Goal: Task Accomplishment & Management: Manage account settings

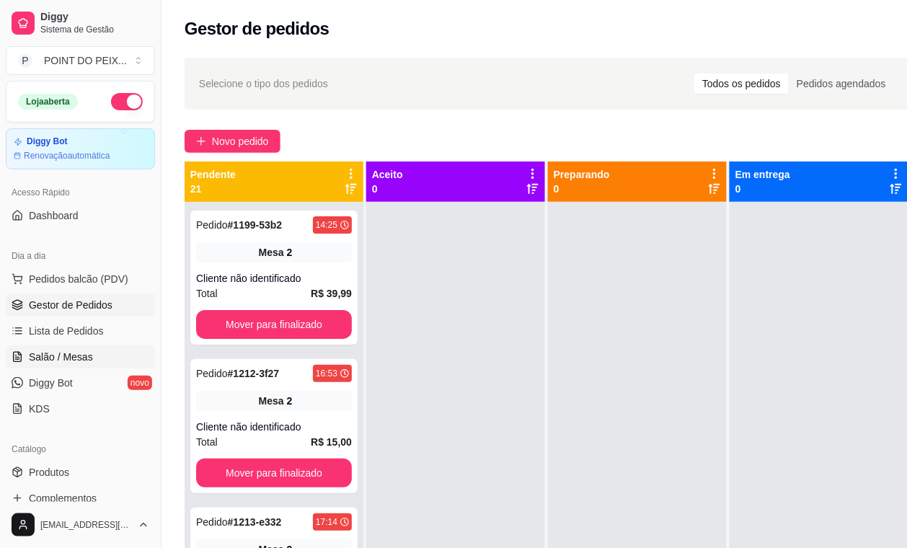
click at [87, 355] on span "Salão / Mesas" at bounding box center [61, 357] width 64 height 14
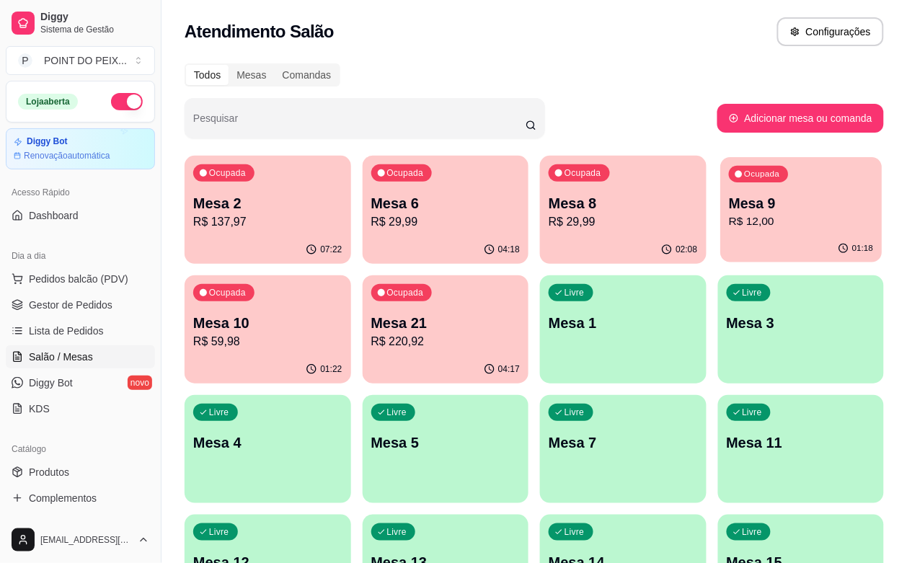
click at [720, 240] on div "01:18" at bounding box center [800, 248] width 161 height 27
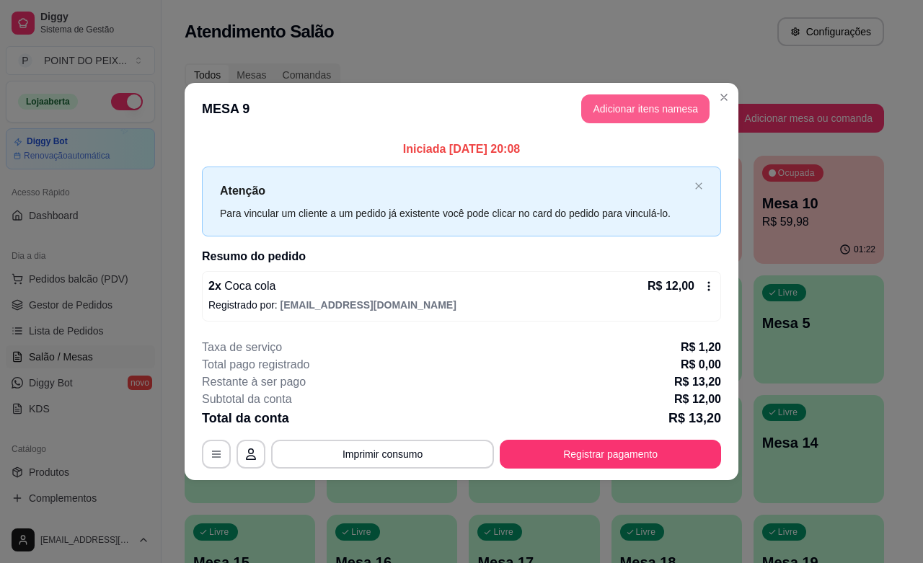
click at [656, 110] on button "Adicionar itens na mesa" at bounding box center [645, 108] width 128 height 29
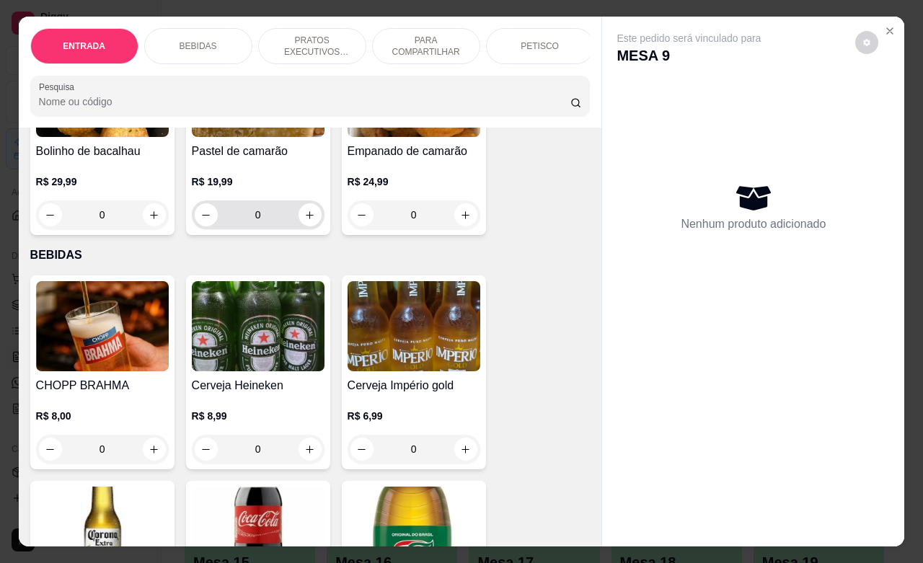
scroll to position [270, 0]
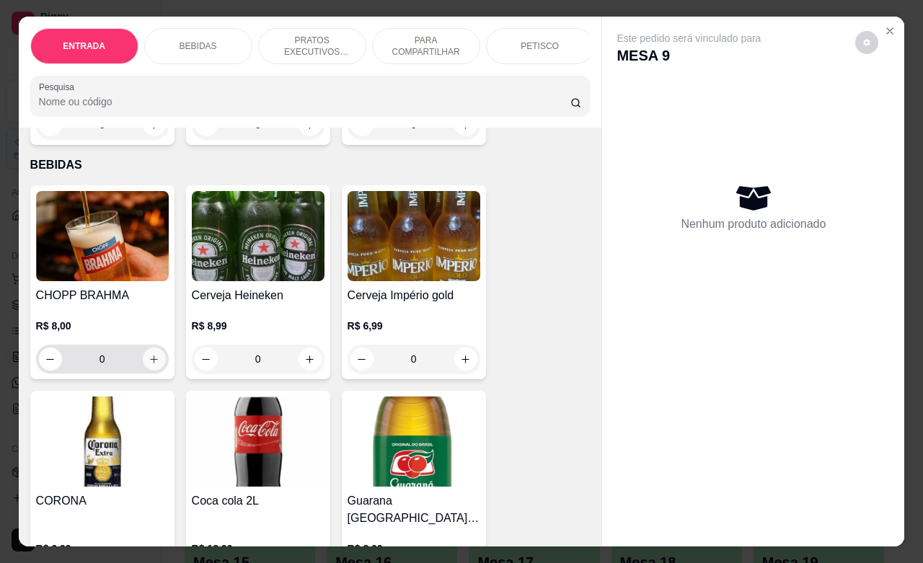
click at [148, 365] on icon "increase-product-quantity" at bounding box center [153, 359] width 11 height 11
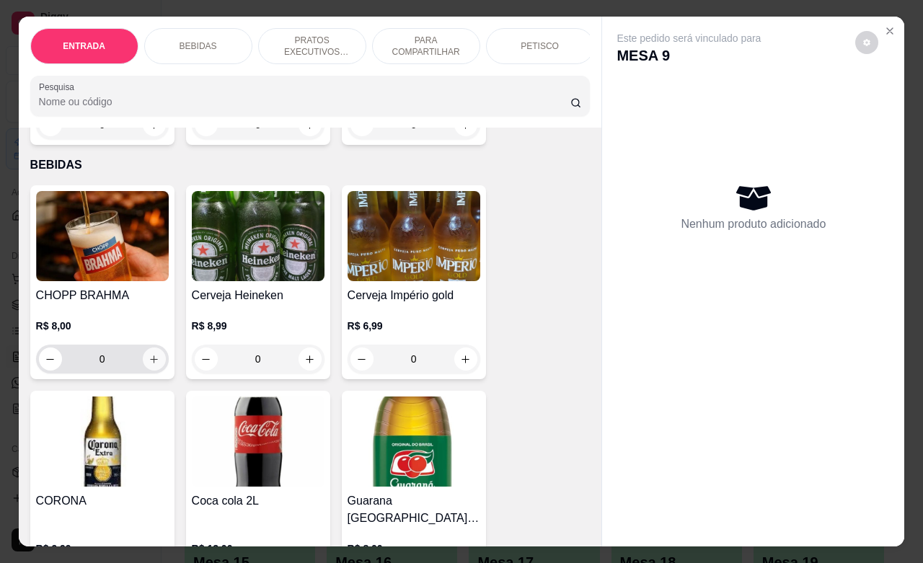
click at [148, 365] on icon "increase-product-quantity" at bounding box center [153, 359] width 11 height 11
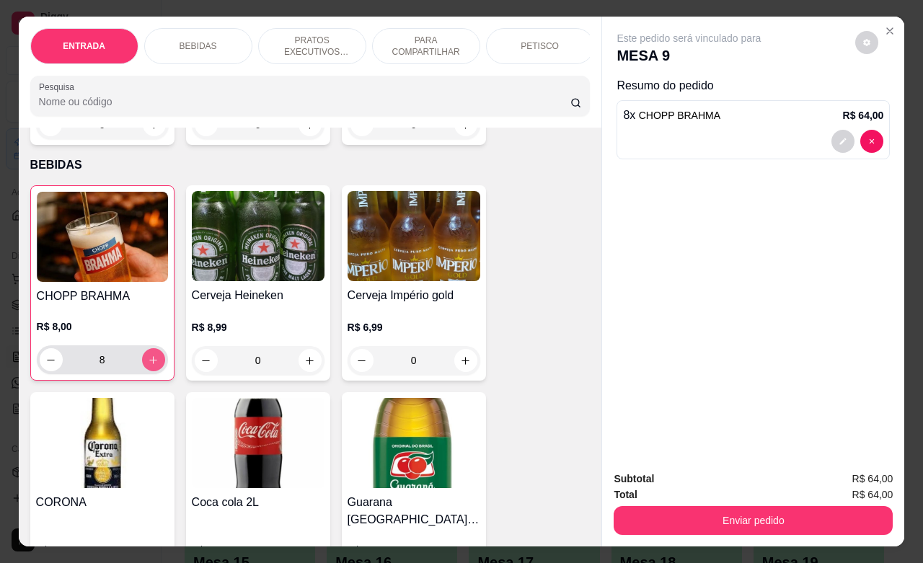
type input "8"
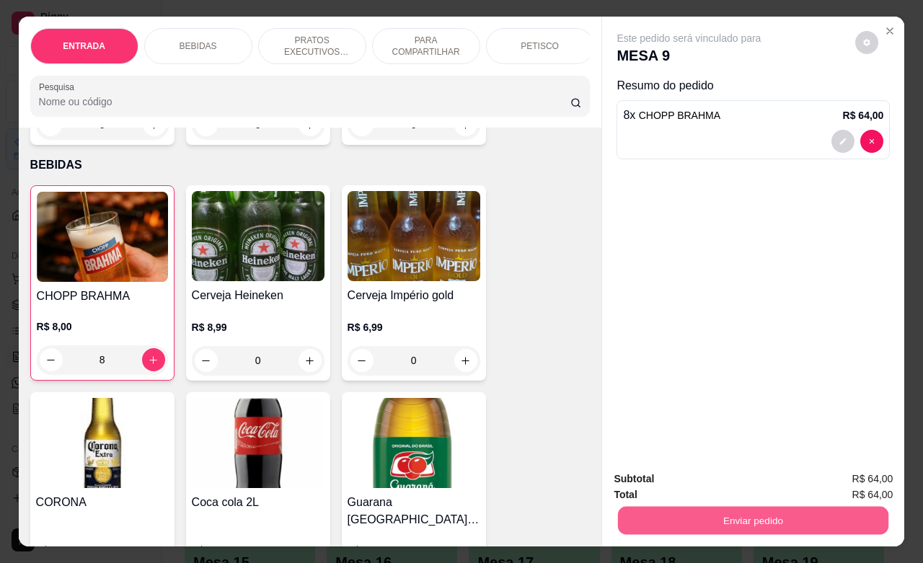
click at [647, 506] on button "Enviar pedido" at bounding box center [753, 520] width 270 height 28
click at [675, 481] on button "Não registrar e enviar pedido" at bounding box center [704, 476] width 146 height 27
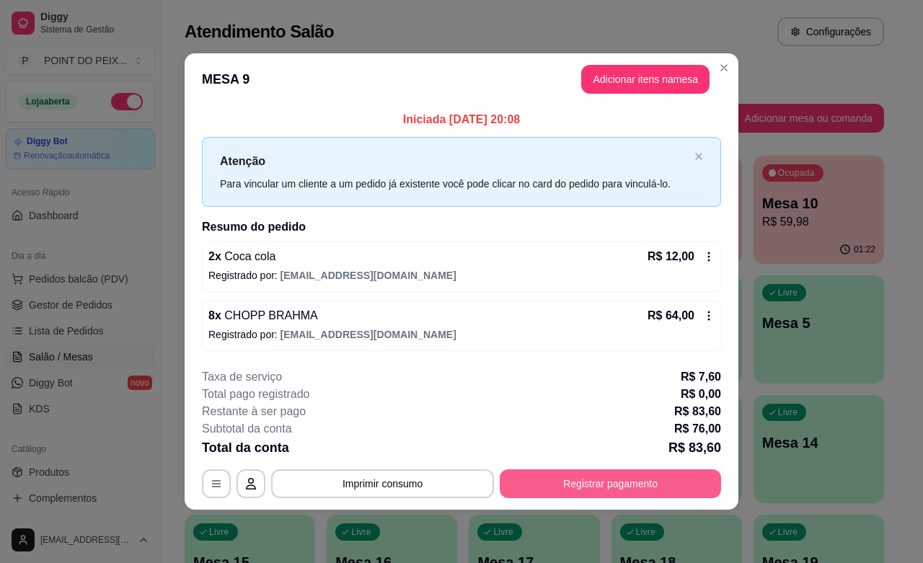
click at [636, 483] on button "Registrar pagamento" at bounding box center [610, 483] width 221 height 29
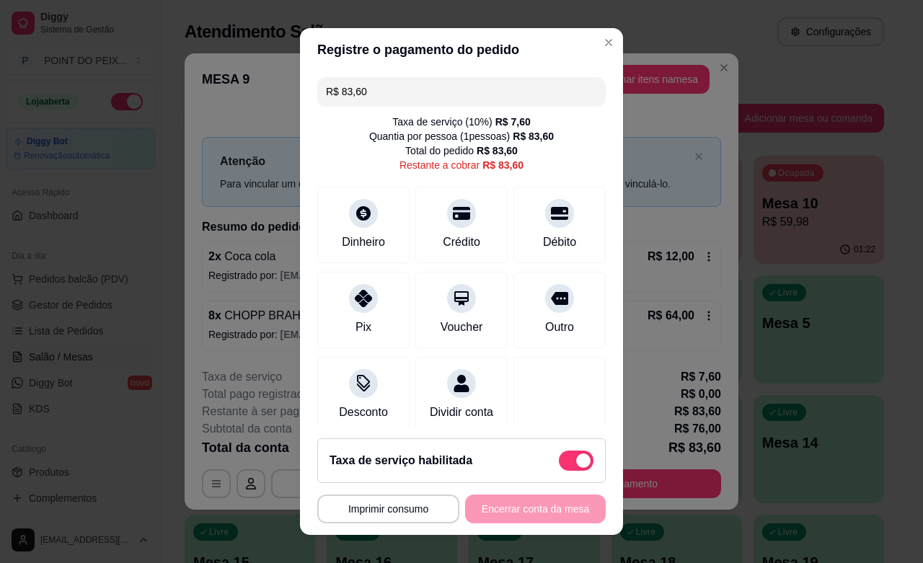
click at [559, 458] on span at bounding box center [576, 460] width 35 height 20
click at [558, 463] on input "checkbox" at bounding box center [562, 467] width 9 height 9
checkbox input "true"
type input "R$ 76,00"
checkbox input "false"
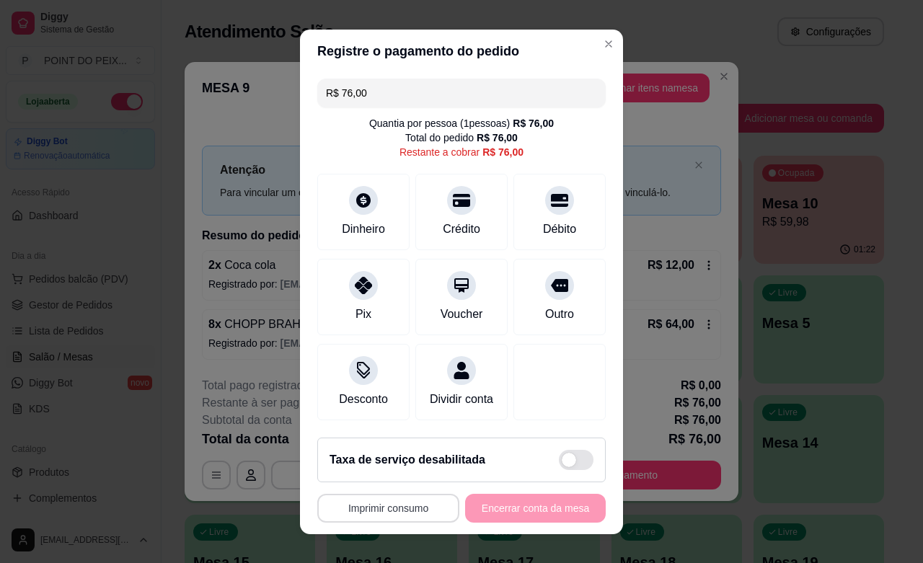
click at [405, 503] on button "Imprimir consumo" at bounding box center [388, 508] width 142 height 29
click at [396, 472] on button "IMPRESSORA" at bounding box center [381, 475] width 105 height 23
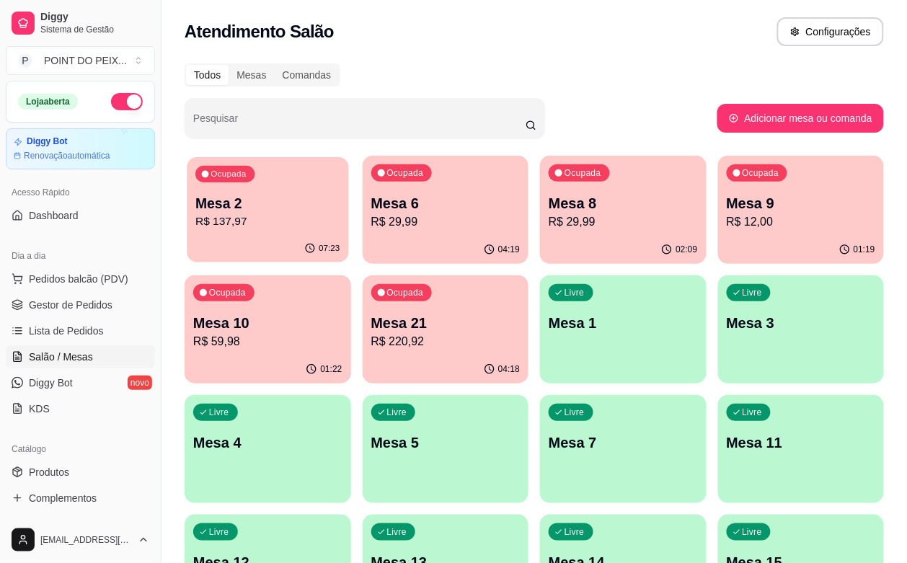
click at [275, 235] on div "Ocupada Mesa 2 R$ 137,97" at bounding box center [267, 196] width 161 height 78
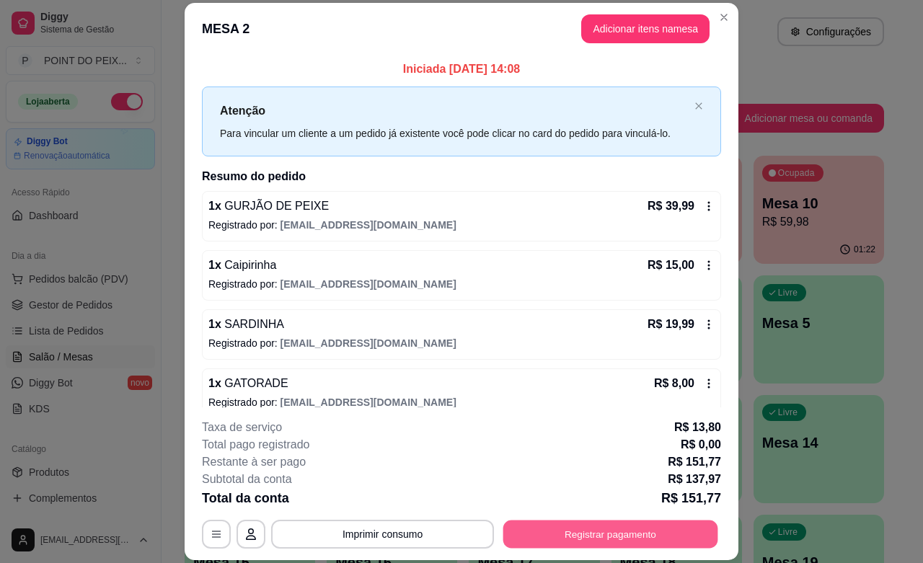
click at [566, 531] on button "Registrar pagamento" at bounding box center [610, 534] width 215 height 28
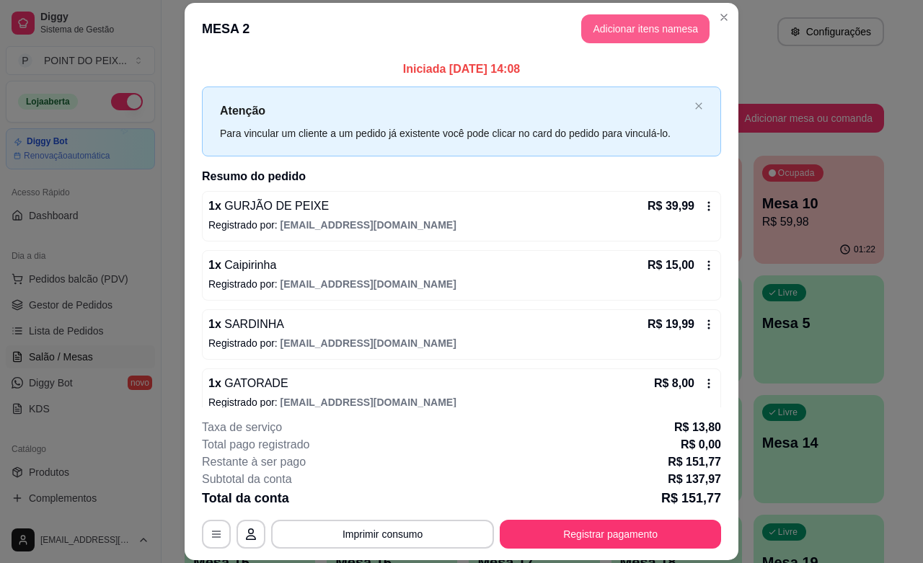
click at [607, 27] on button "Adicionar itens na mesa" at bounding box center [645, 28] width 128 height 29
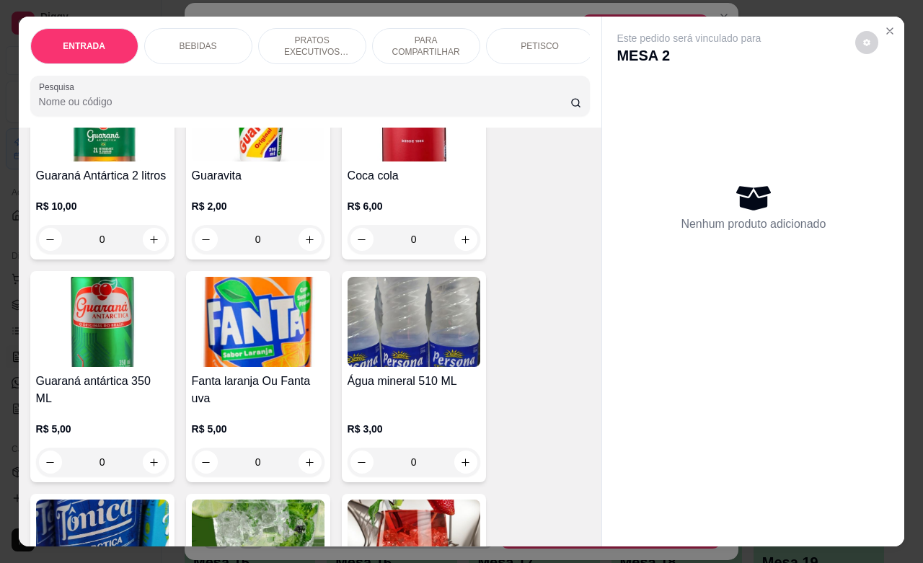
scroll to position [901, 0]
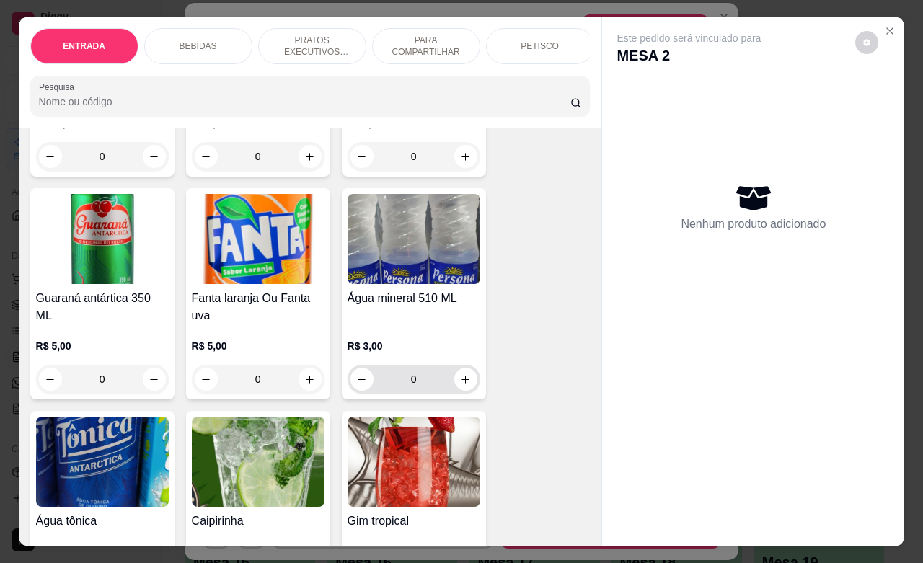
click at [460, 374] on icon "increase-product-quantity" at bounding box center [465, 379] width 11 height 11
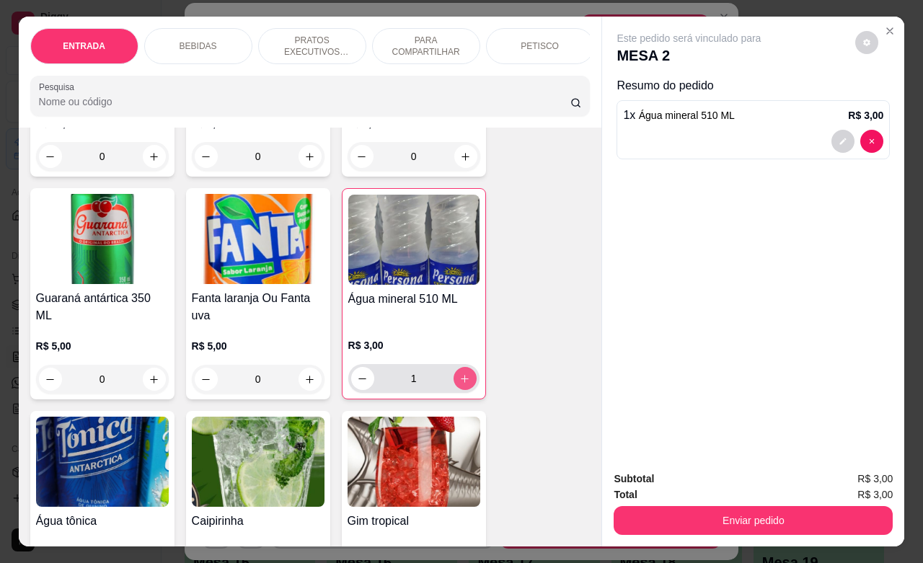
type input "1"
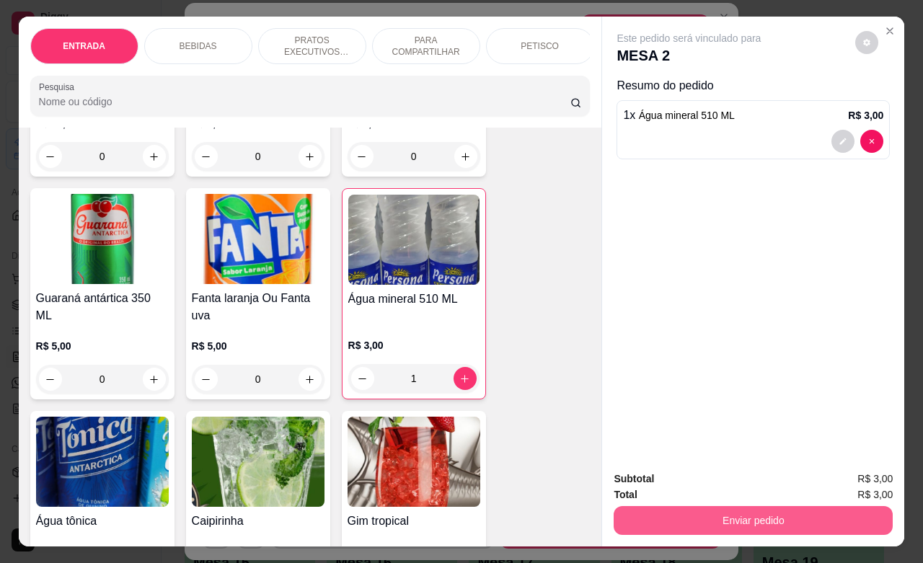
click at [710, 516] on button "Enviar pedido" at bounding box center [752, 520] width 279 height 29
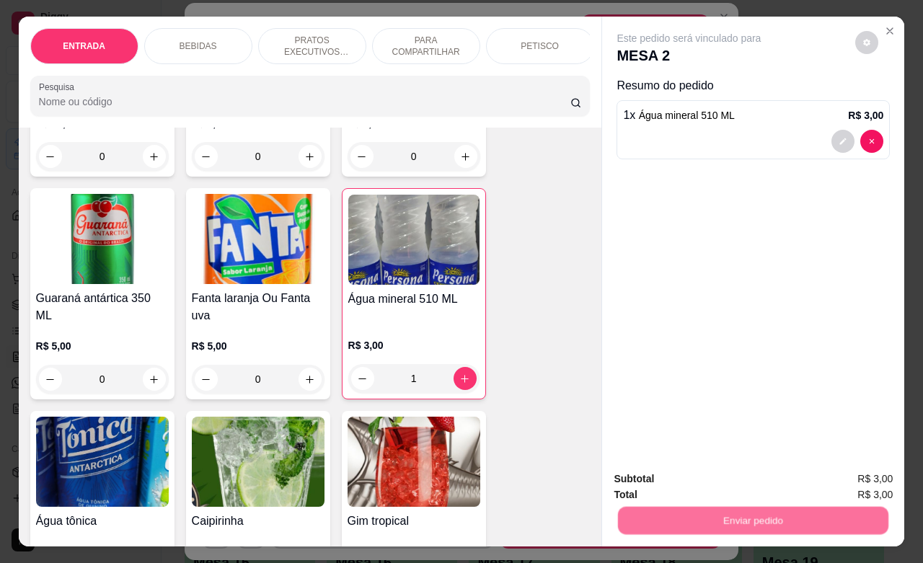
click at [706, 477] on button "Não registrar e enviar pedido" at bounding box center [704, 476] width 150 height 27
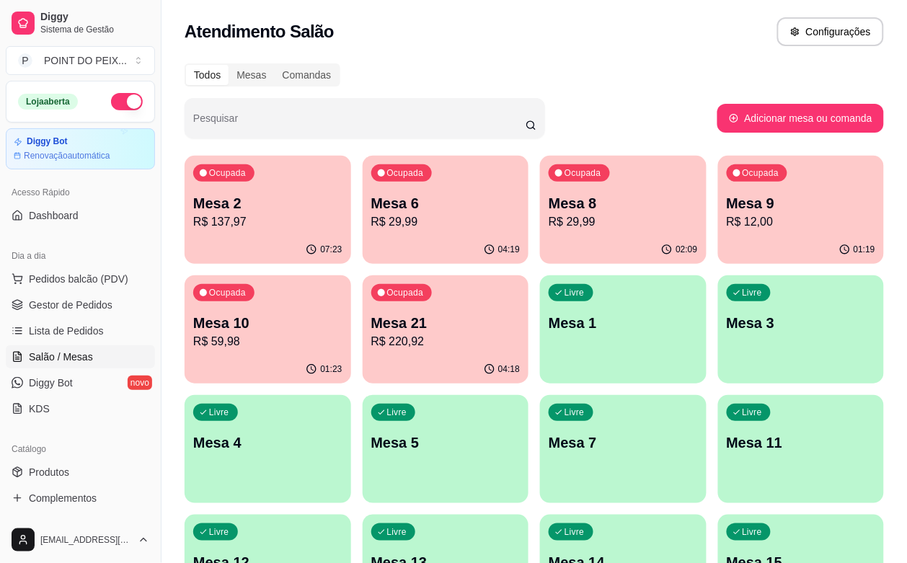
click at [727, 220] on p "R$ 12,00" at bounding box center [801, 221] width 149 height 17
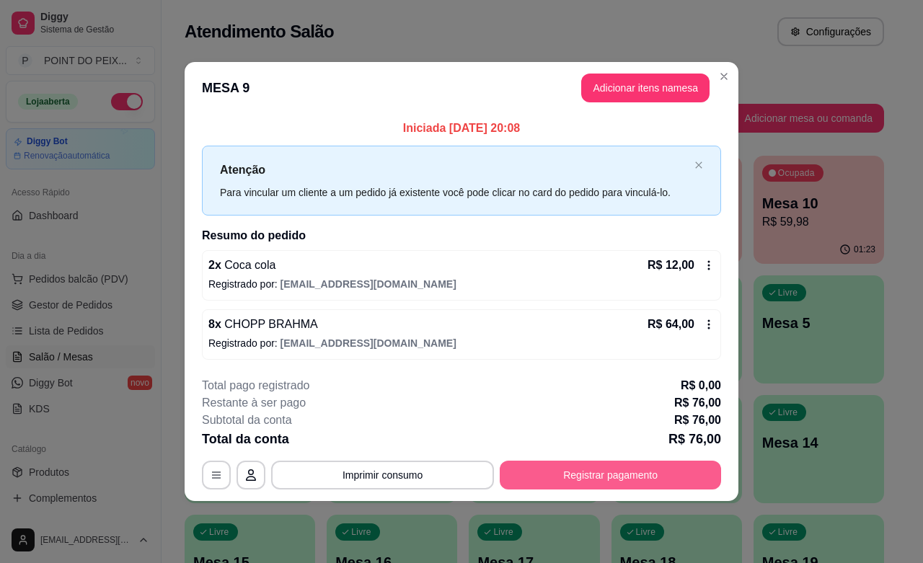
click at [616, 469] on button "Registrar pagamento" at bounding box center [610, 475] width 221 height 29
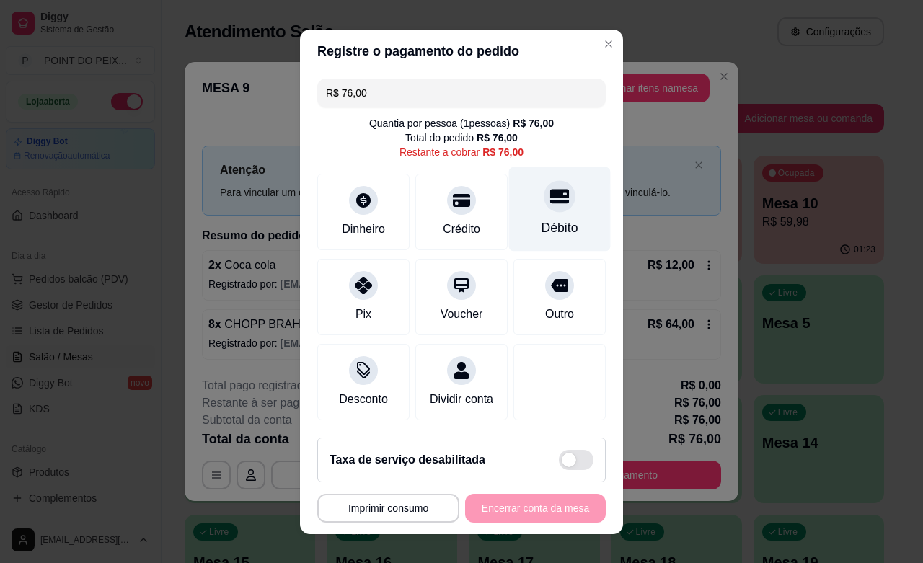
click at [543, 209] on div at bounding box center [559, 196] width 32 height 32
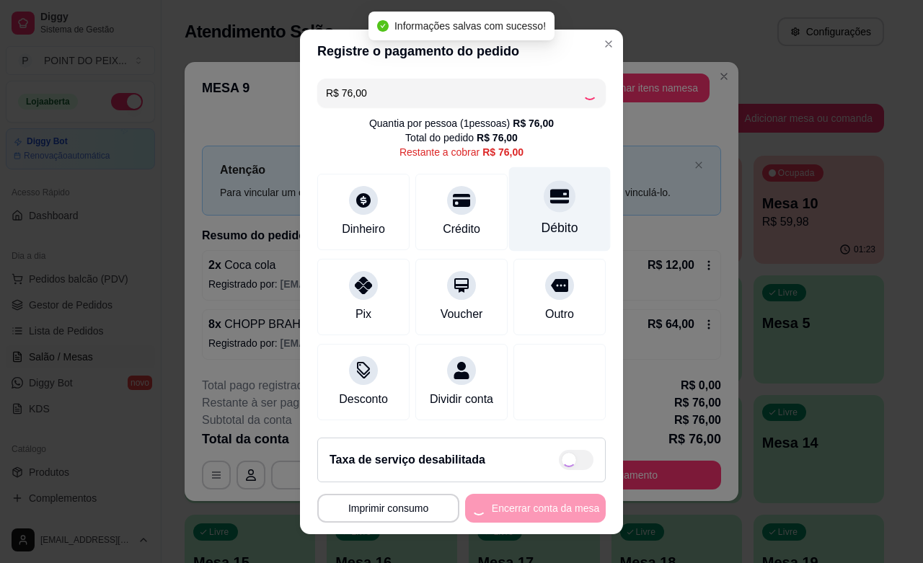
type input "R$ 0,00"
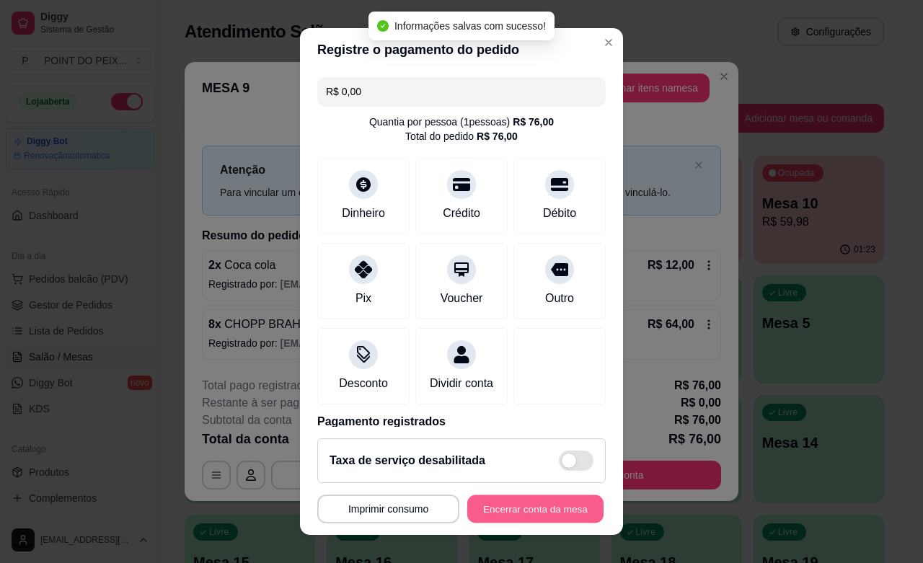
click at [551, 513] on button "Encerrar conta da mesa" at bounding box center [535, 509] width 136 height 28
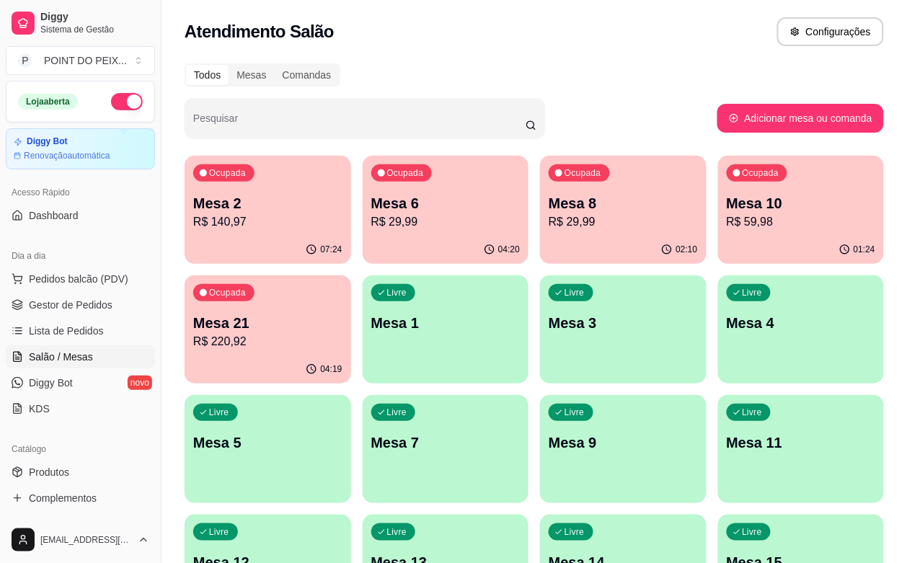
click at [549, 228] on p "R$ 29,99" at bounding box center [623, 221] width 149 height 17
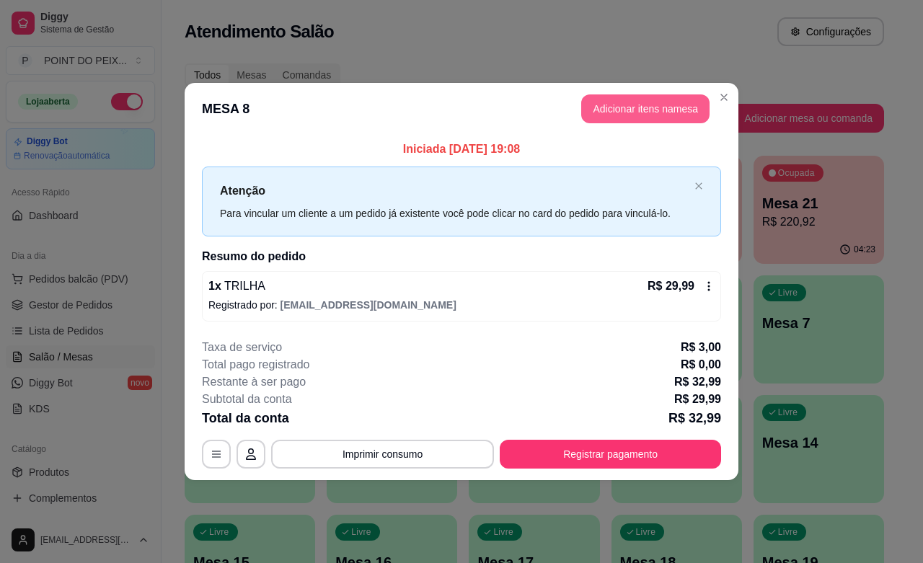
click at [636, 115] on button "Adicionar itens na mesa" at bounding box center [645, 108] width 128 height 29
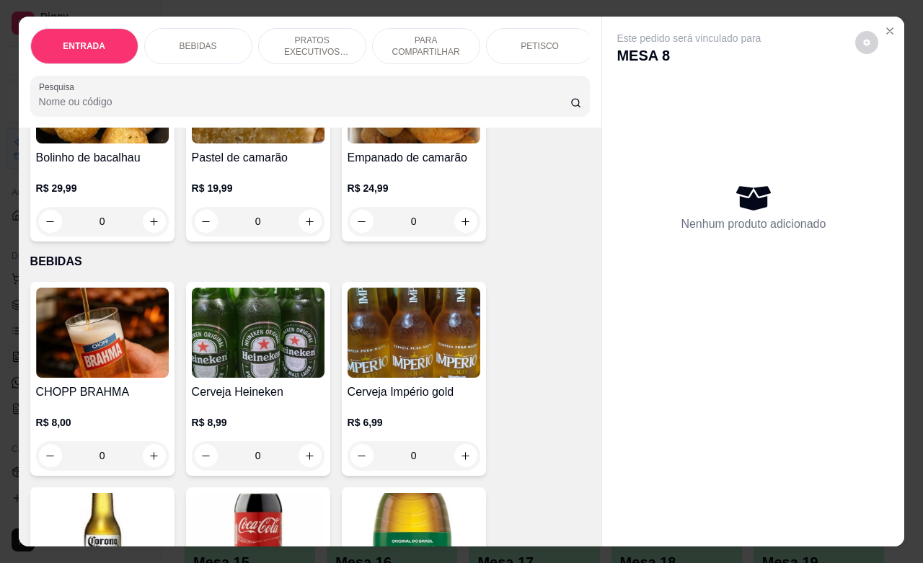
scroll to position [270, 0]
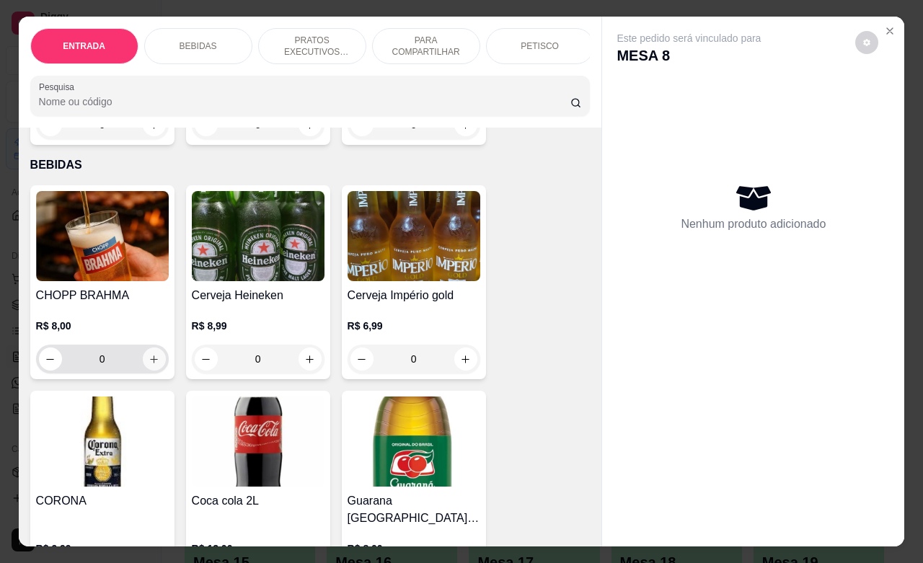
click at [151, 363] on icon "increase-product-quantity" at bounding box center [153, 359] width 11 height 11
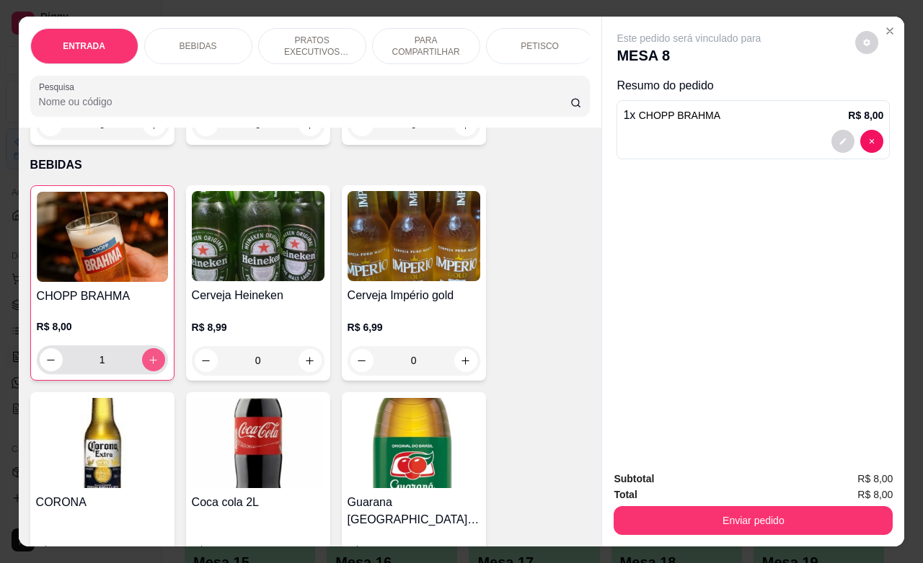
type input "1"
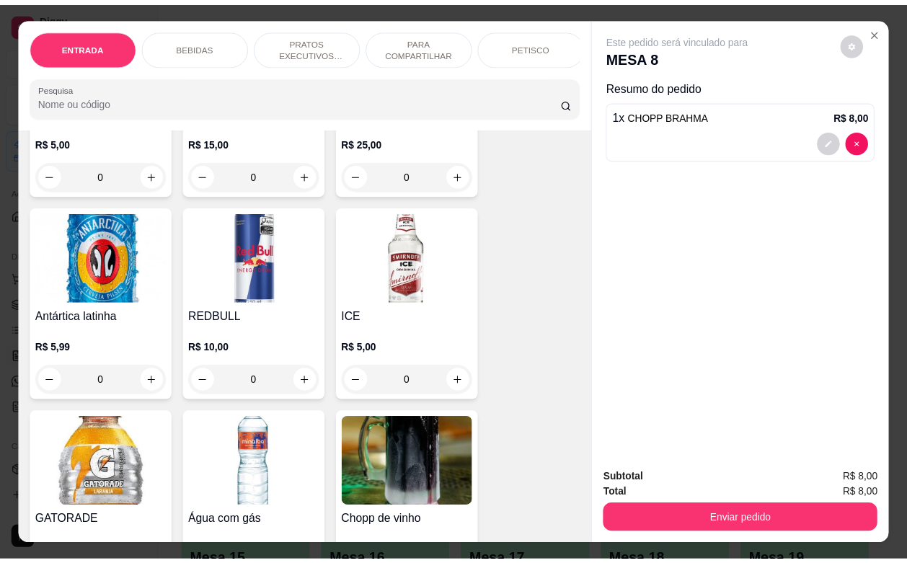
scroll to position [1442, 0]
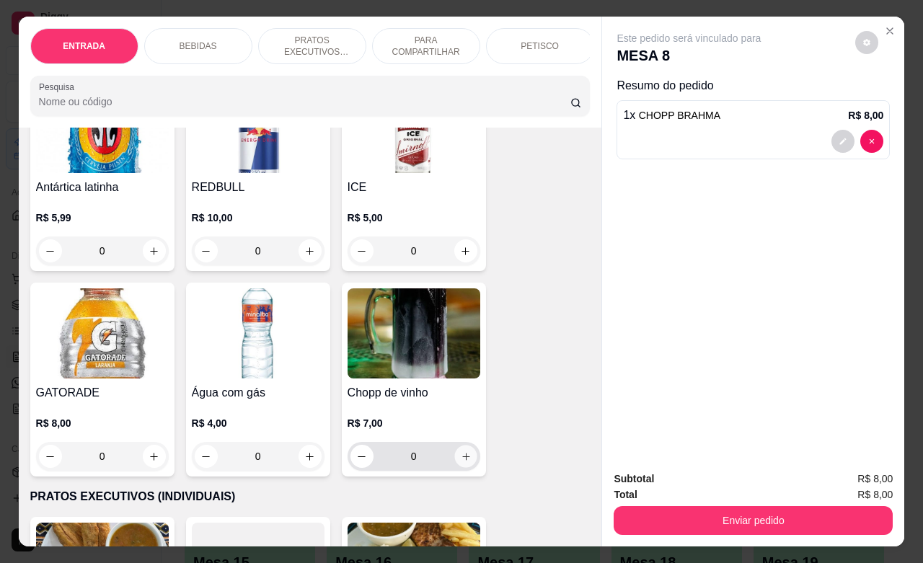
click at [460, 451] on icon "increase-product-quantity" at bounding box center [465, 456] width 11 height 11
type input "1"
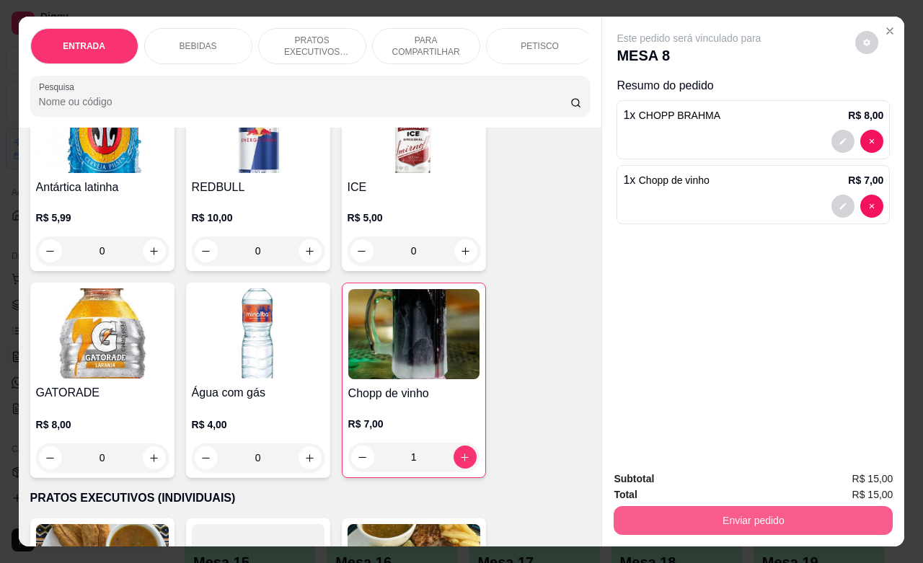
click at [678, 512] on button "Enviar pedido" at bounding box center [752, 520] width 279 height 29
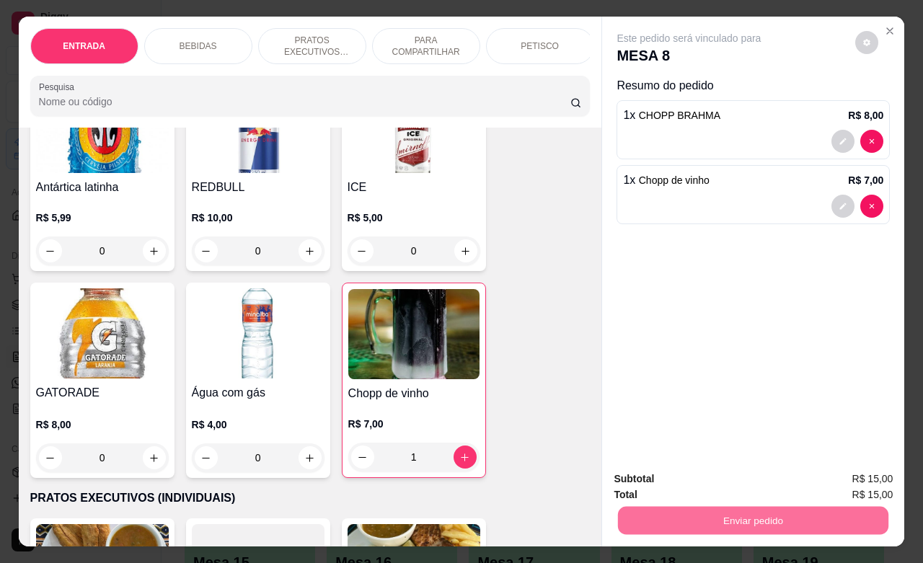
click at [734, 481] on button "Não registrar e enviar pedido" at bounding box center [704, 476] width 146 height 27
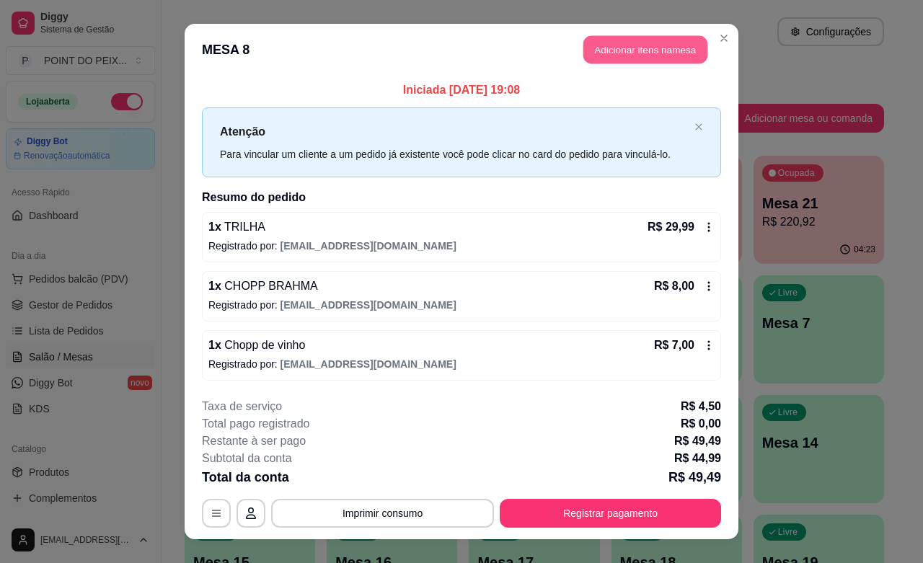
click at [610, 36] on button "Adicionar itens na mesa" at bounding box center [645, 50] width 124 height 28
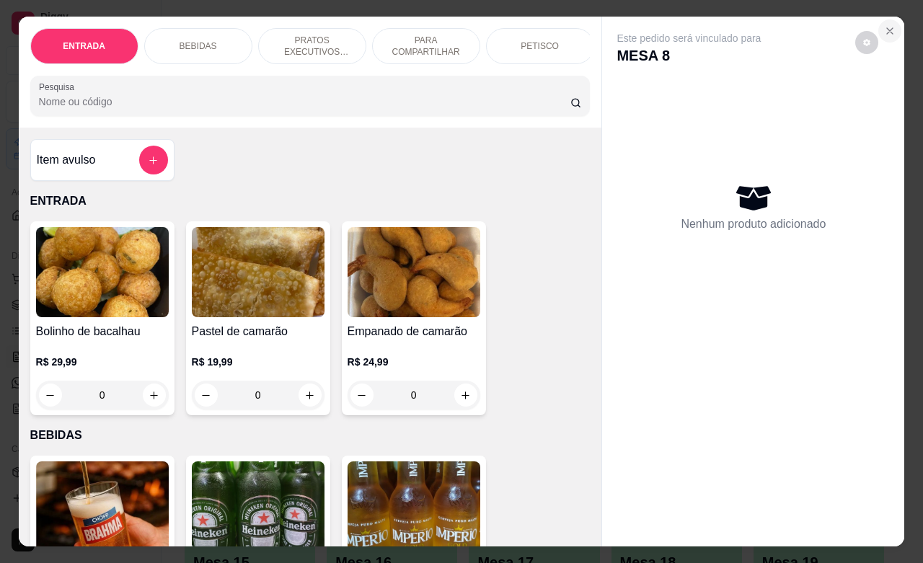
click at [884, 25] on icon "Close" at bounding box center [890, 31] width 12 height 12
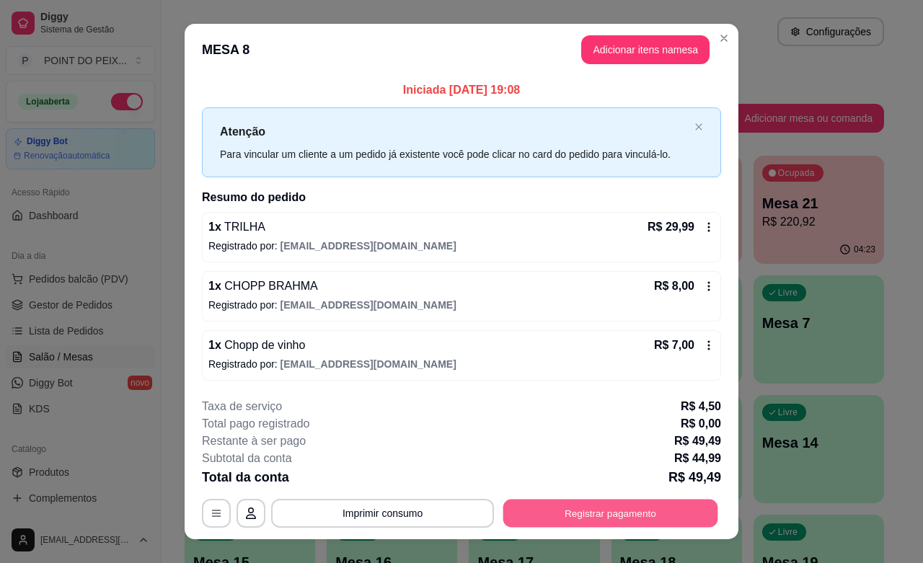
click at [621, 518] on button "Registrar pagamento" at bounding box center [610, 514] width 215 height 28
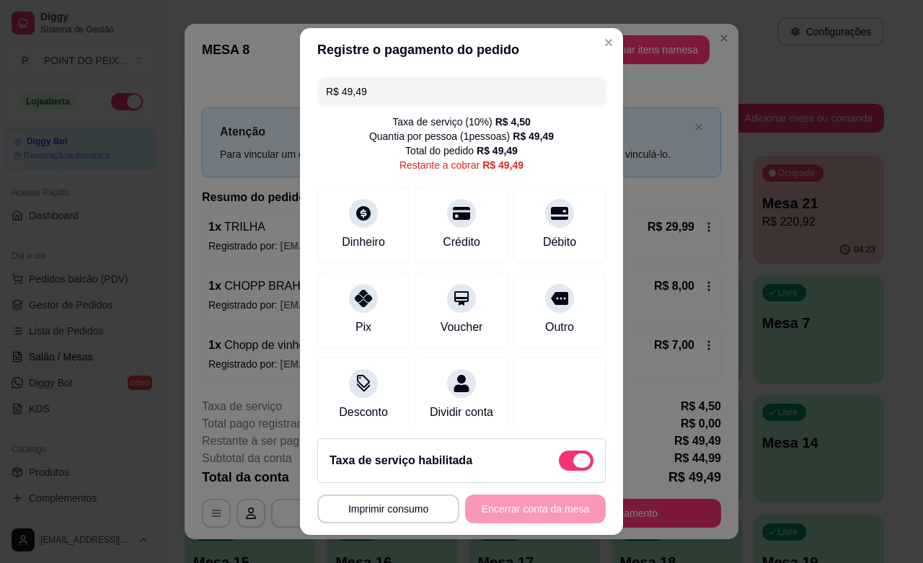
click at [573, 459] on span at bounding box center [581, 460] width 17 height 14
click at [563, 463] on input "checkbox" at bounding box center [562, 467] width 9 height 9
checkbox input "true"
type input "R$ 44,99"
checkbox input "false"
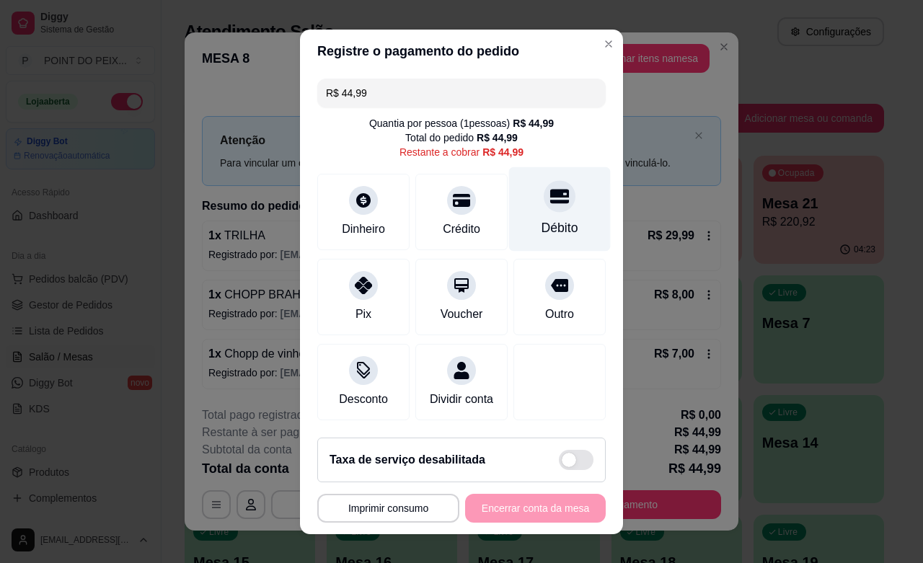
click at [536, 208] on div "Débito" at bounding box center [560, 209] width 102 height 84
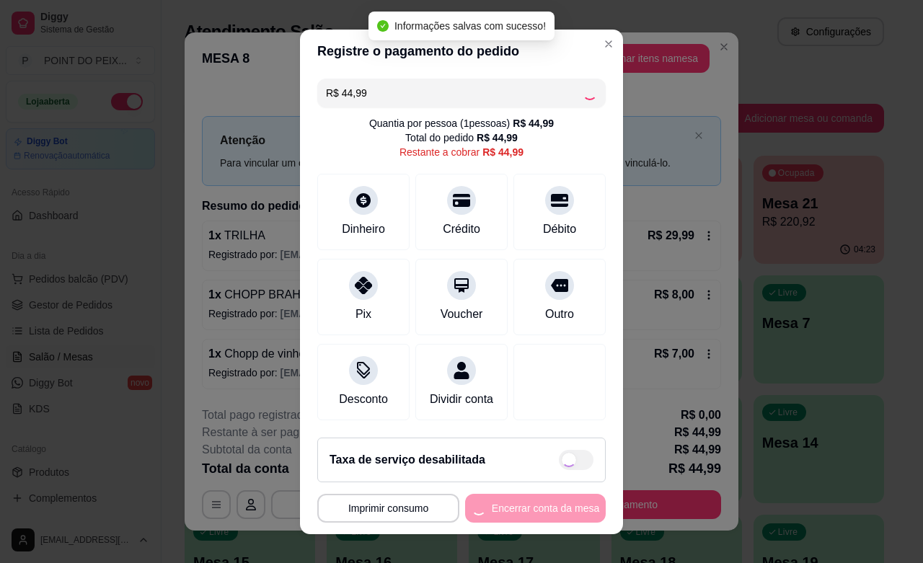
type input "R$ 0,00"
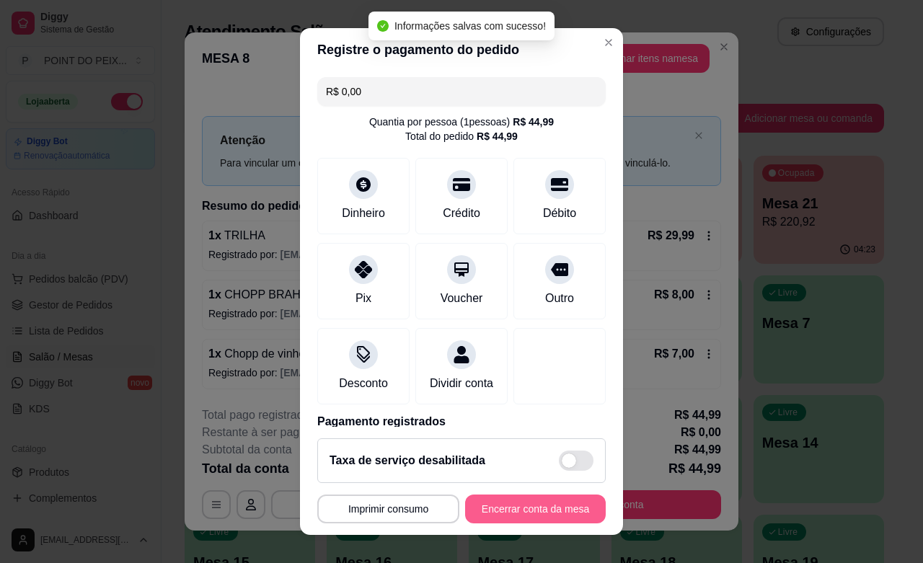
click at [481, 516] on button "Encerrar conta da mesa" at bounding box center [535, 508] width 141 height 29
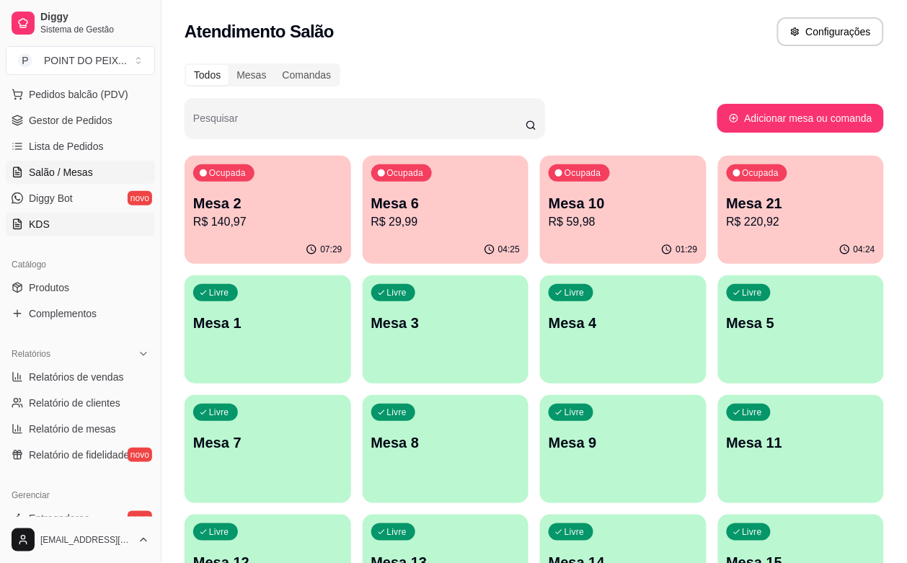
scroll to position [270, 0]
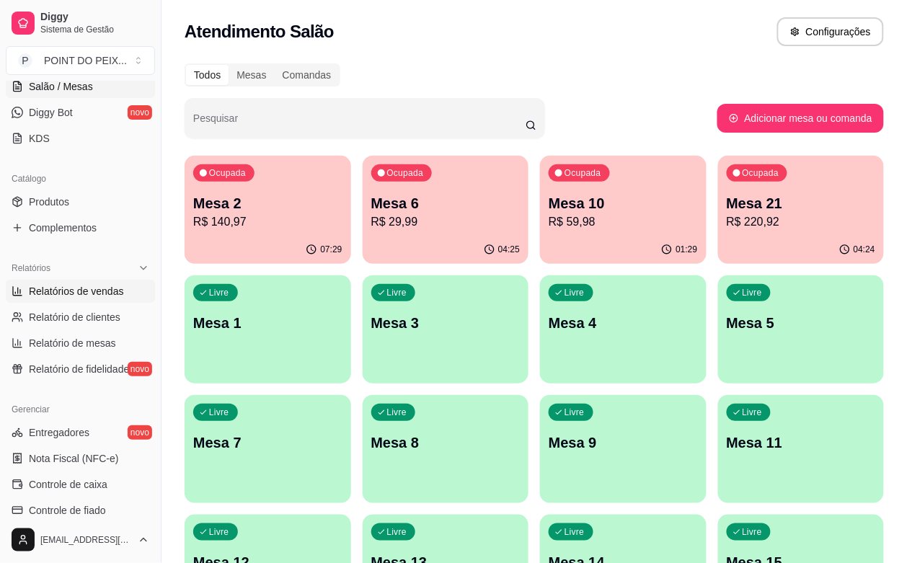
click at [84, 292] on span "Relatórios de vendas" at bounding box center [76, 291] width 95 height 14
select select "ALL"
select select "0"
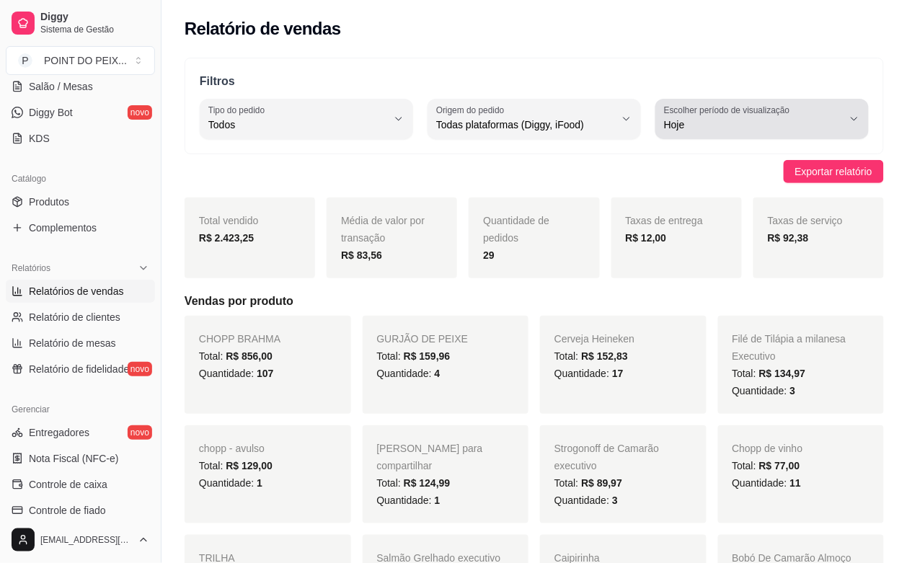
click at [856, 123] on icon "button" at bounding box center [854, 119] width 12 height 12
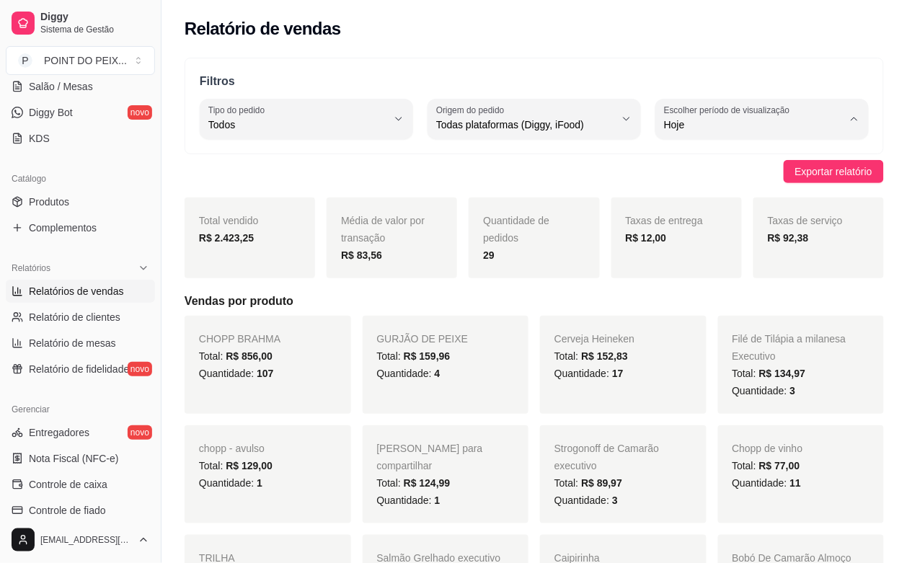
click at [712, 192] on li "Ontem" at bounding box center [762, 183] width 194 height 22
type input "1"
select select "1"
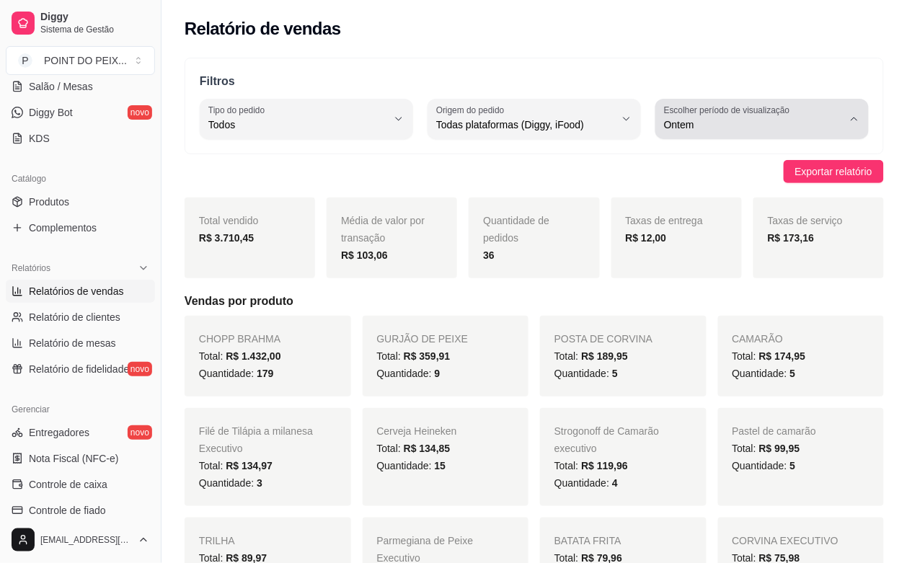
click at [854, 117] on icon "button" at bounding box center [854, 119] width 12 height 12
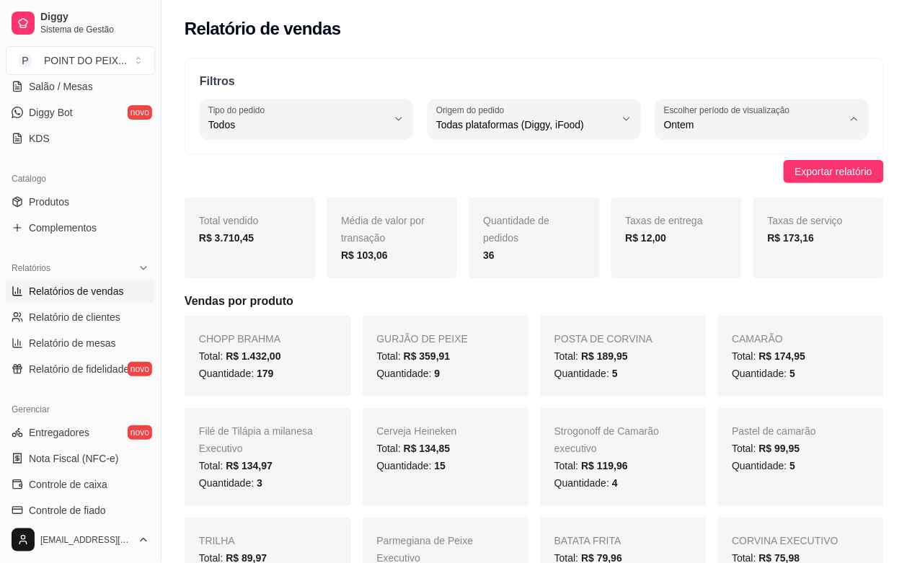
click at [703, 216] on li "7 dias" at bounding box center [762, 206] width 194 height 22
type input "7"
select select "7"
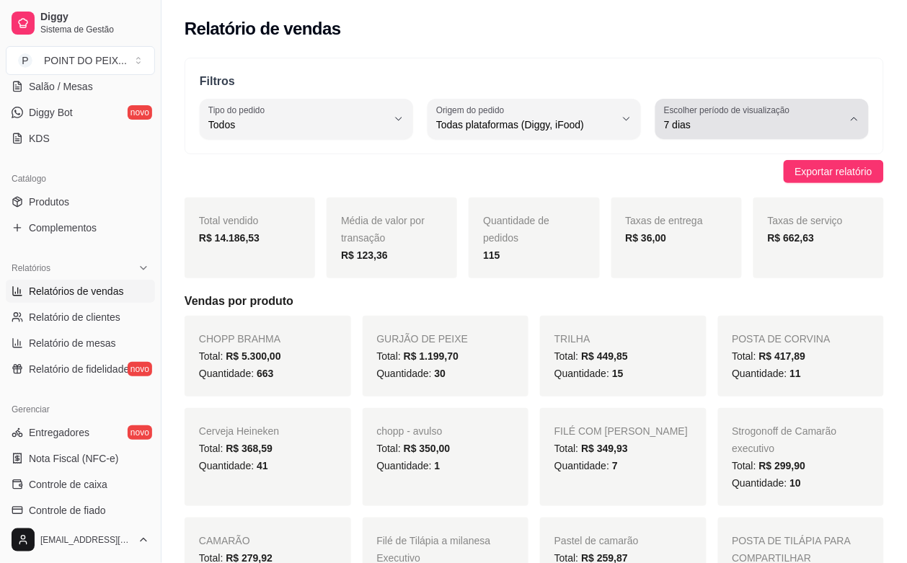
click at [852, 121] on icon "button" at bounding box center [854, 119] width 12 height 12
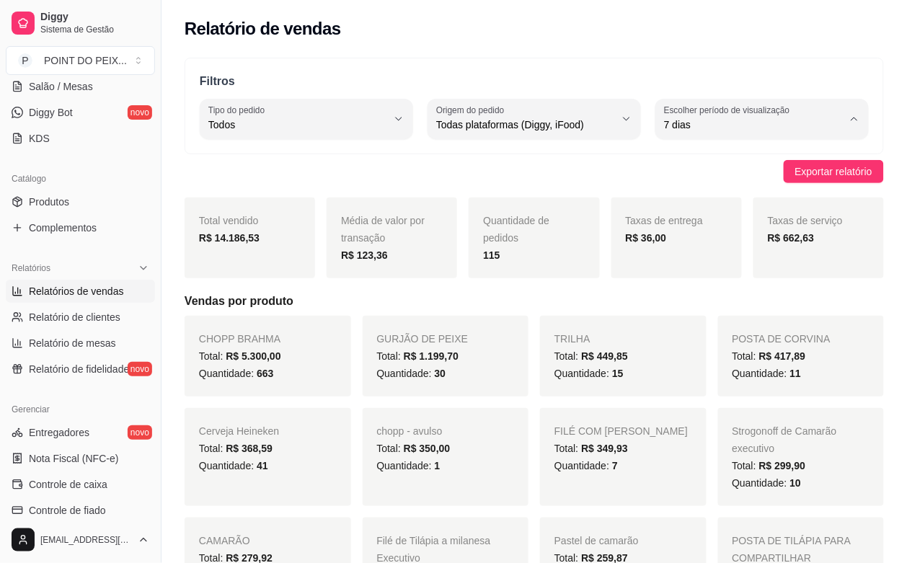
click at [692, 185] on span "Ontem" at bounding box center [755, 183] width 169 height 14
type input "1"
select select "1"
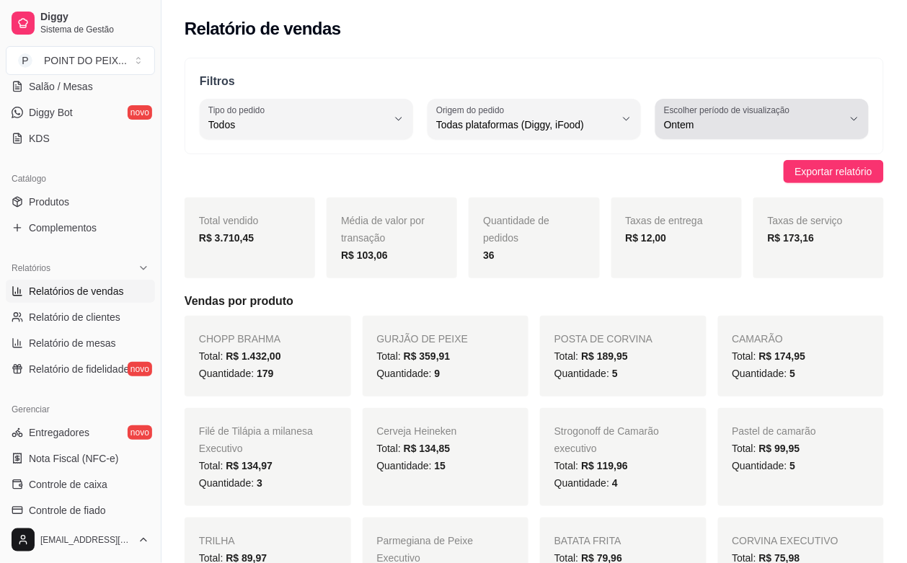
click at [854, 120] on icon "button" at bounding box center [854, 119] width 12 height 12
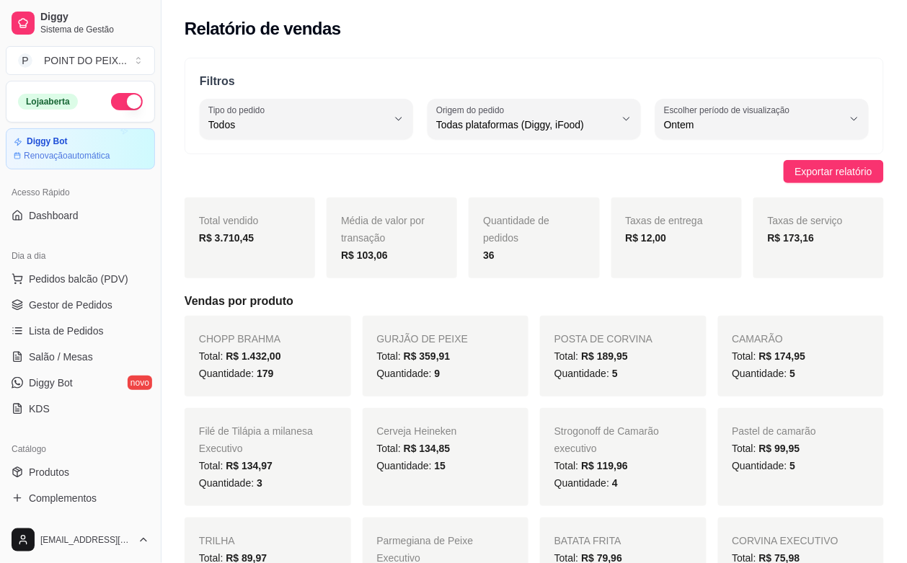
click at [111, 106] on button "button" at bounding box center [127, 101] width 32 height 17
click at [79, 353] on span "Salão / Mesas" at bounding box center [61, 357] width 64 height 14
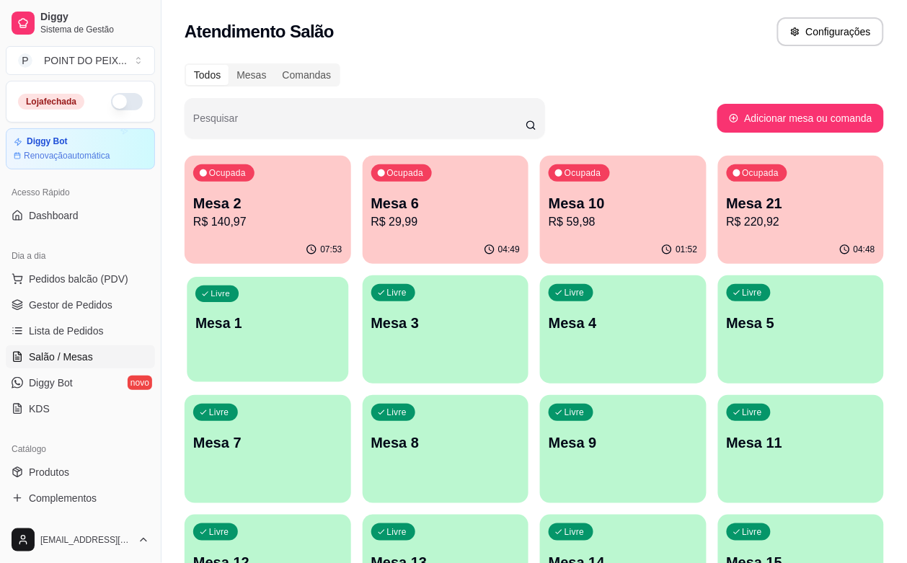
click at [348, 277] on div "Livre Mesa 1" at bounding box center [267, 321] width 161 height 88
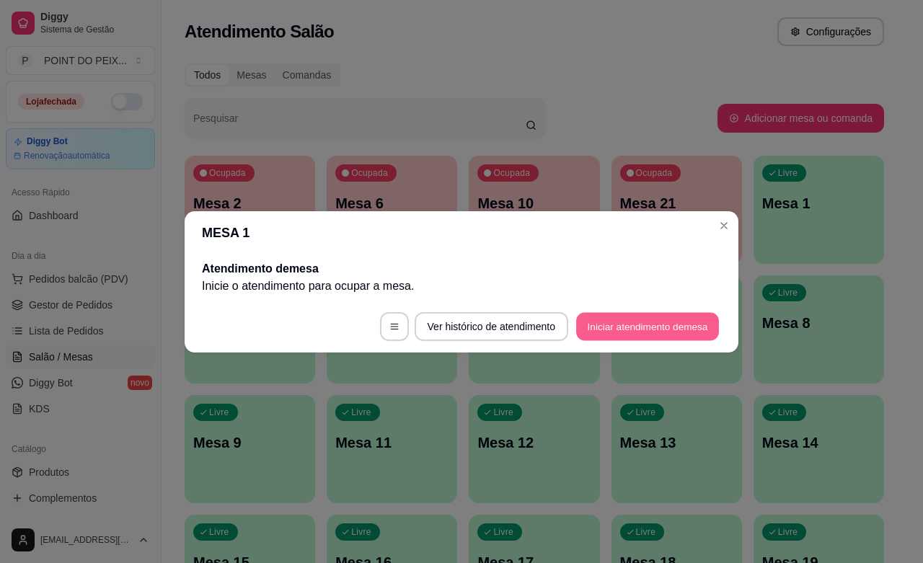
click at [613, 318] on button "Iniciar atendimento de mesa" at bounding box center [647, 326] width 143 height 28
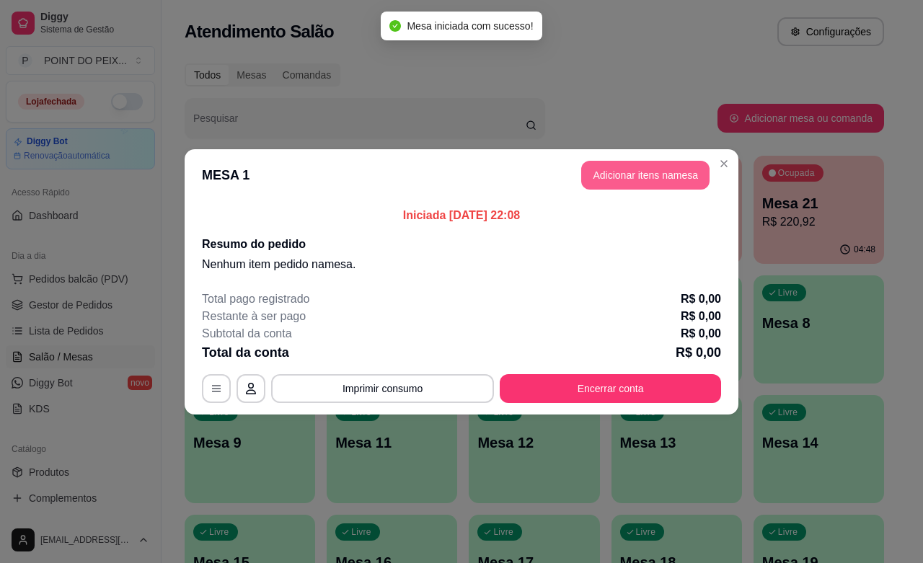
click at [624, 164] on button "Adicionar itens na mesa" at bounding box center [645, 175] width 128 height 29
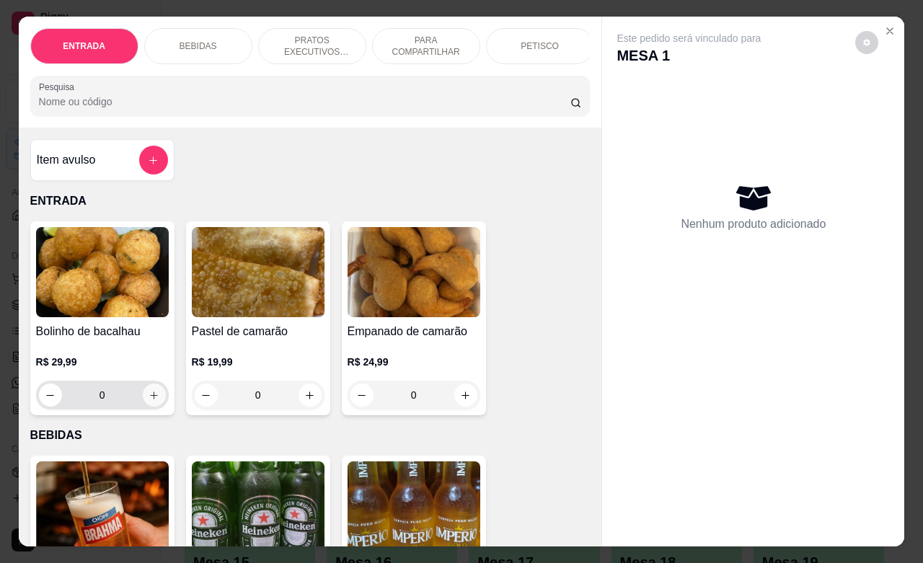
click at [148, 401] on icon "increase-product-quantity" at bounding box center [153, 395] width 11 height 11
type input "1"
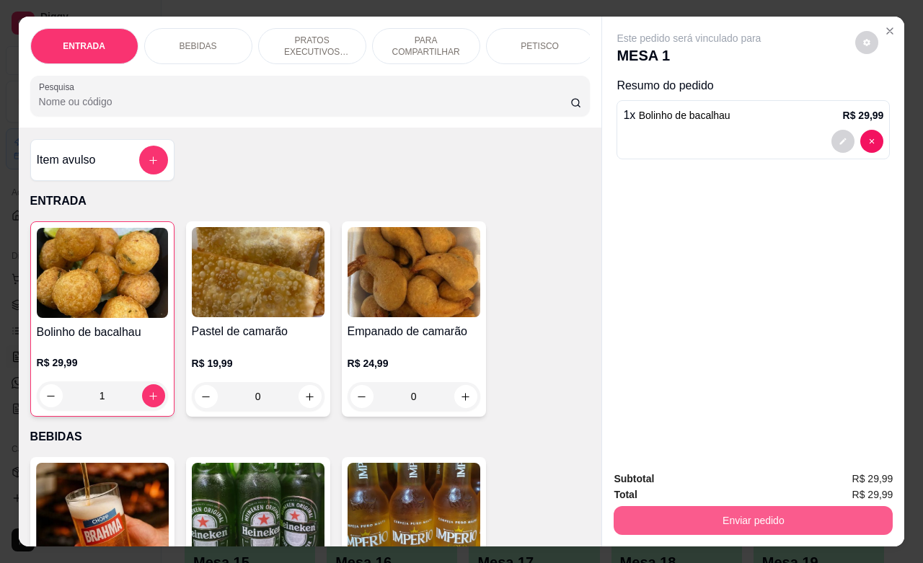
click at [639, 520] on button "Enviar pedido" at bounding box center [752, 520] width 279 height 29
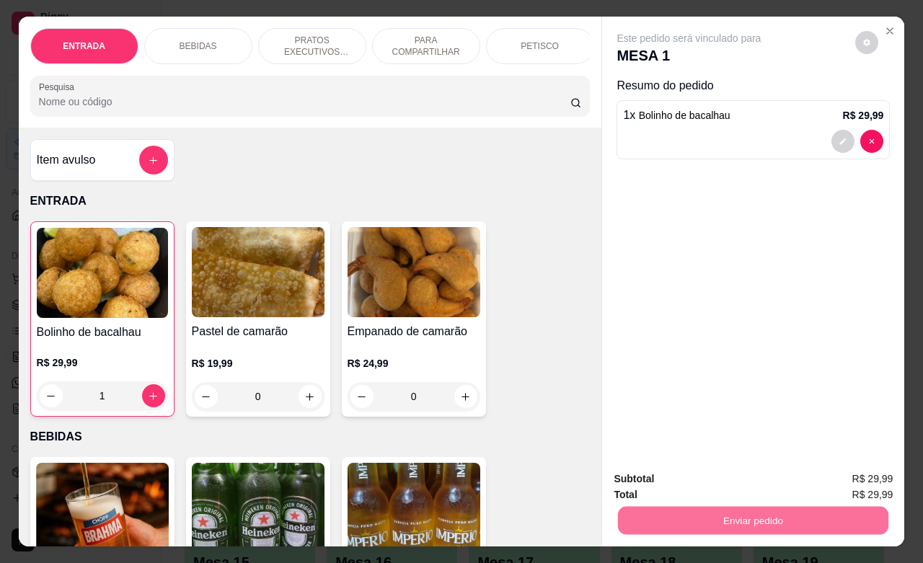
click at [664, 487] on button "Não registrar e enviar pedido" at bounding box center [704, 476] width 150 height 27
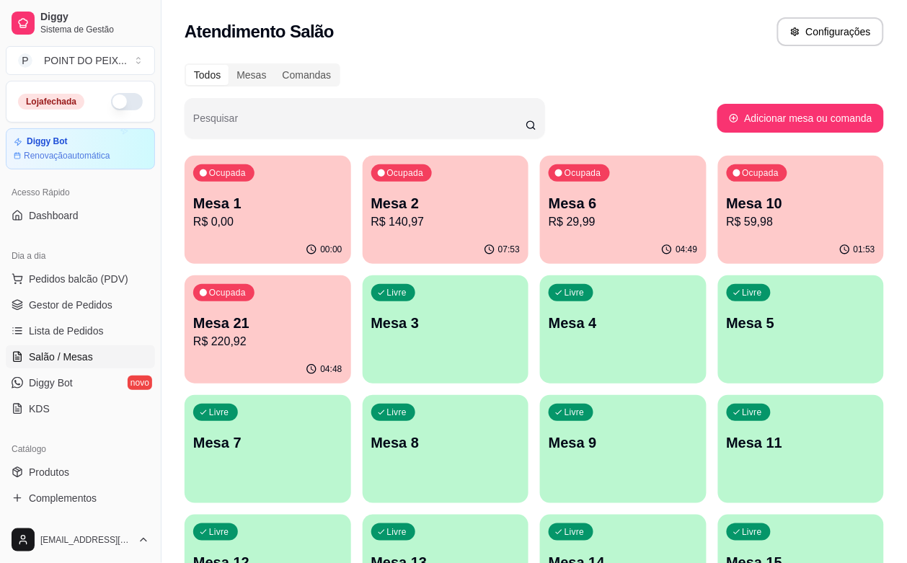
click at [351, 355] on div "04:48" at bounding box center [268, 369] width 167 height 28
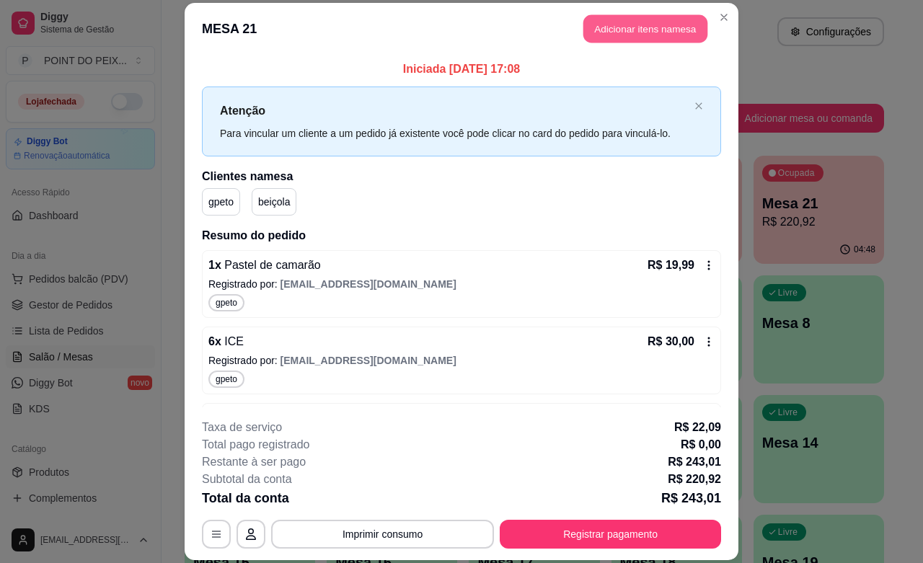
click at [656, 26] on button "Adicionar itens na mesa" at bounding box center [645, 29] width 124 height 28
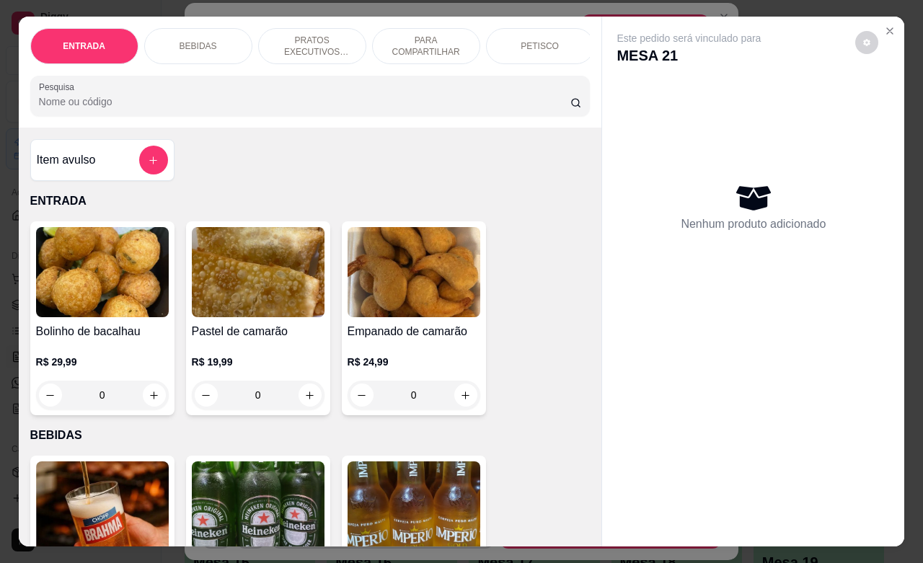
click at [185, 42] on p "BEBIDAS" at bounding box center [197, 46] width 37 height 12
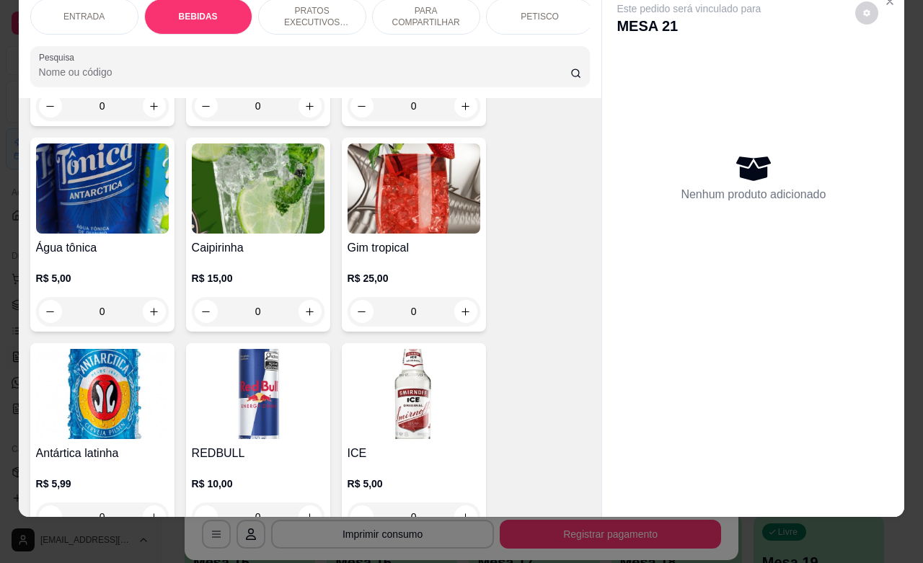
scroll to position [1200, 0]
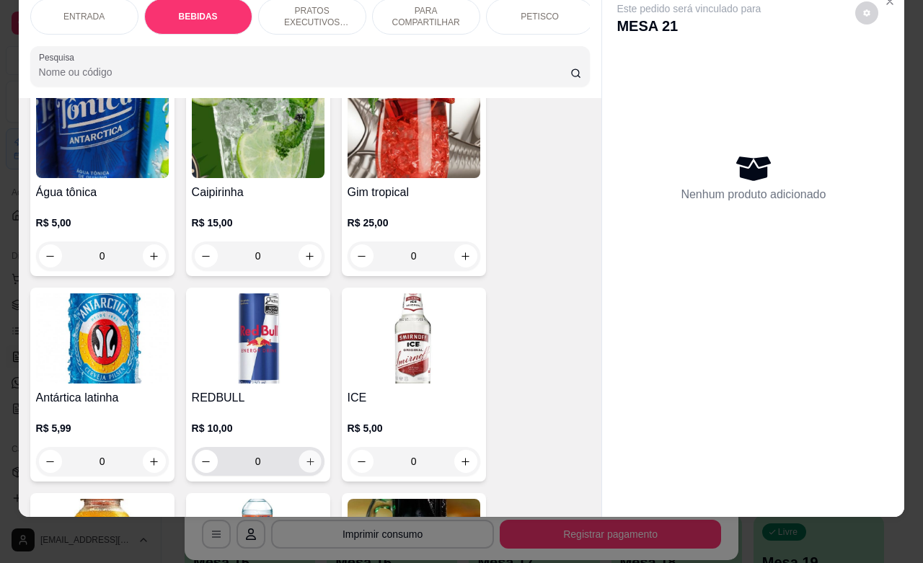
click at [304, 456] on icon "increase-product-quantity" at bounding box center [309, 461] width 11 height 11
type input "1"
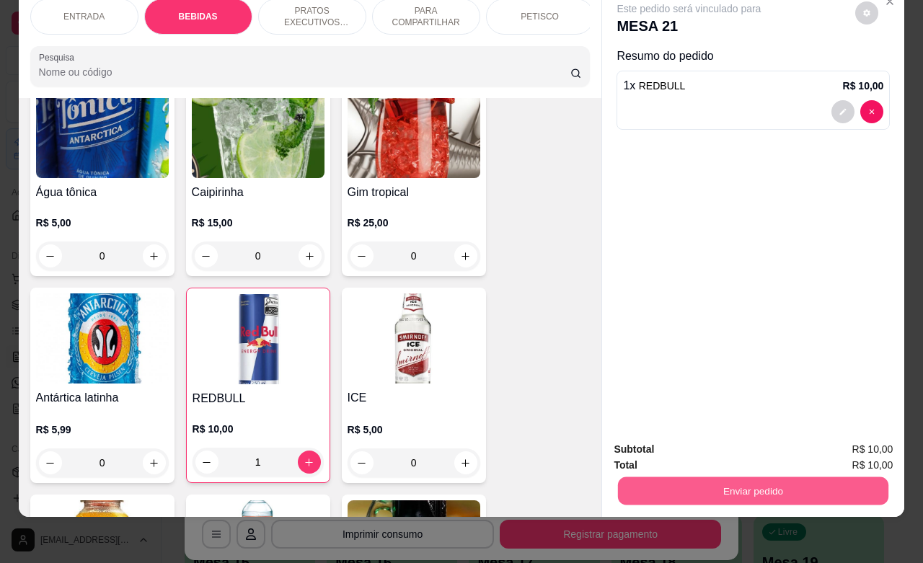
click at [709, 478] on button "Enviar pedido" at bounding box center [753, 490] width 270 height 28
click at [807, 438] on button "Sim, quero registrar" at bounding box center [839, 440] width 107 height 27
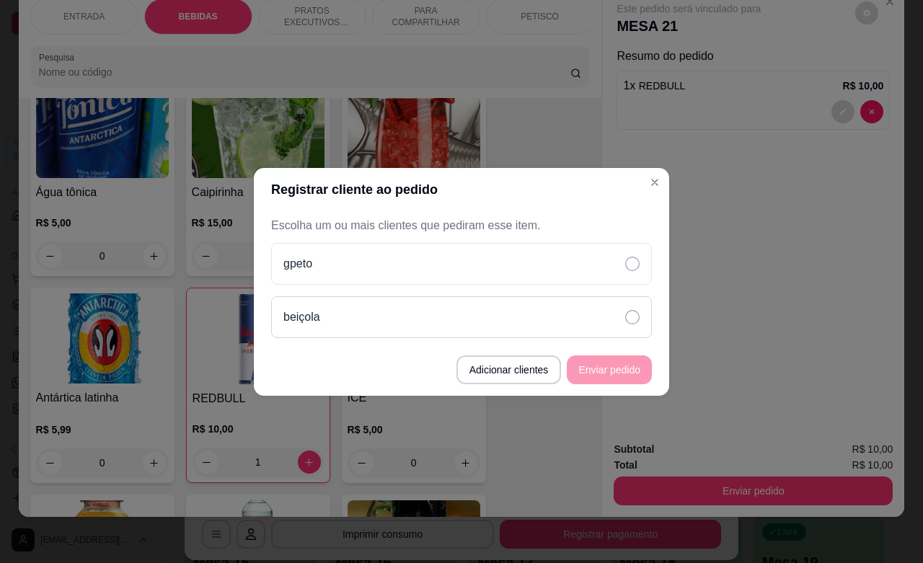
click at [477, 324] on div "beiçola" at bounding box center [461, 317] width 381 height 42
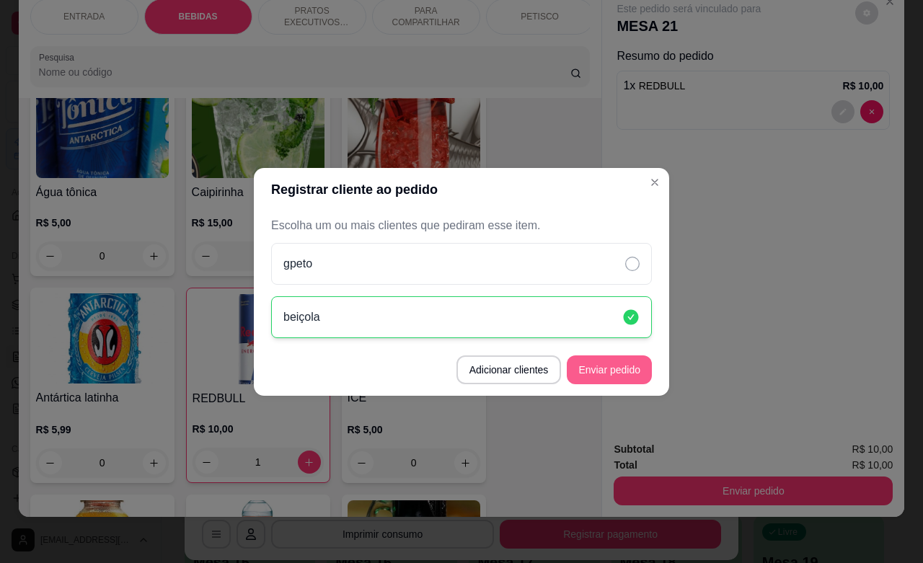
click at [600, 370] on button "Enviar pedido" at bounding box center [609, 369] width 85 height 29
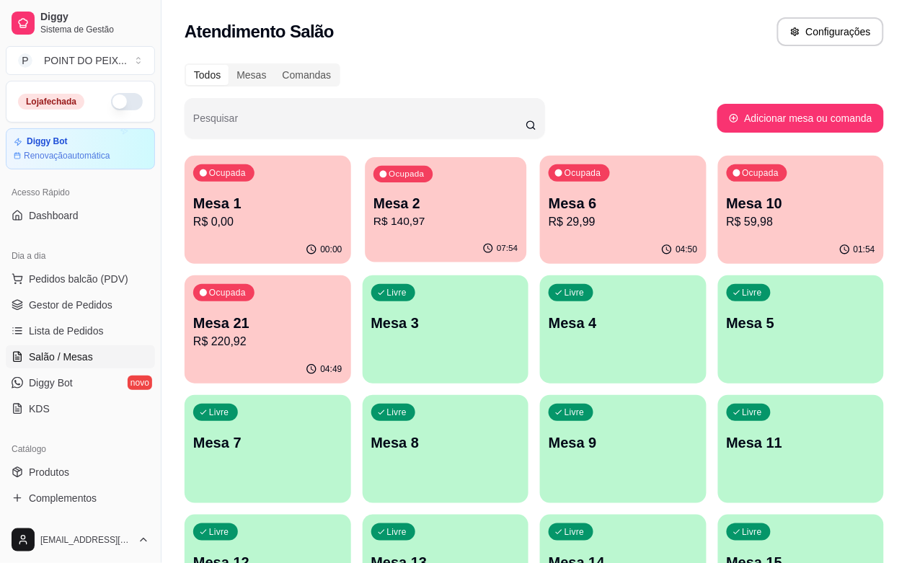
click at [399, 222] on p "R$ 140,97" at bounding box center [445, 221] width 144 height 17
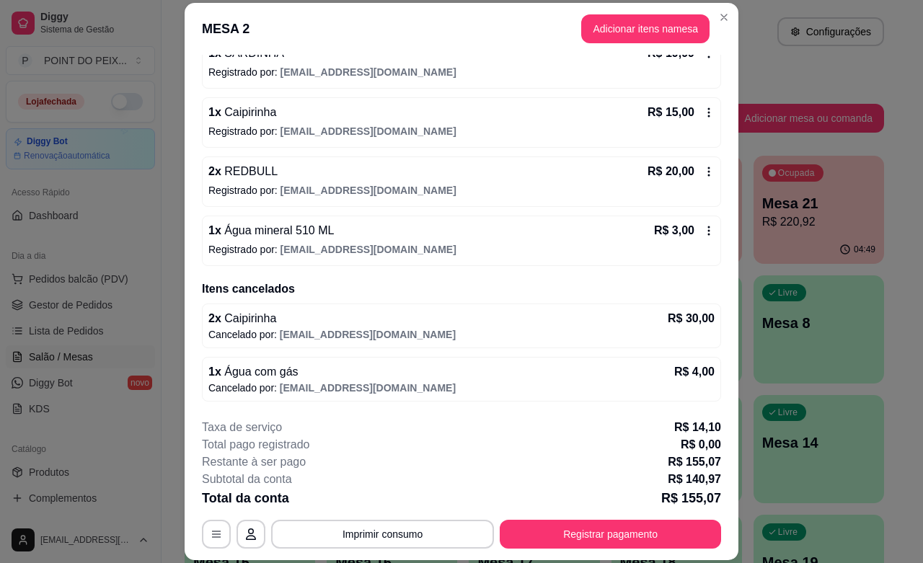
scroll to position [393, 0]
click at [636, 33] on button "Adicionar itens na mesa" at bounding box center [645, 28] width 128 height 29
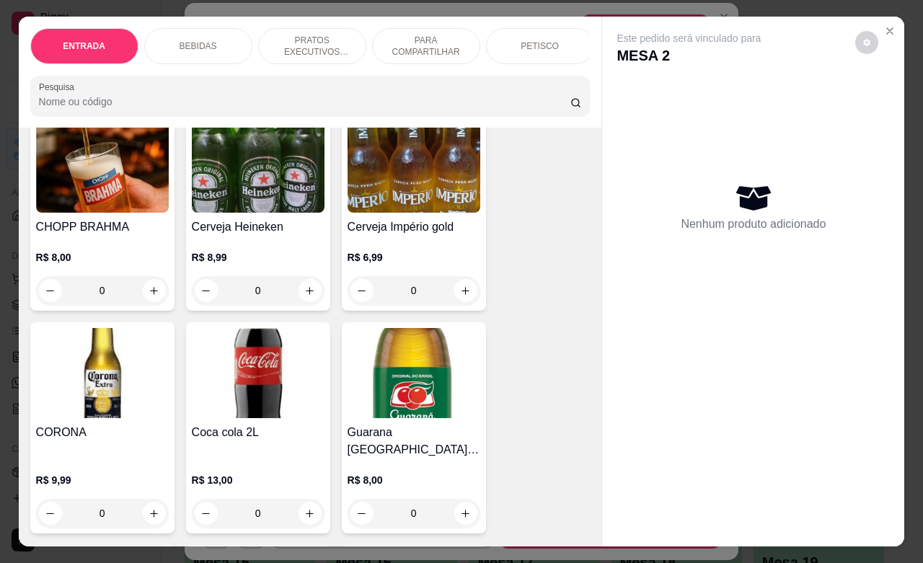
scroll to position [270, 0]
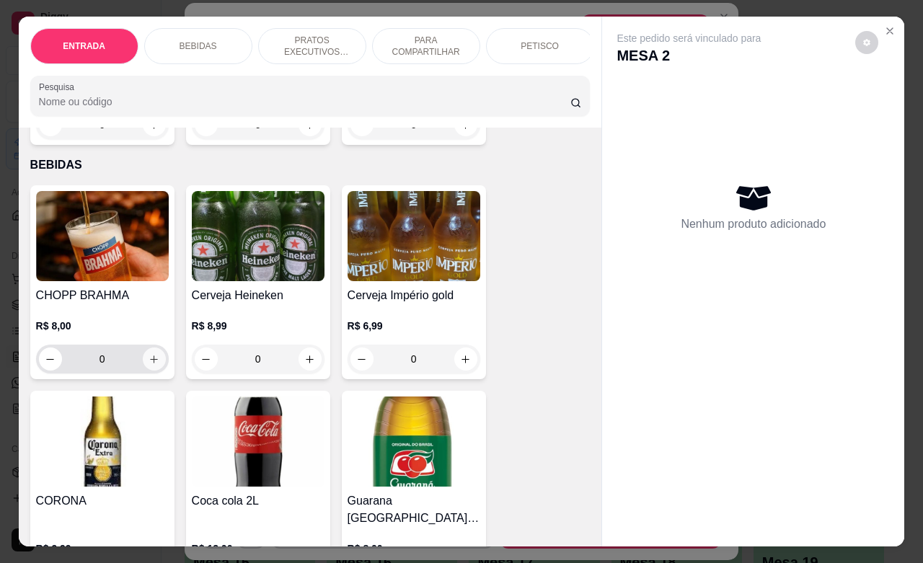
click at [148, 361] on icon "increase-product-quantity" at bounding box center [153, 359] width 11 height 11
click at [143, 361] on button "increase-product-quantity" at bounding box center [154, 358] width 23 height 23
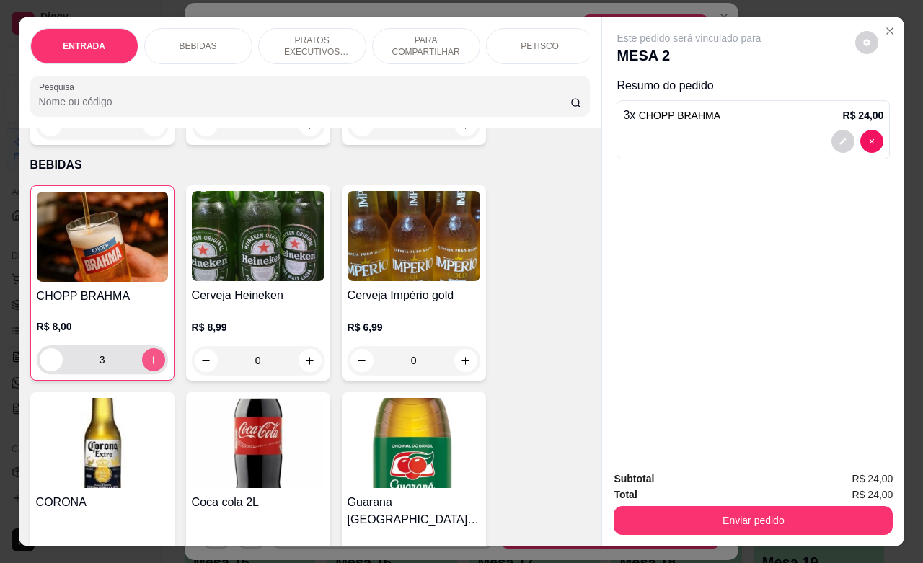
click at [143, 361] on button "increase-product-quantity" at bounding box center [153, 359] width 23 height 23
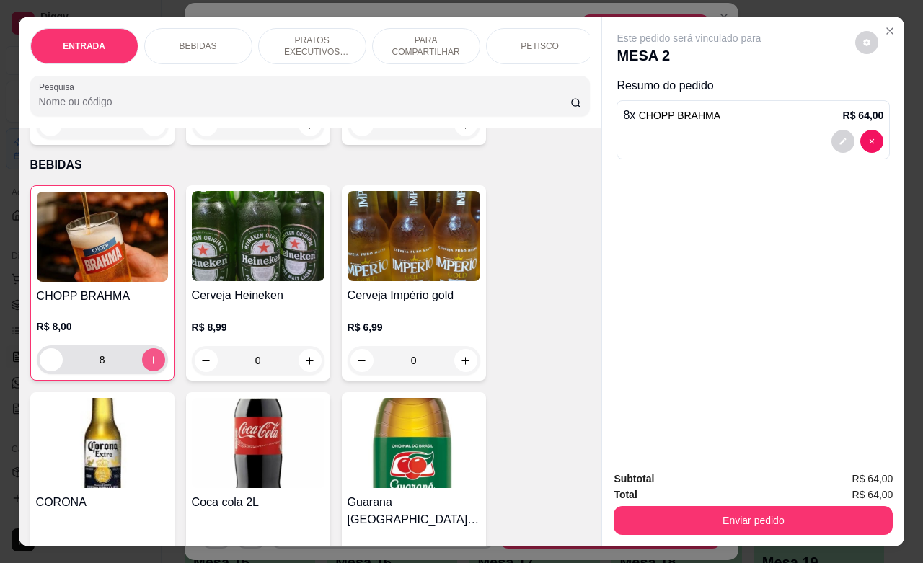
click at [143, 361] on button "increase-product-quantity" at bounding box center [153, 359] width 23 height 23
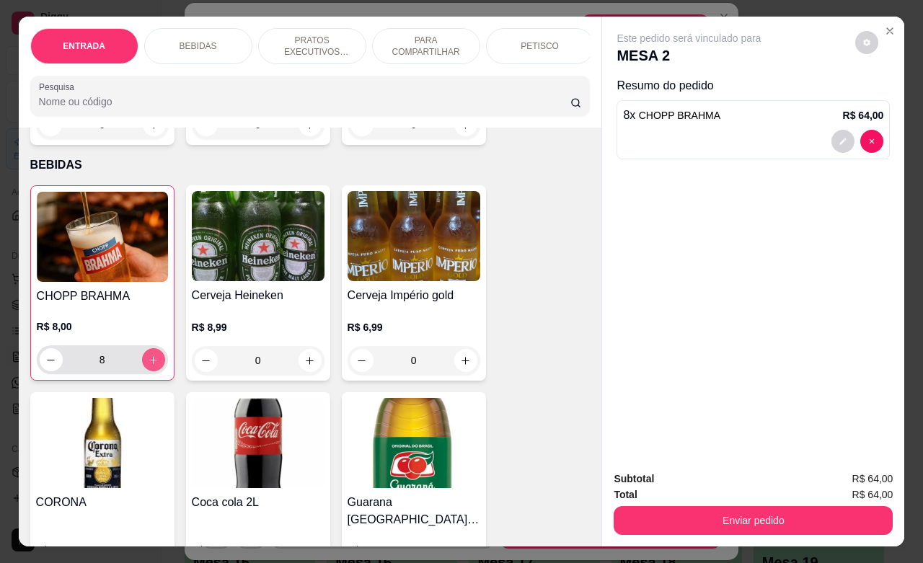
click at [143, 361] on button "increase-product-quantity" at bounding box center [153, 359] width 23 height 23
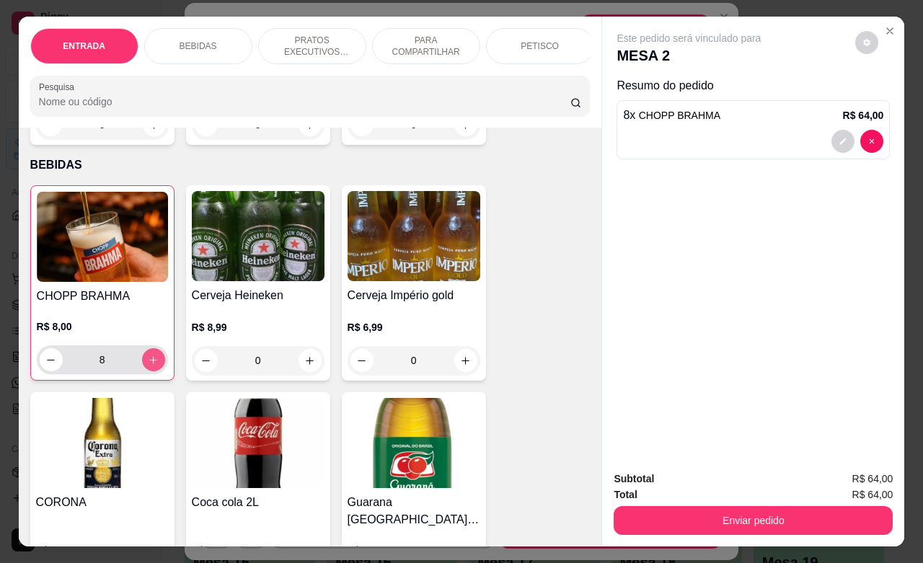
click at [143, 361] on button "increase-product-quantity" at bounding box center [153, 359] width 23 height 23
click at [143, 361] on button "increase-product-quantity" at bounding box center [153, 360] width 22 height 22
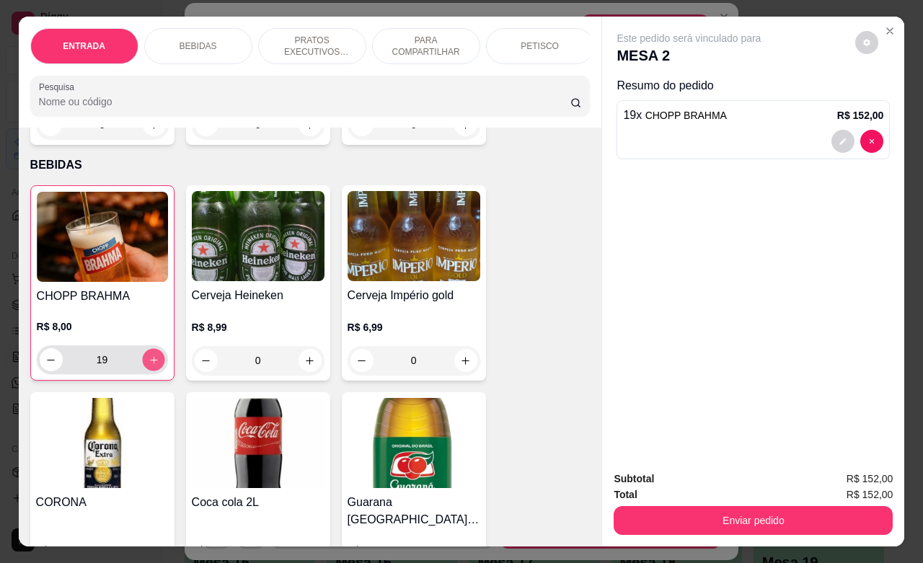
click at [143, 361] on button "increase-product-quantity" at bounding box center [153, 360] width 22 height 22
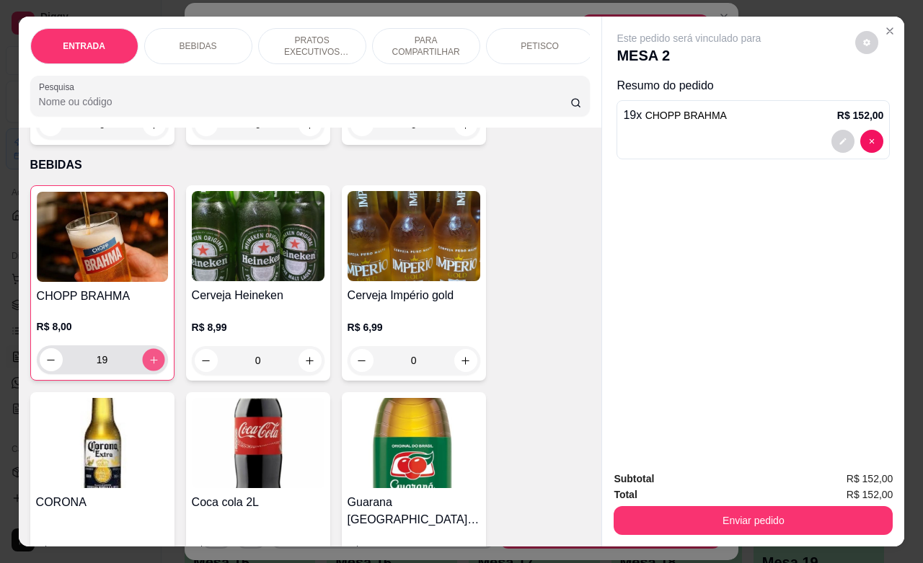
click at [143, 361] on button "increase-product-quantity" at bounding box center [153, 360] width 22 height 22
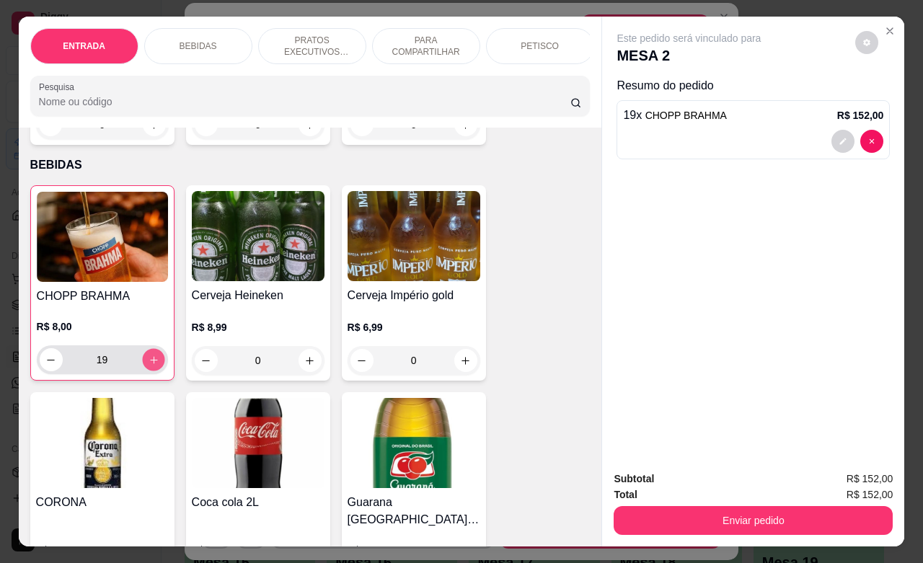
click at [143, 361] on button "increase-product-quantity" at bounding box center [153, 360] width 22 height 22
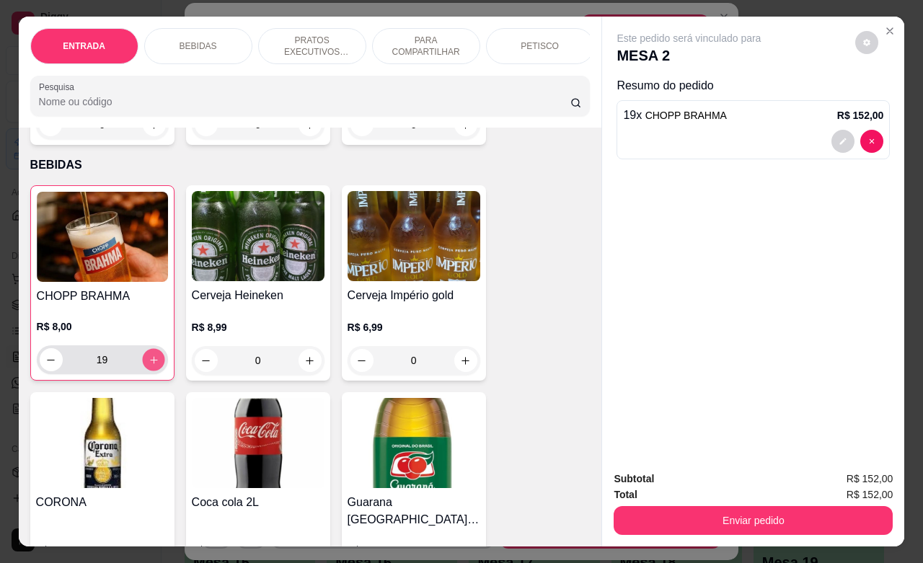
click at [143, 361] on button "increase-product-quantity" at bounding box center [153, 360] width 22 height 22
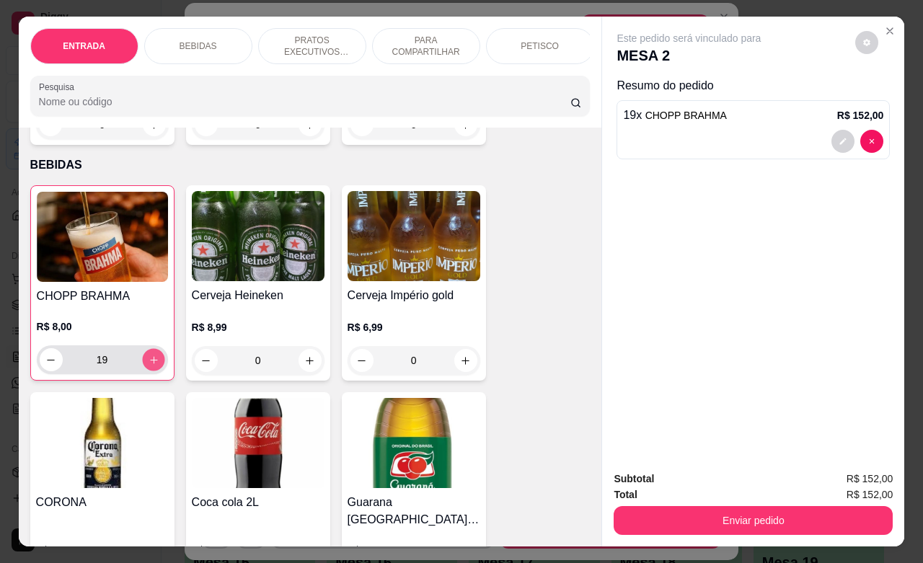
click at [143, 361] on button "increase-product-quantity" at bounding box center [153, 360] width 22 height 22
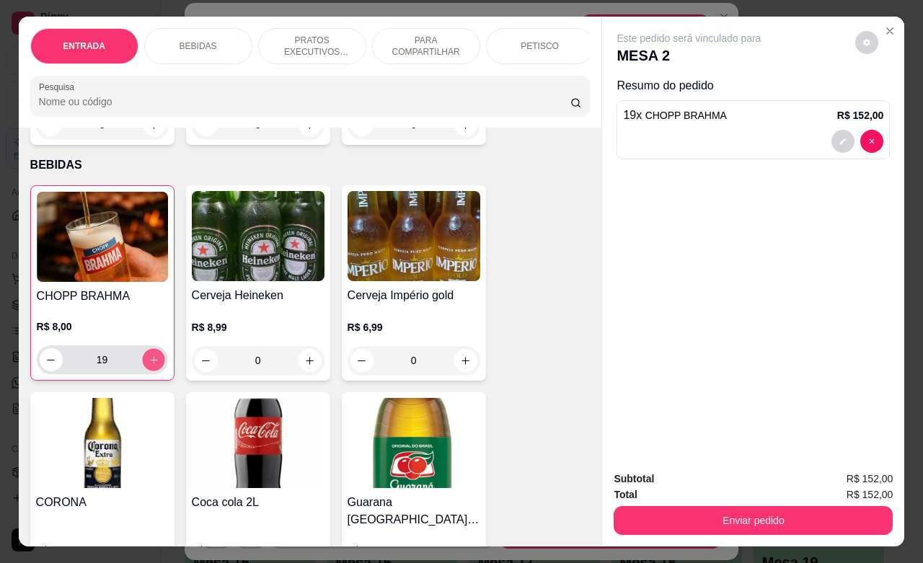
click at [143, 361] on button "increase-product-quantity" at bounding box center [153, 360] width 22 height 22
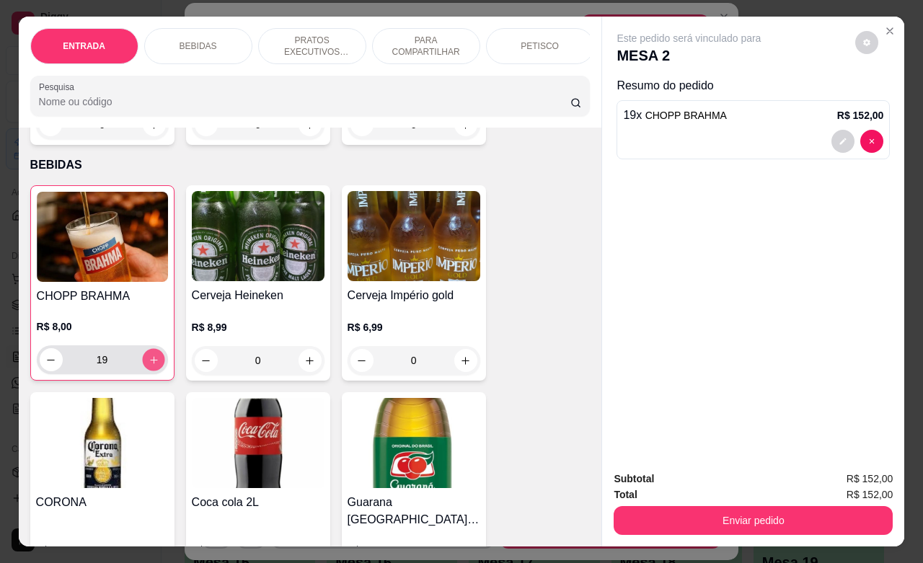
click at [143, 361] on button "increase-product-quantity" at bounding box center [153, 360] width 22 height 22
click at [143, 361] on button "increase-product-quantity" at bounding box center [153, 359] width 23 height 23
click at [151, 371] on button "increase-product-quantity" at bounding box center [153, 359] width 23 height 23
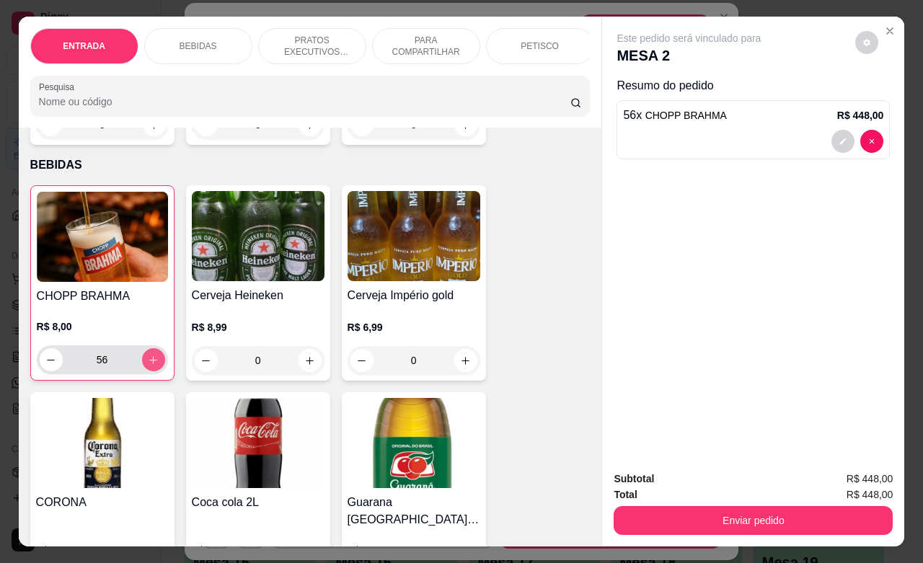
click at [151, 370] on button "increase-product-quantity" at bounding box center [153, 359] width 23 height 23
click at [148, 365] on icon "increase-product-quantity" at bounding box center [153, 360] width 11 height 11
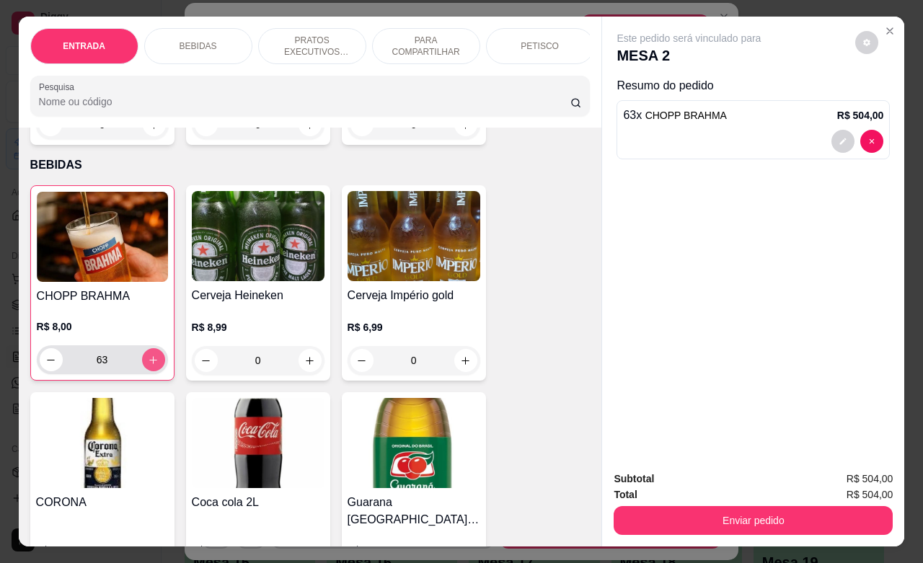
click at [148, 365] on icon "increase-product-quantity" at bounding box center [153, 360] width 11 height 11
click at [150, 363] on icon "increase-product-quantity" at bounding box center [153, 359] width 7 height 7
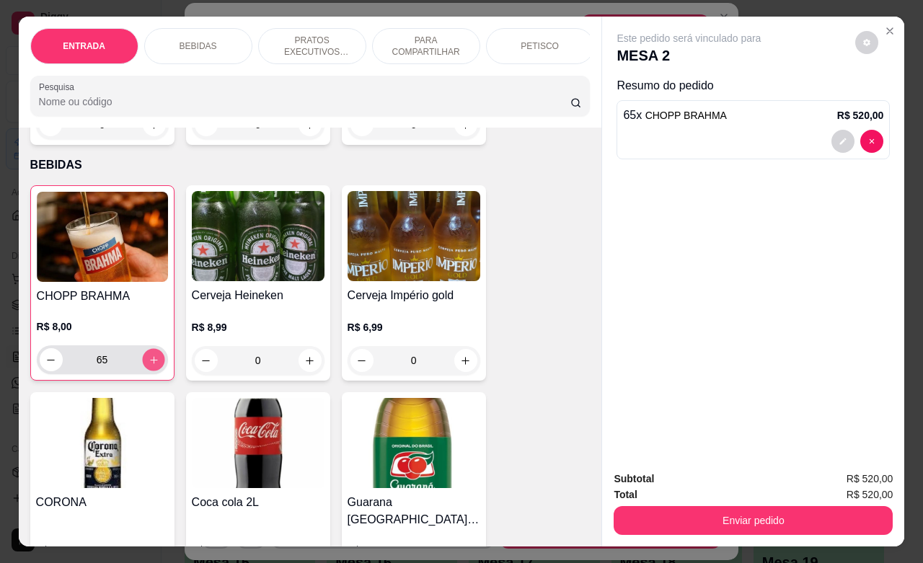
click at [150, 363] on icon "increase-product-quantity" at bounding box center [153, 359] width 7 height 7
click at [148, 365] on icon "increase-product-quantity" at bounding box center [153, 360] width 11 height 11
type input "71"
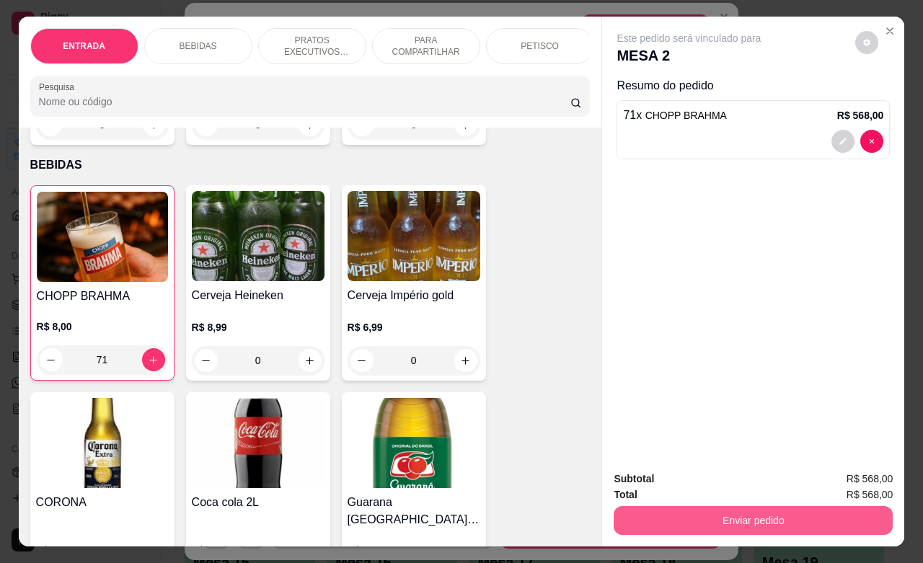
click at [701, 512] on button "Enviar pedido" at bounding box center [752, 520] width 279 height 29
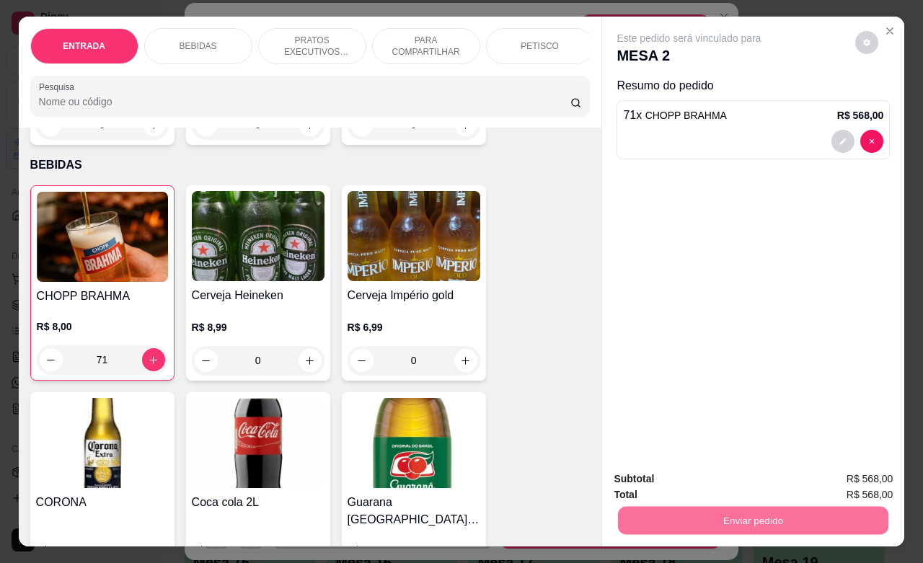
click at [685, 483] on button "Não registrar e enviar pedido" at bounding box center [704, 476] width 146 height 27
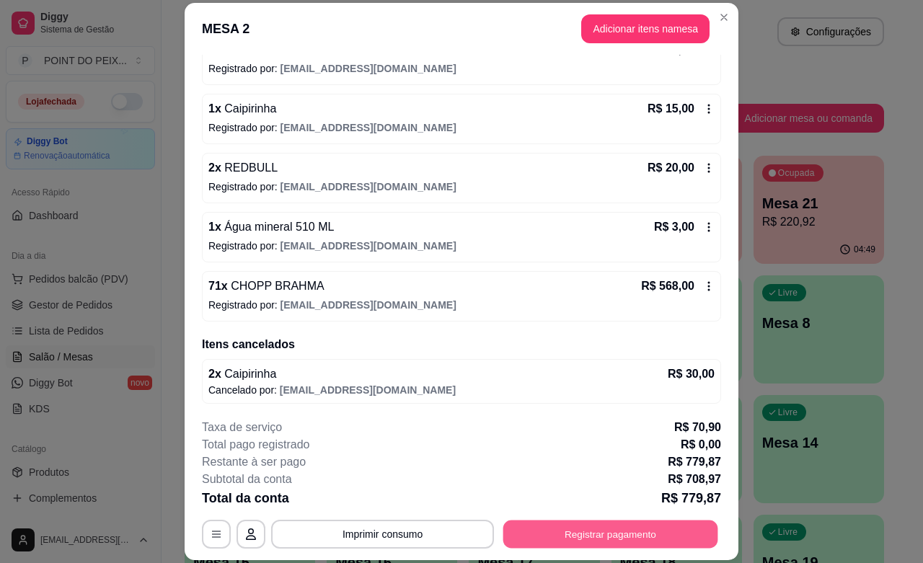
click at [589, 535] on button "Registrar pagamento" at bounding box center [610, 534] width 215 height 28
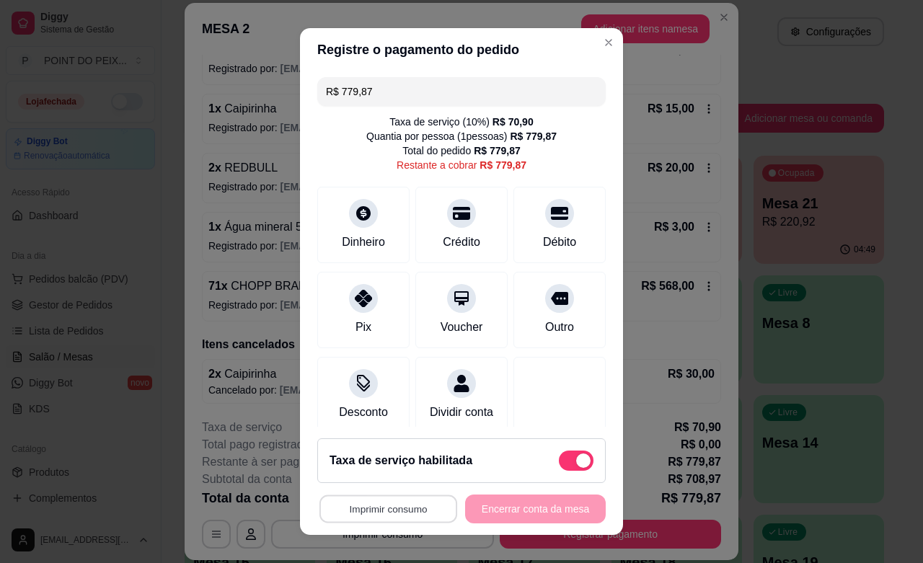
click at [391, 513] on button "Imprimir consumo" at bounding box center [388, 509] width 138 height 28
click at [400, 484] on button "IMPRESSORA" at bounding box center [380, 475] width 101 height 22
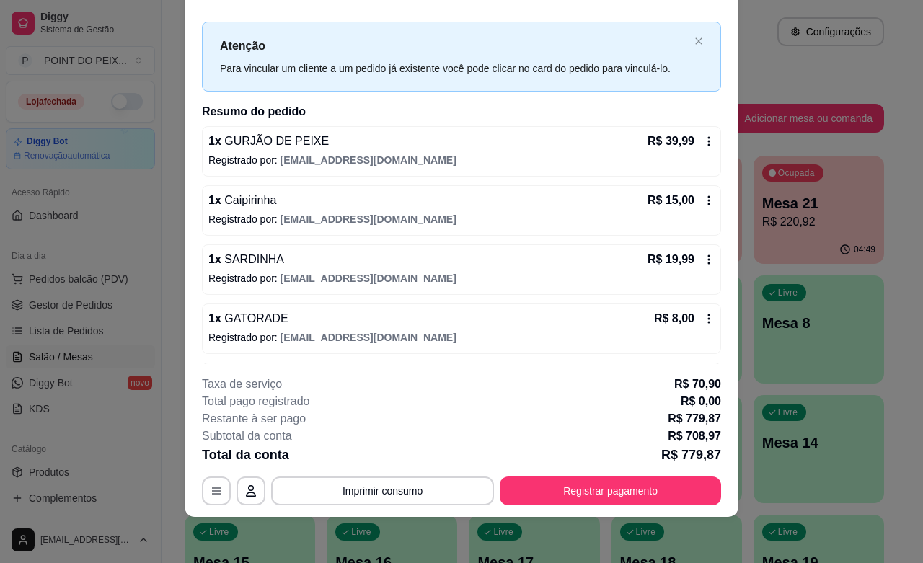
scroll to position [1, 0]
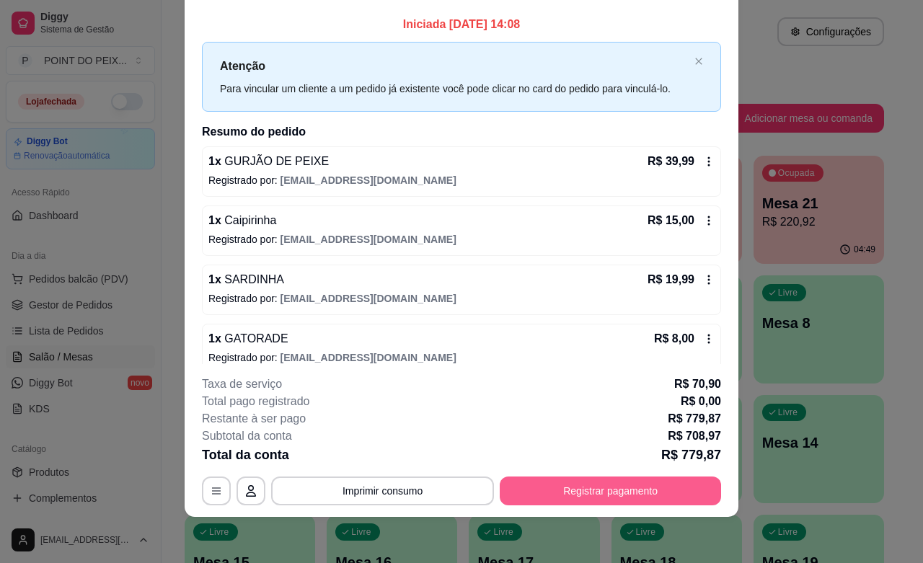
click at [585, 494] on button "Registrar pagamento" at bounding box center [610, 490] width 221 height 29
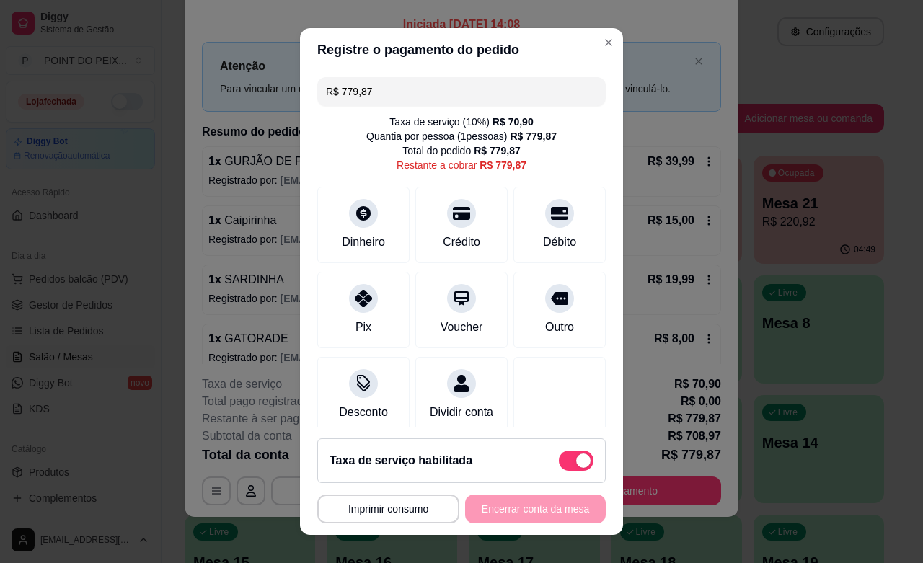
drag, startPoint x: 370, startPoint y: 96, endPoint x: 319, endPoint y: 94, distance: 51.2
click at [326, 94] on input "R$ 779,87" at bounding box center [461, 91] width 271 height 29
click at [355, 315] on div "Pix" at bounding box center [364, 307] width 102 height 84
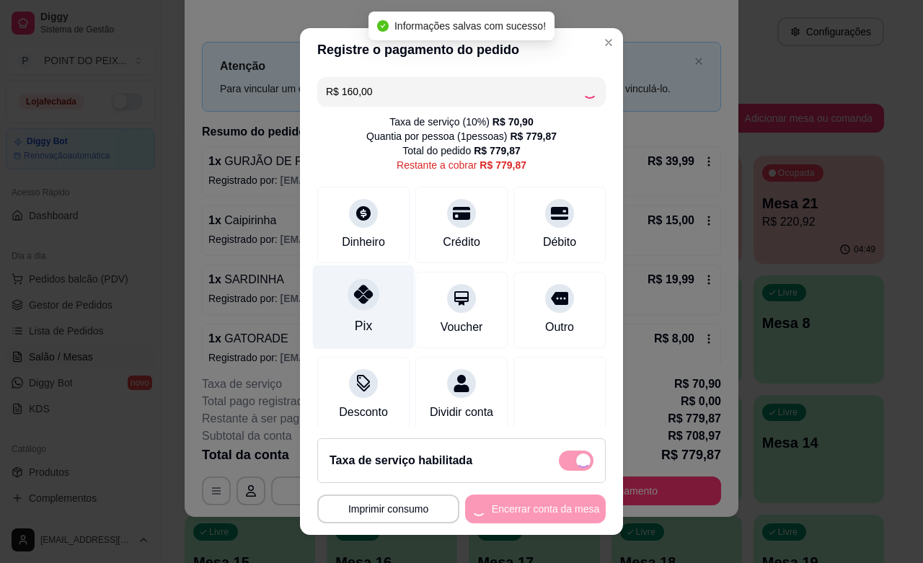
type input "R$ 619,87"
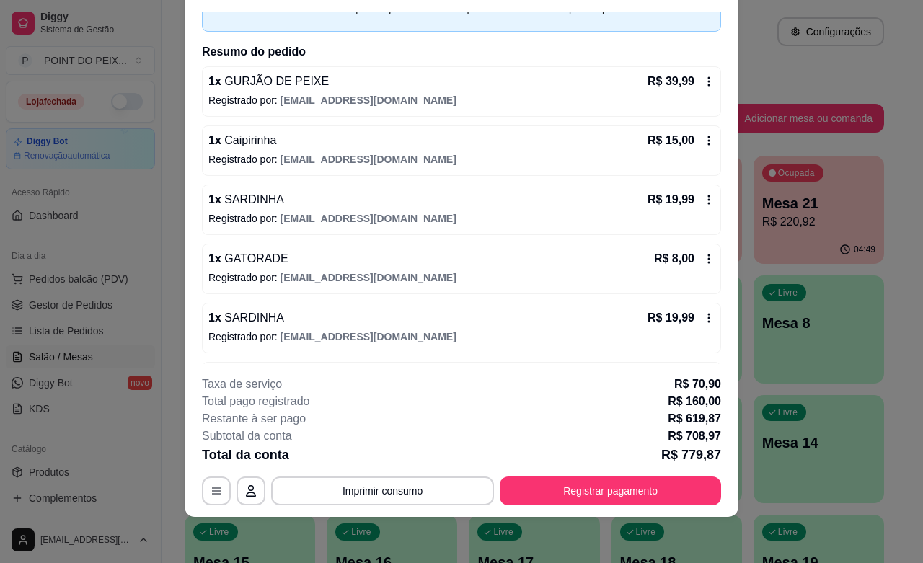
scroll to position [182, 0]
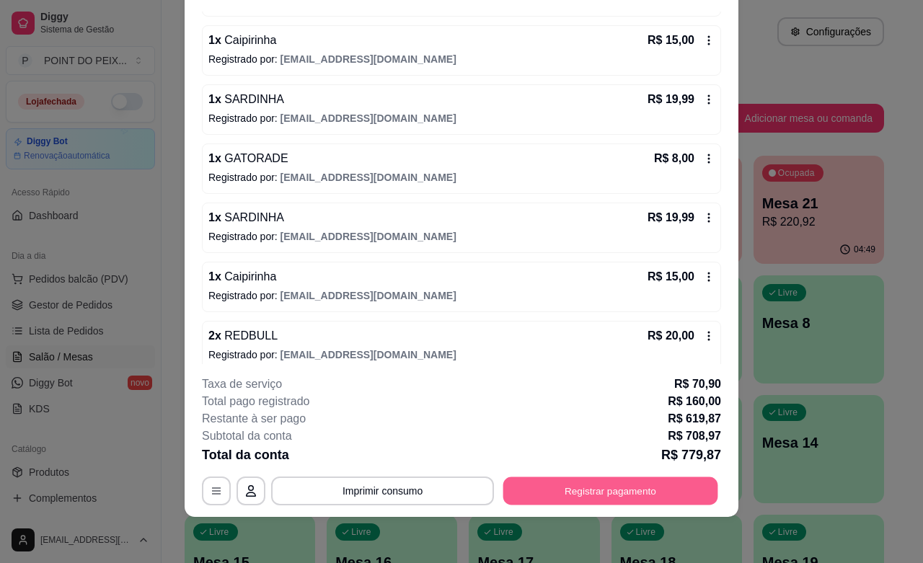
click at [582, 491] on button "Registrar pagamento" at bounding box center [610, 491] width 215 height 28
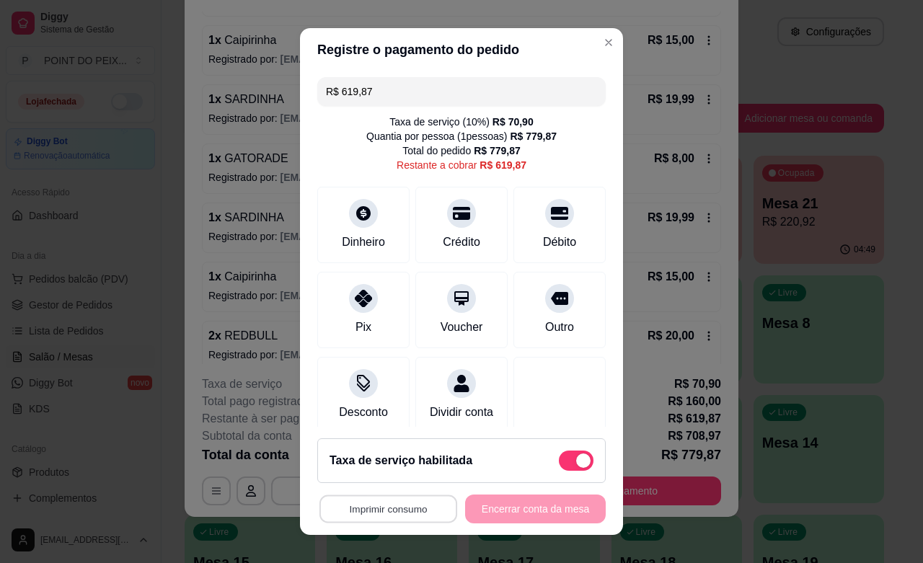
click at [420, 503] on button "Imprimir consumo" at bounding box center [388, 509] width 138 height 28
click at [405, 484] on button "IMPRESSORA" at bounding box center [380, 475] width 101 height 22
drag, startPoint x: 368, startPoint y: 99, endPoint x: 311, endPoint y: 99, distance: 56.9
click at [317, 99] on div "R$ 619,87" at bounding box center [461, 91] width 288 height 29
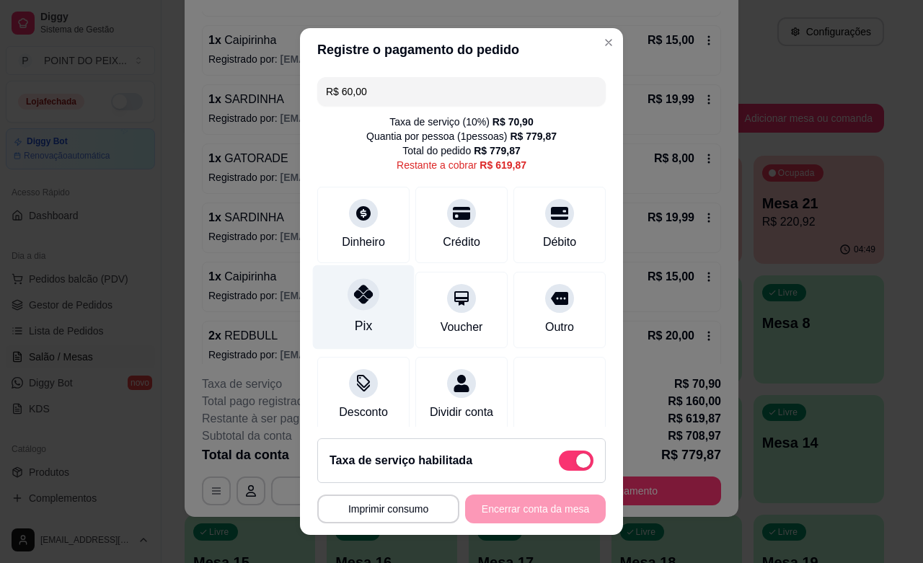
click at [354, 303] on icon at bounding box center [363, 294] width 19 height 19
drag, startPoint x: 371, startPoint y: 87, endPoint x: 299, endPoint y: 96, distance: 72.6
click at [303, 94] on div "R$ 559,87 Taxa de serviço ( 10 %) R$ 70,90 Quantia por pessoa ( 1 pessoas) R$ 7…" at bounding box center [461, 248] width 323 height 355
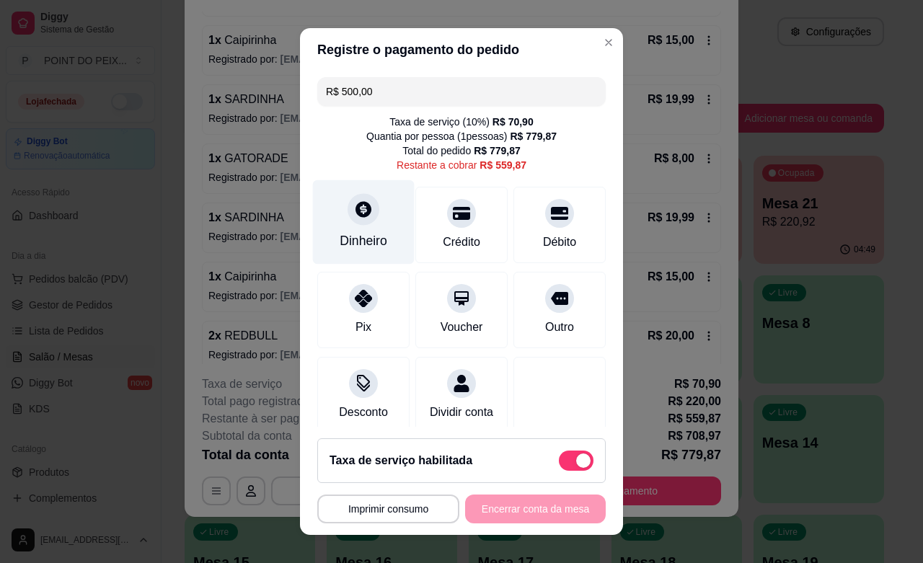
click at [347, 231] on div "Dinheiro" at bounding box center [363, 240] width 48 height 19
drag, startPoint x: 377, startPoint y: 94, endPoint x: 325, endPoint y: 86, distance: 52.5
click at [326, 86] on input "R$ 59,87" at bounding box center [461, 91] width 271 height 29
click at [352, 228] on div "Dinheiro" at bounding box center [364, 222] width 102 height 84
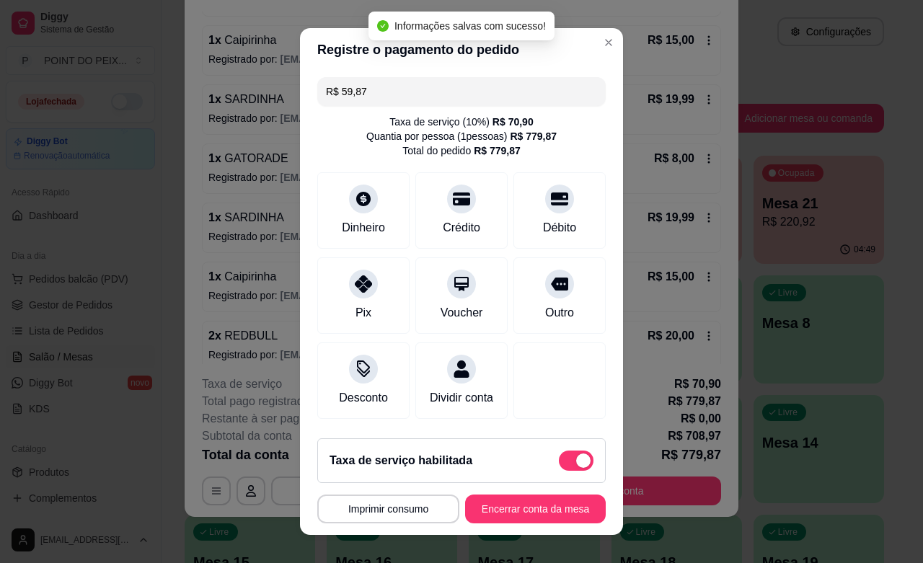
type input "R$ 0,00"
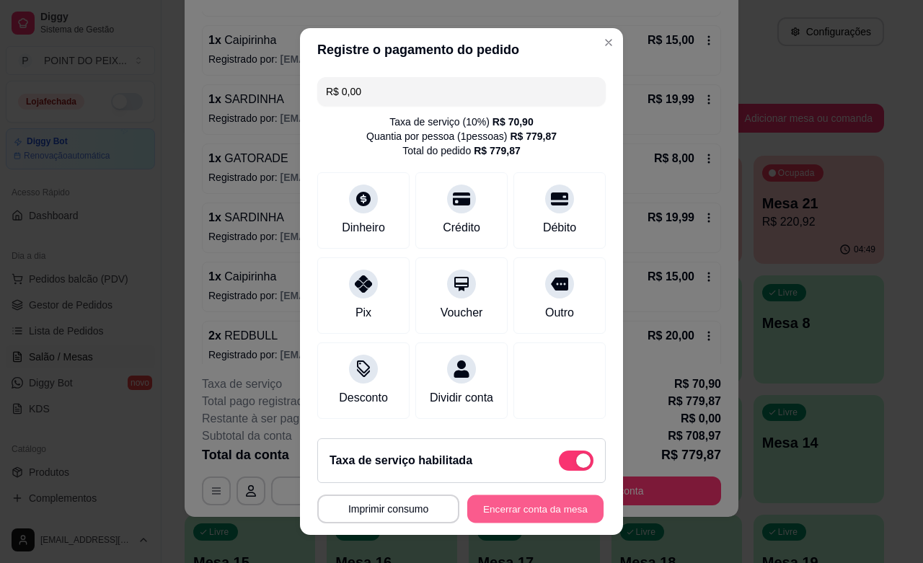
click at [535, 502] on button "Encerrar conta da mesa" at bounding box center [535, 509] width 136 height 28
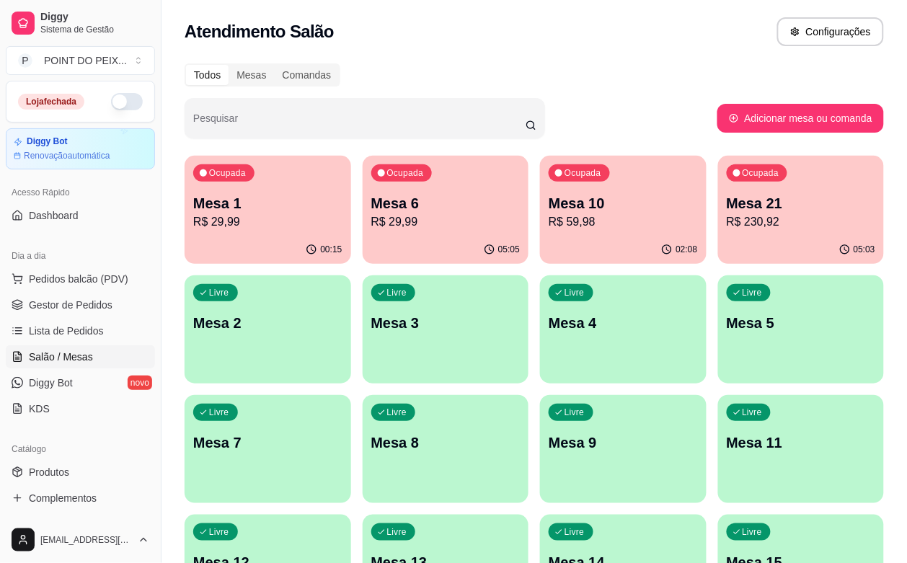
click at [718, 243] on div "05:03" at bounding box center [801, 250] width 167 height 28
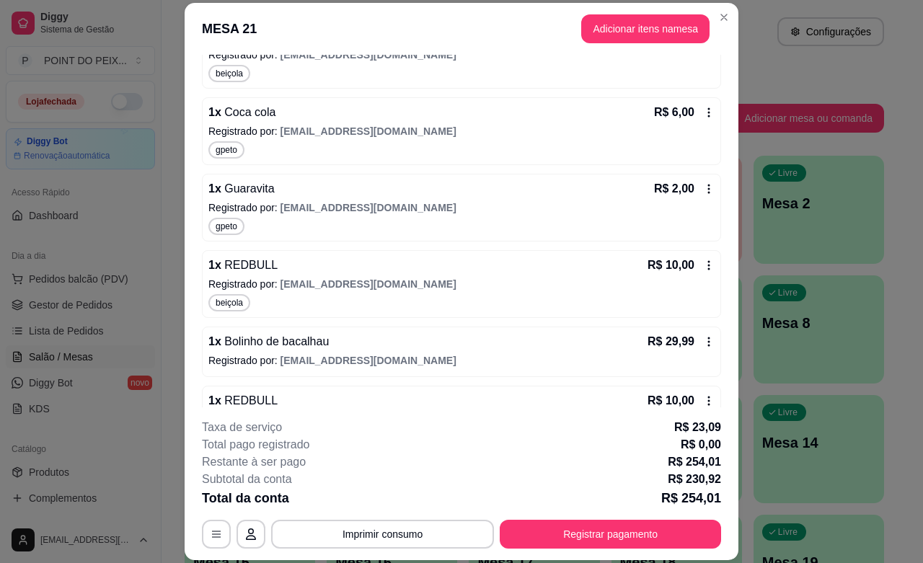
scroll to position [631, 0]
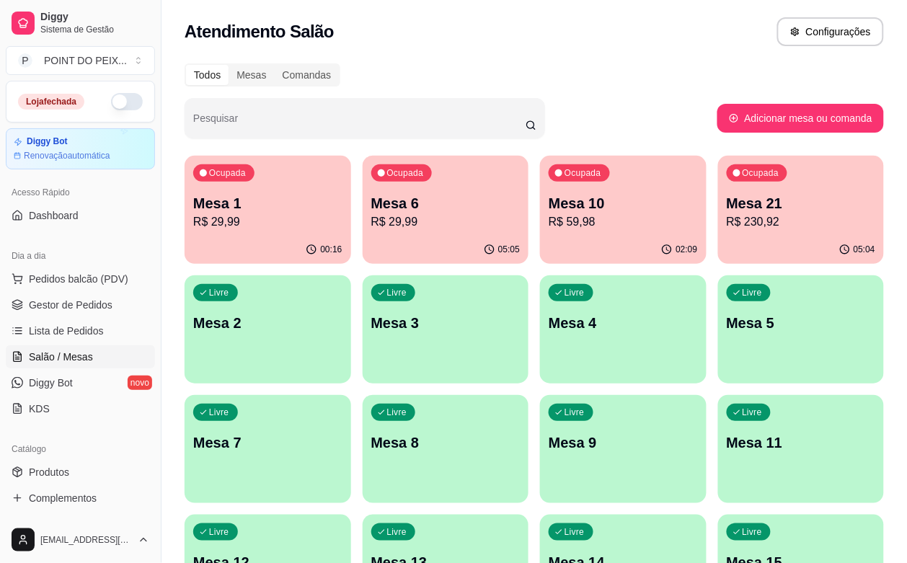
click at [549, 220] on p "R$ 59,98" at bounding box center [623, 221] width 149 height 17
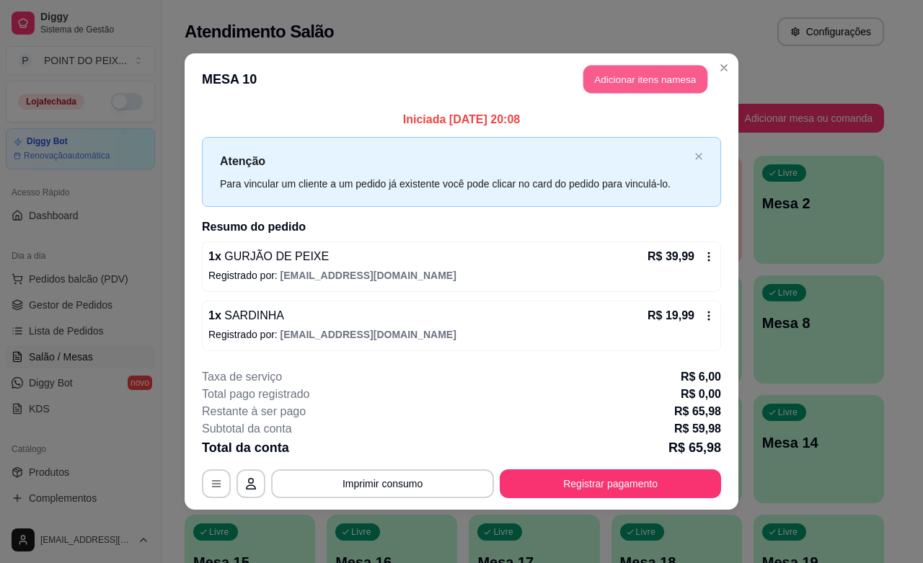
click at [642, 79] on button "Adicionar itens na mesa" at bounding box center [645, 80] width 124 height 28
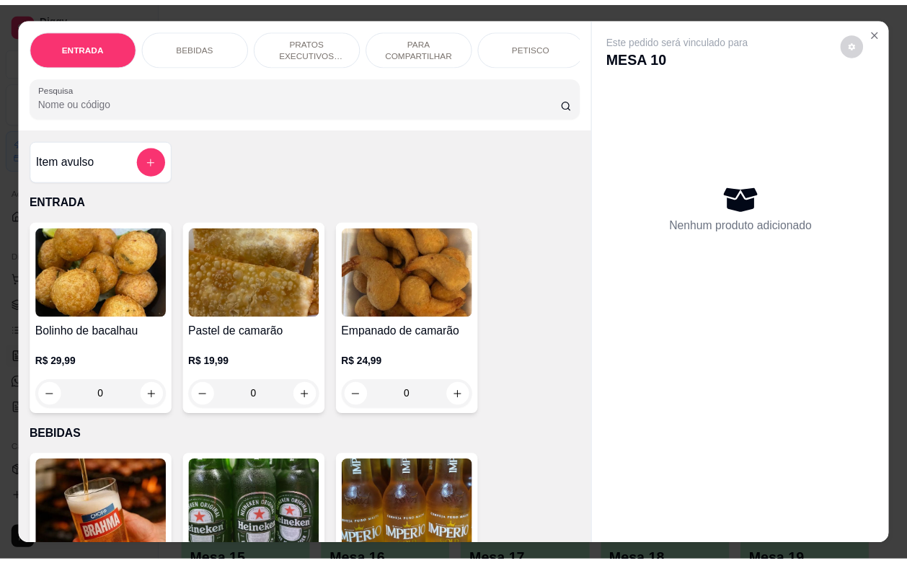
scroll to position [180, 0]
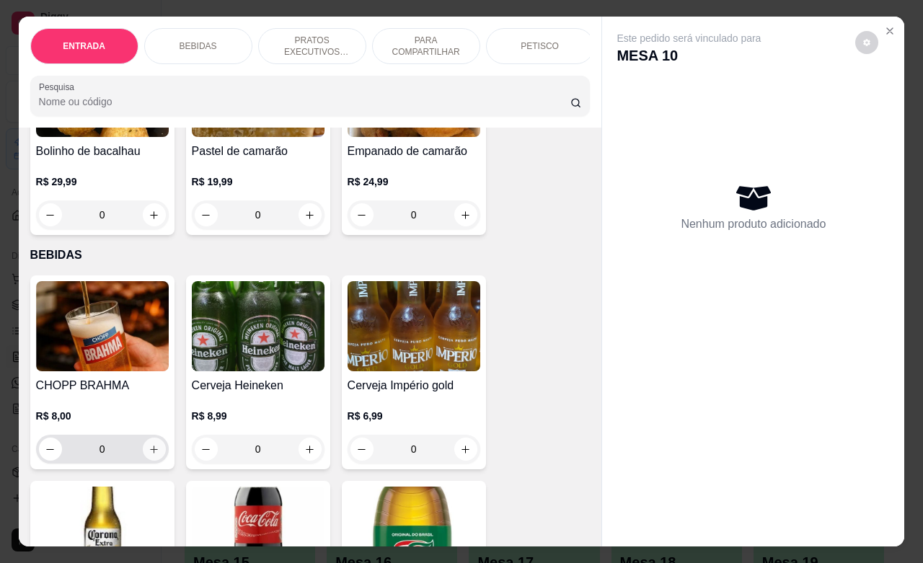
click at [148, 452] on icon "increase-product-quantity" at bounding box center [153, 449] width 11 height 11
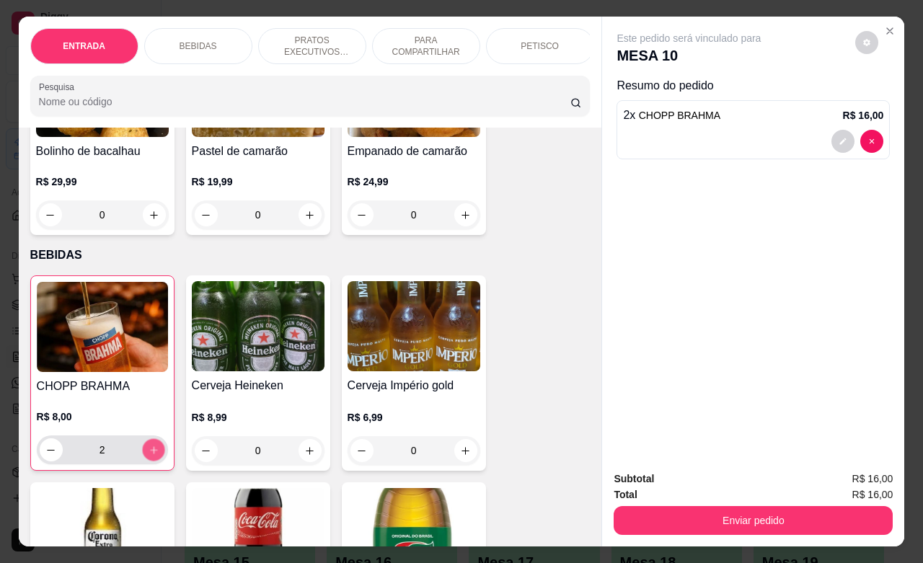
click at [148, 452] on icon "increase-product-quantity" at bounding box center [153, 450] width 11 height 11
click at [148, 453] on icon "increase-product-quantity" at bounding box center [153, 450] width 11 height 11
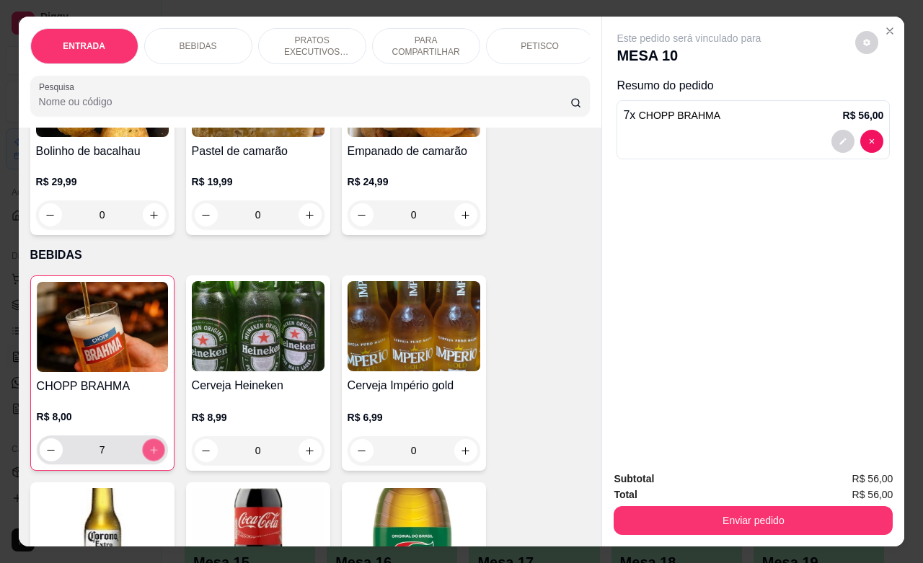
click at [148, 453] on icon "increase-product-quantity" at bounding box center [153, 450] width 11 height 11
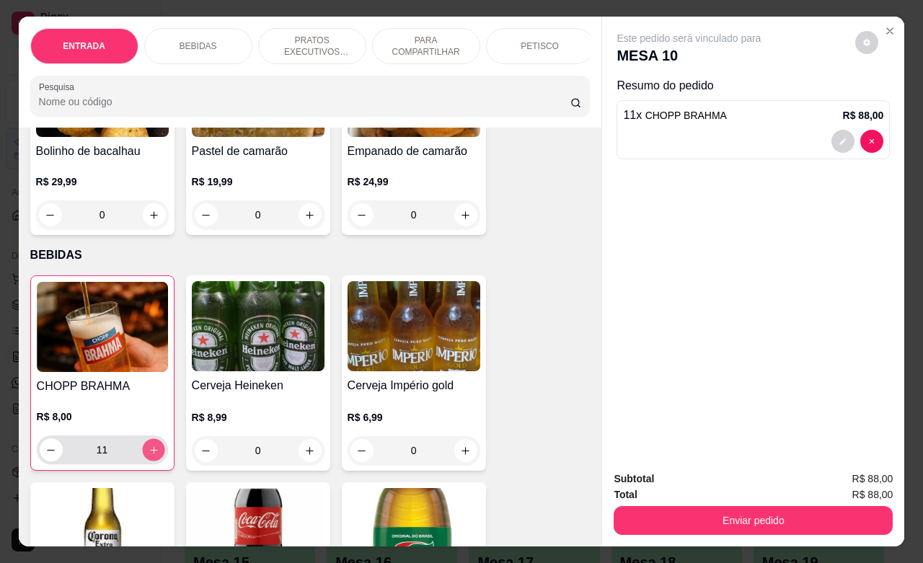
type input "12"
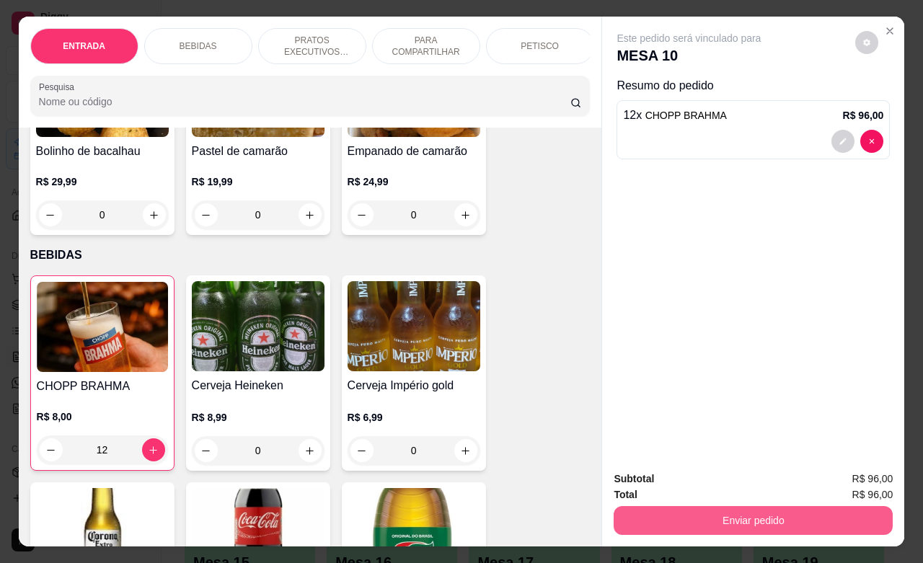
click at [676, 524] on button "Enviar pedido" at bounding box center [752, 520] width 279 height 29
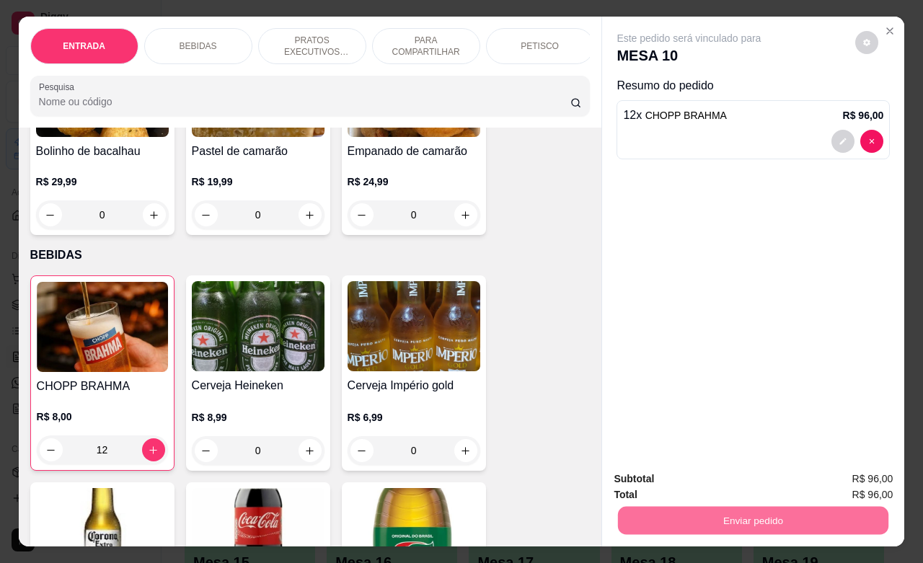
click at [693, 480] on button "Não registrar e enviar pedido" at bounding box center [704, 476] width 150 height 27
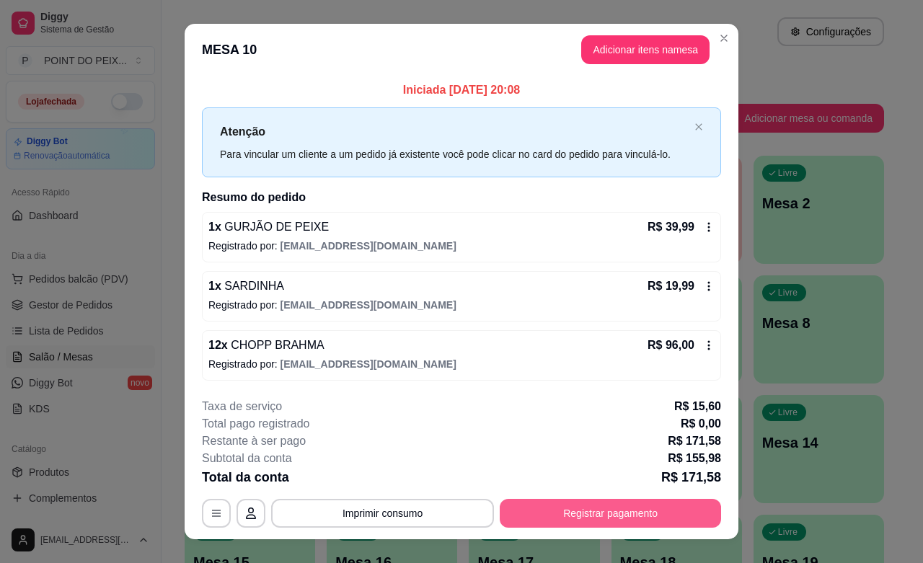
click at [618, 520] on button "Registrar pagamento" at bounding box center [610, 513] width 221 height 29
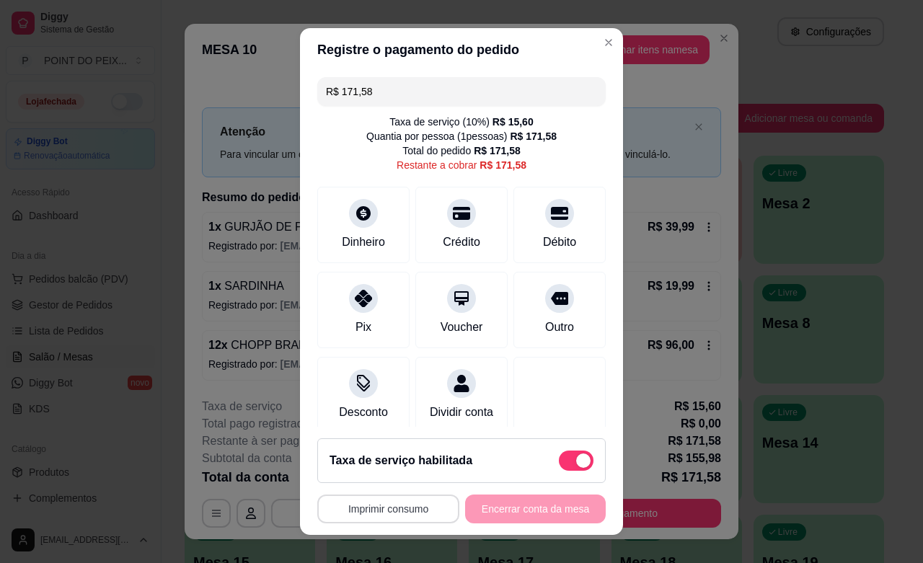
click at [419, 512] on button "Imprimir consumo" at bounding box center [388, 508] width 142 height 29
click at [401, 469] on button "IMPRESSORA" at bounding box center [381, 475] width 105 height 23
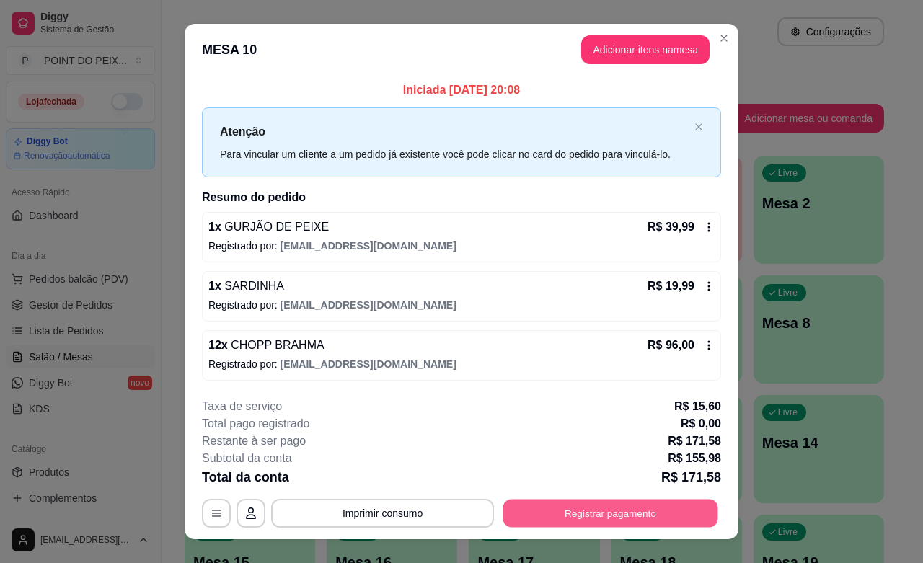
click at [608, 505] on button "Registrar pagamento" at bounding box center [610, 514] width 215 height 28
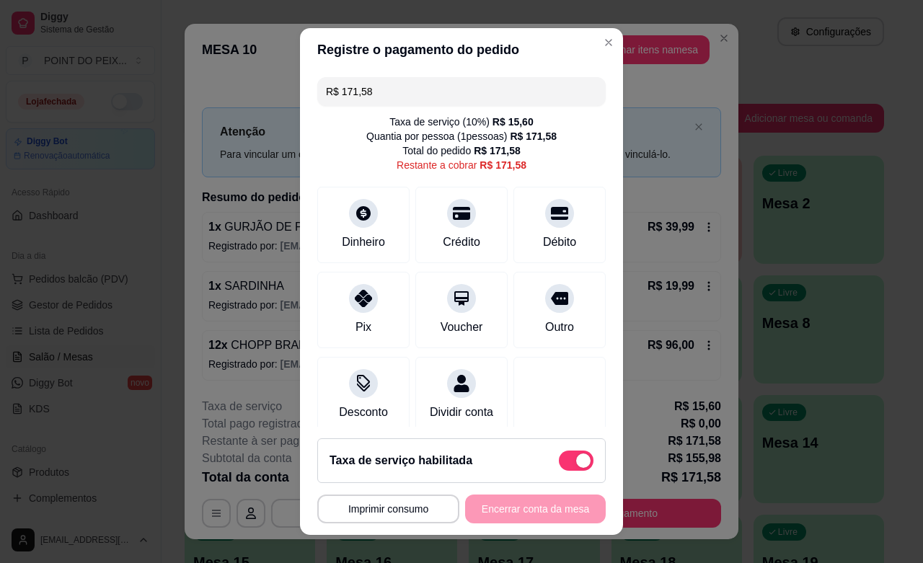
click at [559, 455] on span at bounding box center [576, 460] width 35 height 20
click at [558, 463] on input "checkbox" at bounding box center [562, 467] width 9 height 9
checkbox input "true"
type input "R$ 155,98"
checkbox input "false"
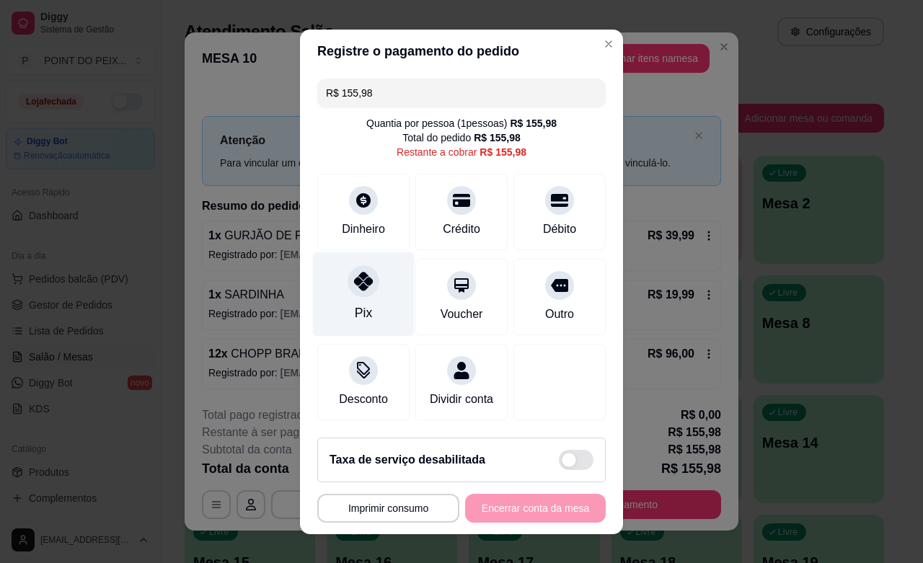
click at [355, 308] on div "Pix" at bounding box center [363, 312] width 17 height 19
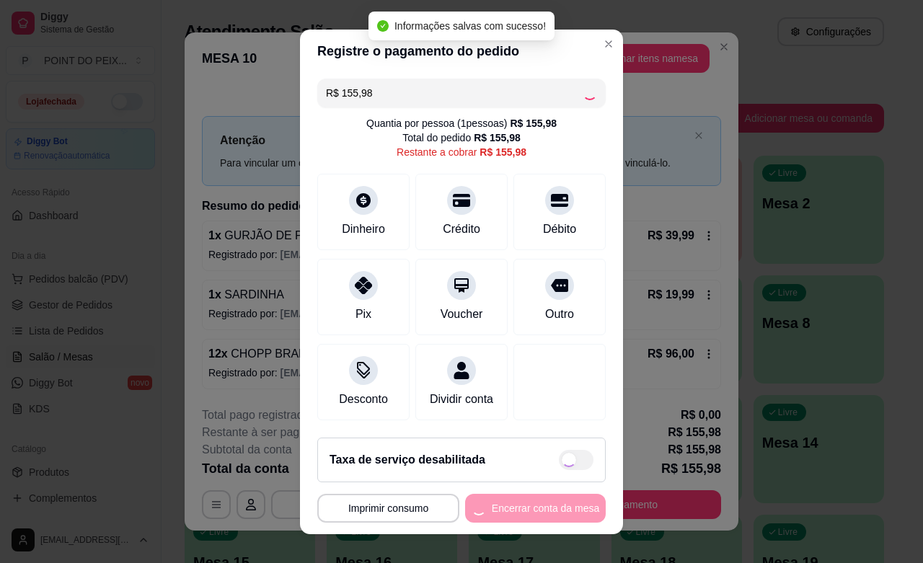
type input "R$ 0,00"
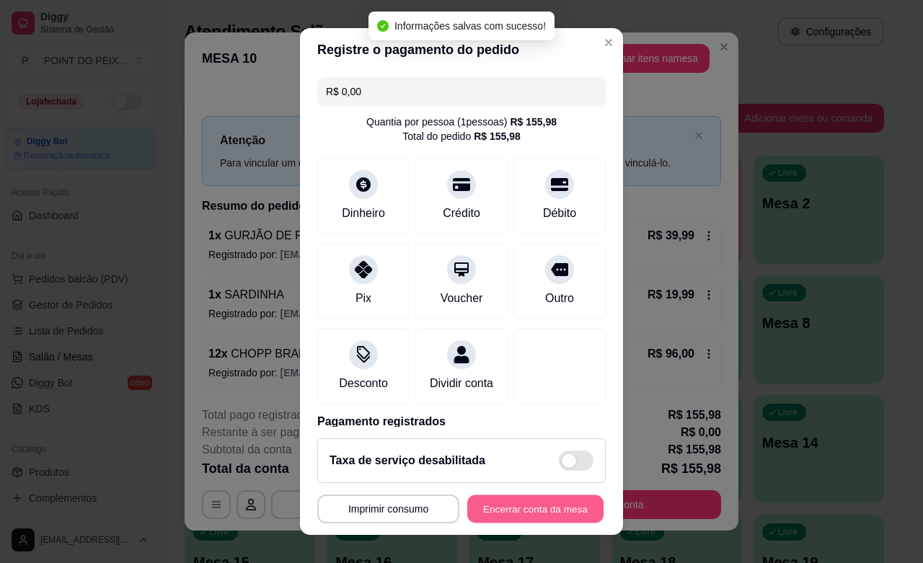
click at [519, 515] on button "Encerrar conta da mesa" at bounding box center [535, 509] width 136 height 28
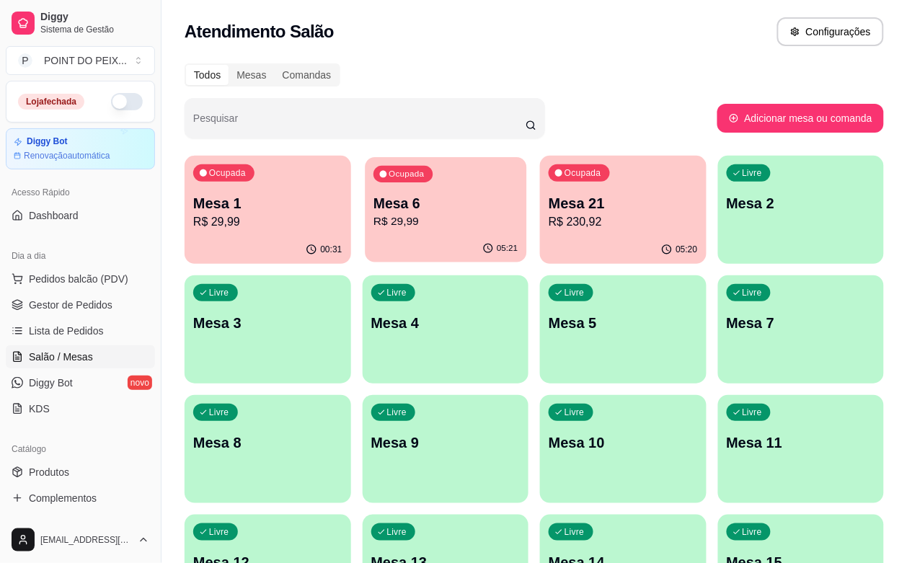
click at [399, 227] on p "R$ 29,99" at bounding box center [445, 221] width 144 height 17
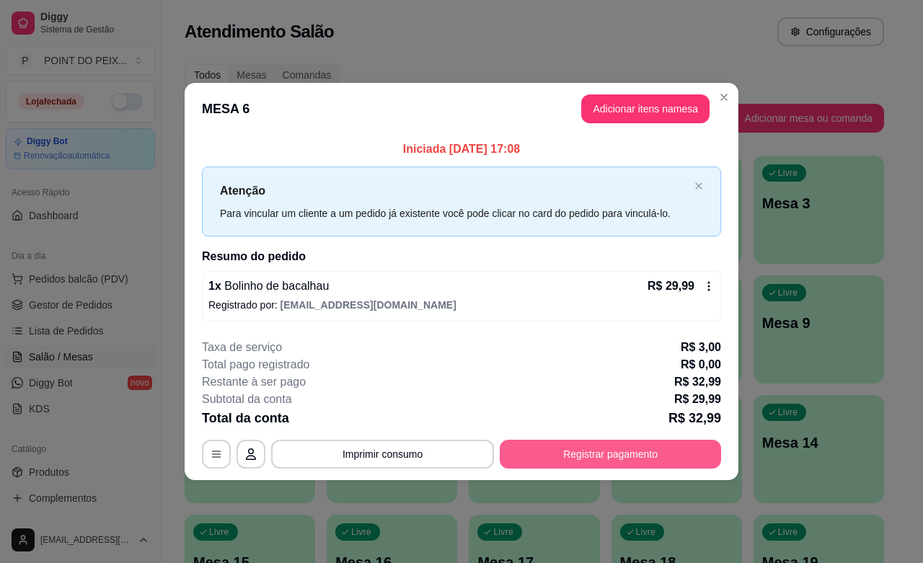
click at [603, 452] on button "Registrar pagamento" at bounding box center [610, 454] width 221 height 29
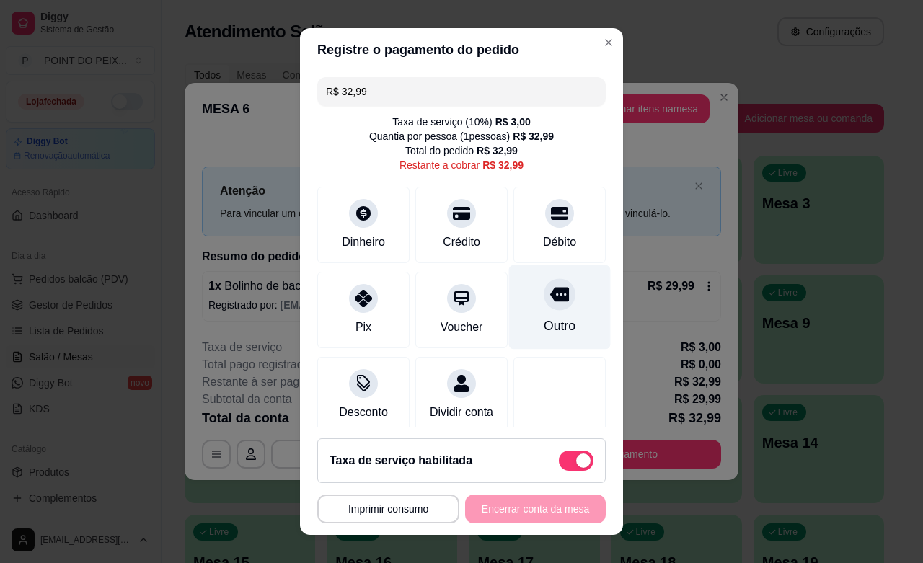
click at [543, 317] on div "Outro" at bounding box center [559, 325] width 32 height 19
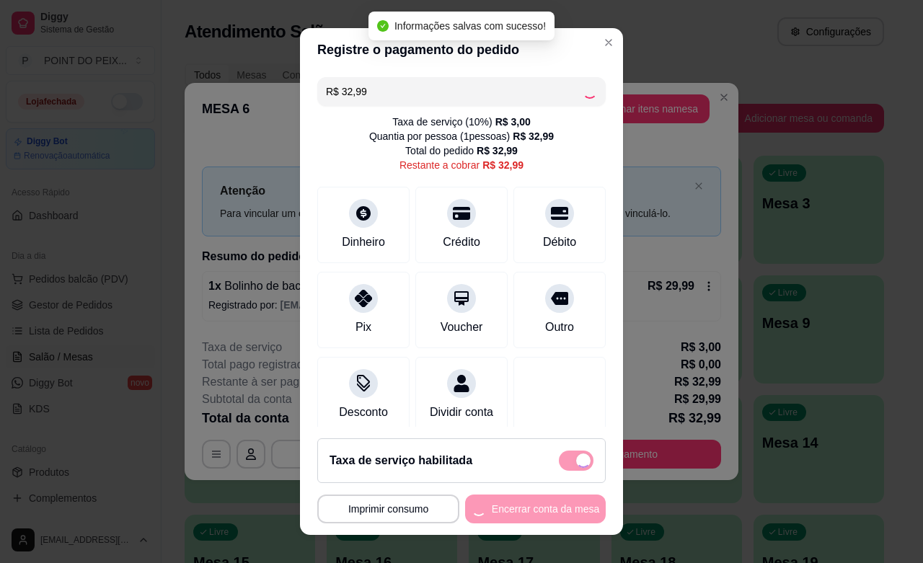
type input "R$ 0,00"
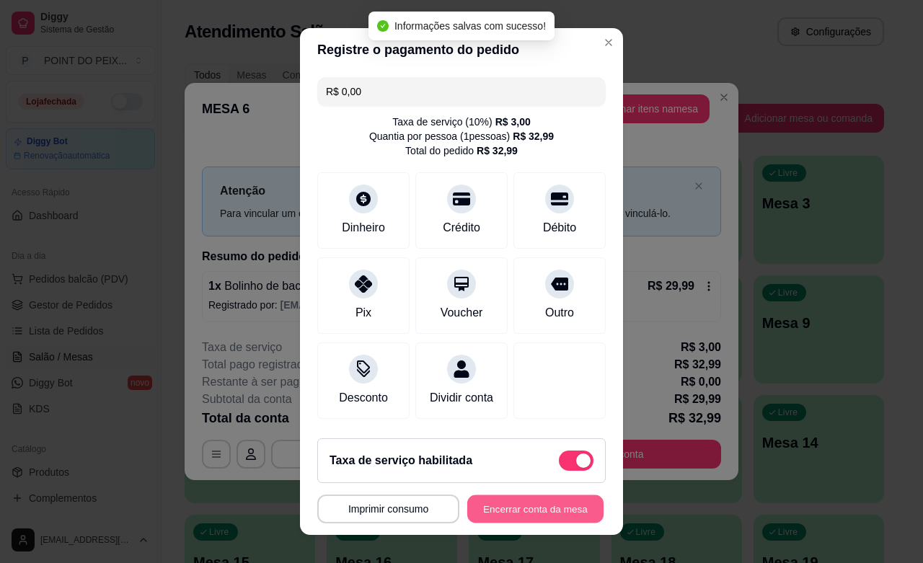
click at [528, 508] on button "Encerrar conta da mesa" at bounding box center [535, 509] width 136 height 28
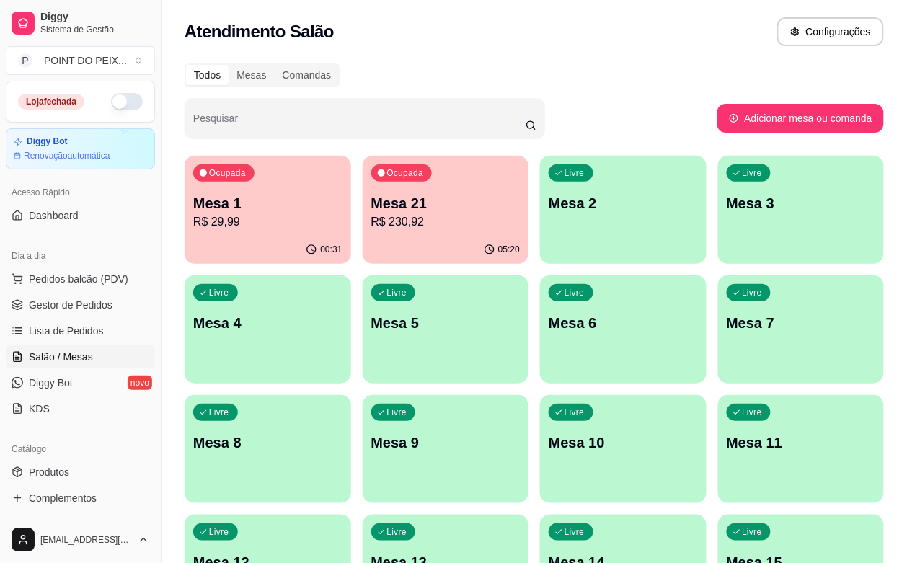
click at [549, 208] on p "Mesa 2" at bounding box center [623, 203] width 149 height 20
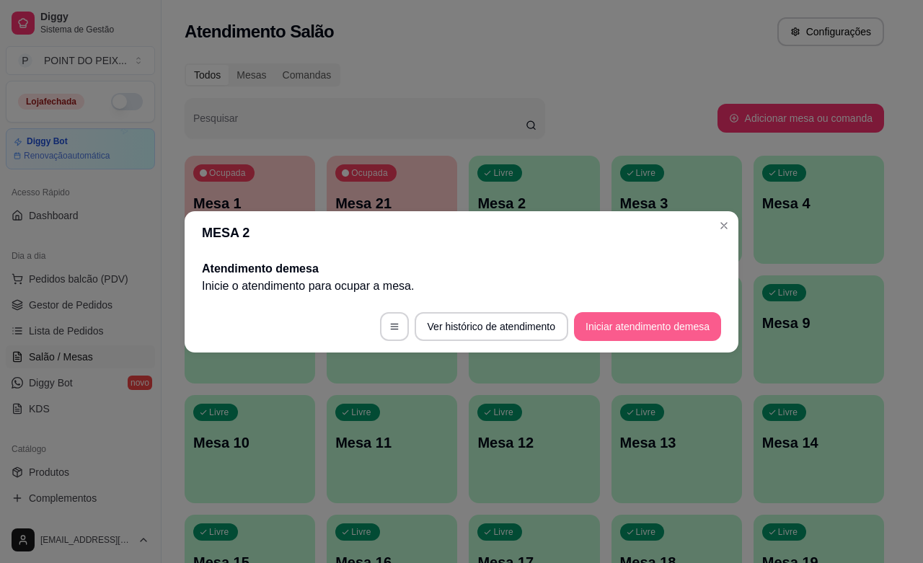
click at [634, 328] on button "Iniciar atendimento de mesa" at bounding box center [647, 326] width 147 height 29
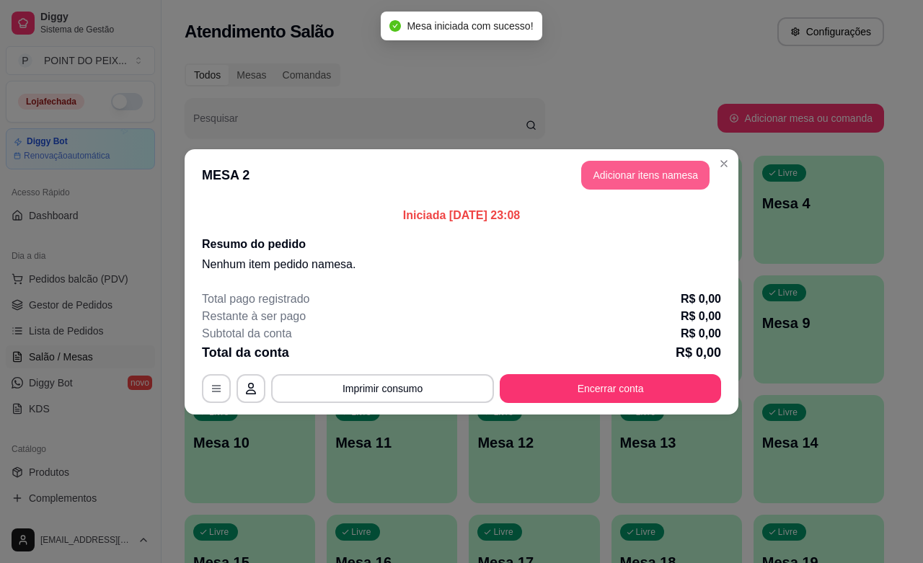
click at [649, 177] on button "Adicionar itens na mesa" at bounding box center [645, 175] width 128 height 29
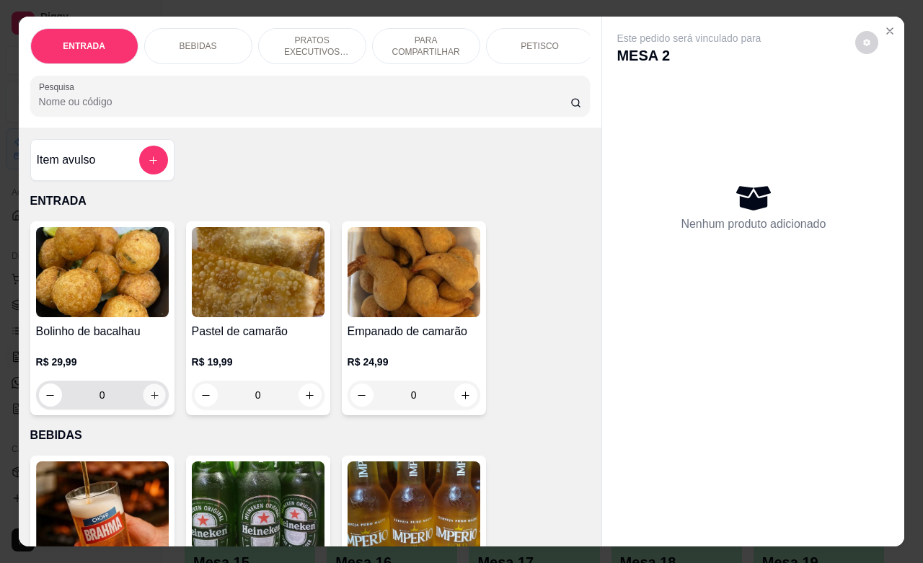
click at [148, 401] on icon "increase-product-quantity" at bounding box center [153, 395] width 11 height 11
type input "1"
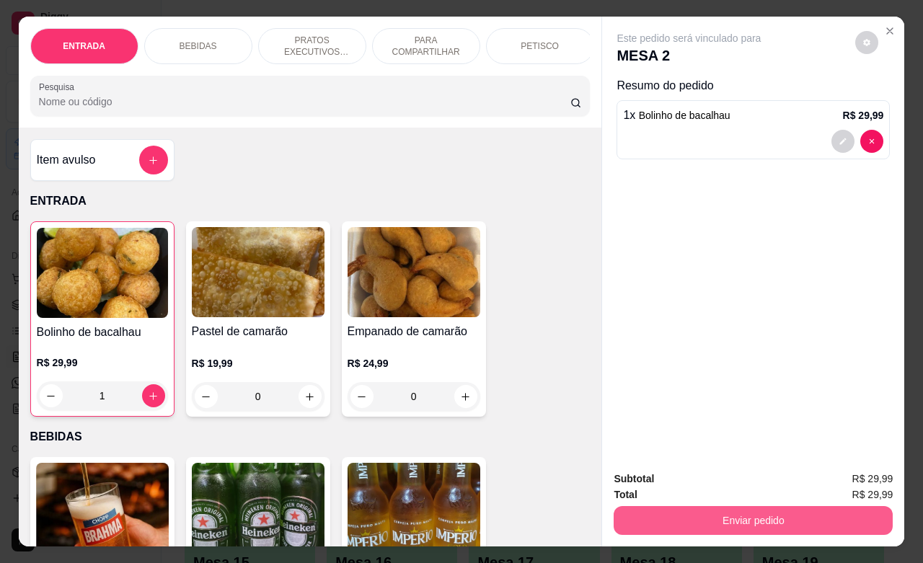
click at [658, 507] on button "Enviar pedido" at bounding box center [752, 520] width 279 height 29
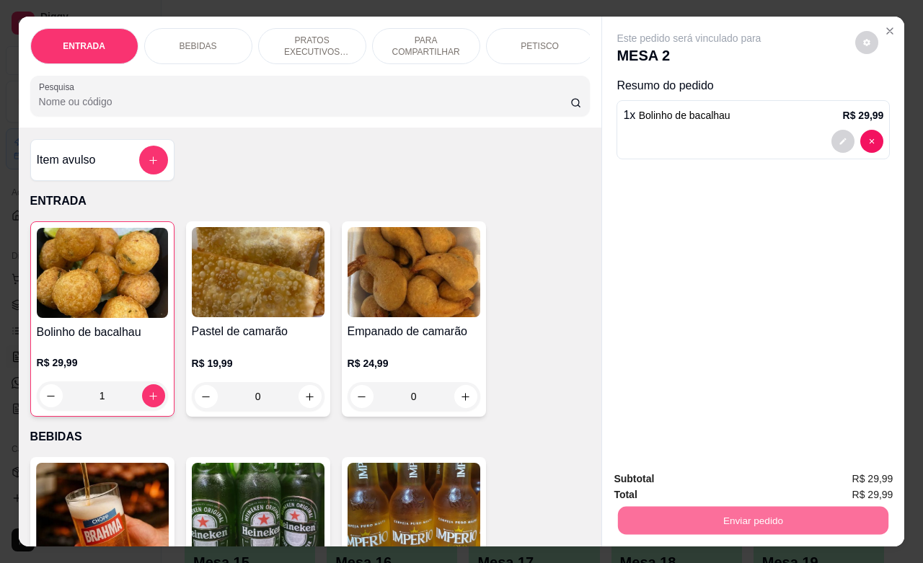
click at [644, 474] on button "Não registrar e enviar pedido" at bounding box center [704, 476] width 146 height 27
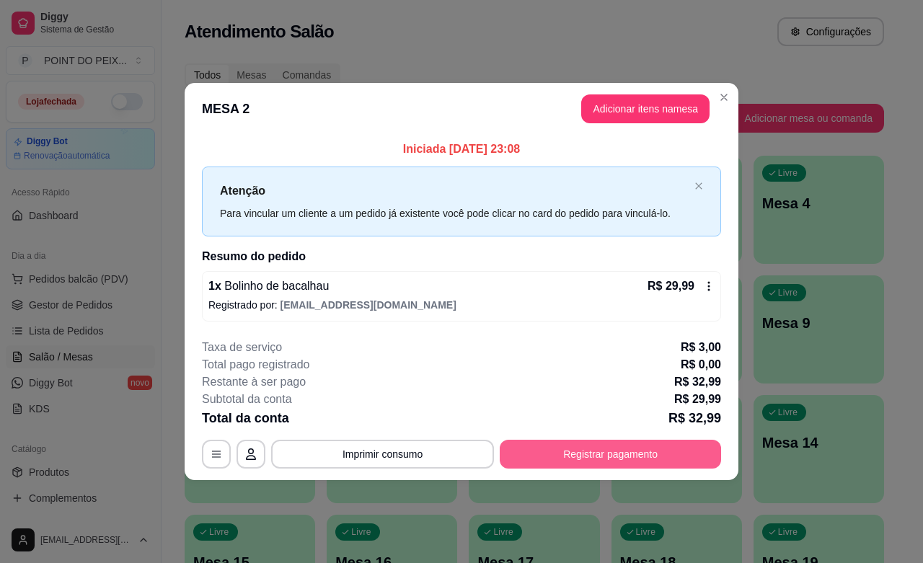
click at [621, 456] on button "Registrar pagamento" at bounding box center [610, 454] width 221 height 29
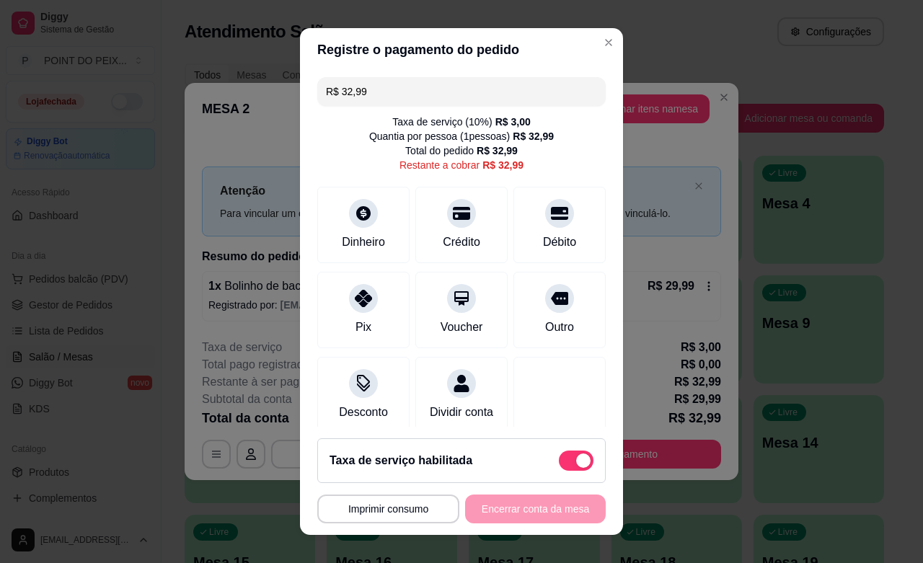
click at [560, 450] on span at bounding box center [576, 460] width 35 height 20
click at [560, 463] on input "checkbox" at bounding box center [562, 467] width 9 height 9
checkbox input "true"
type input "R$ 29,99"
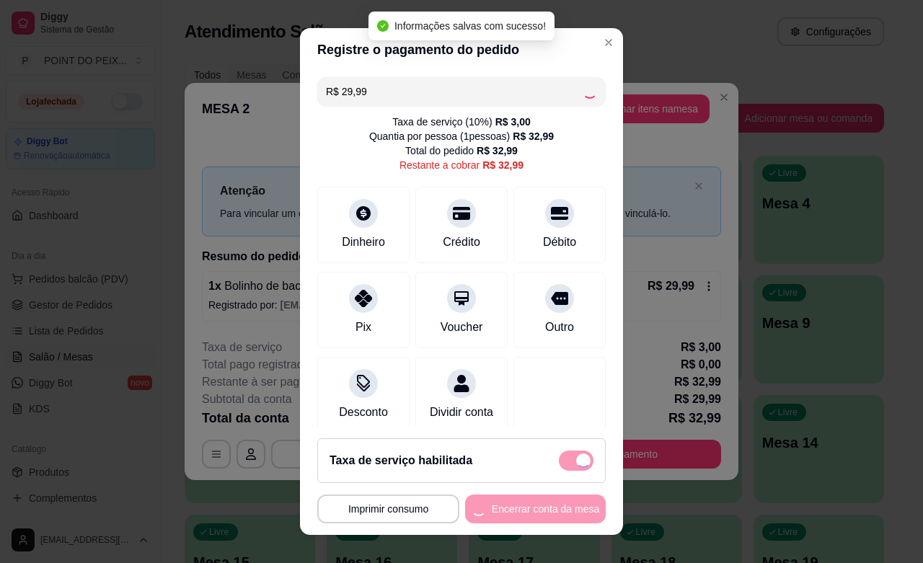
checkbox input "false"
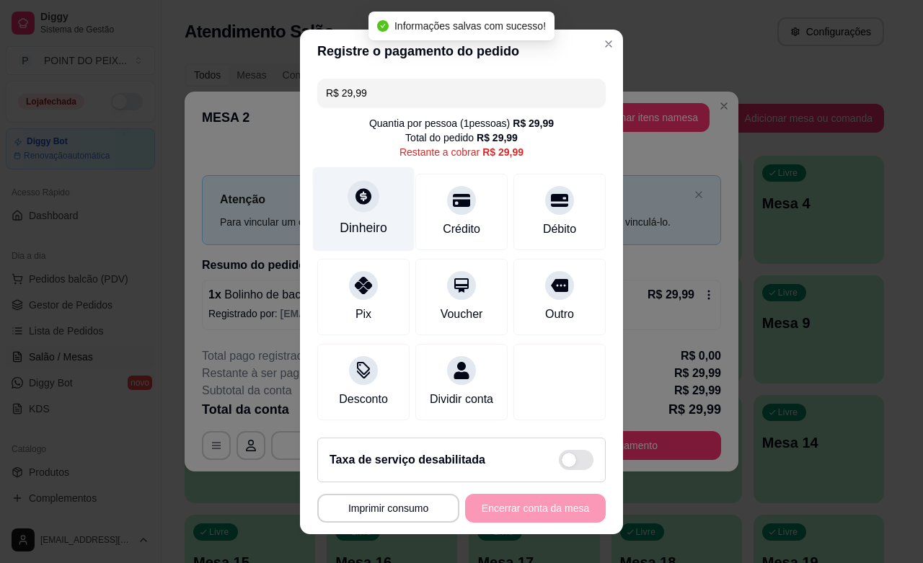
click at [355, 218] on div "Dinheiro" at bounding box center [363, 227] width 48 height 19
type input "R$ 0,00"
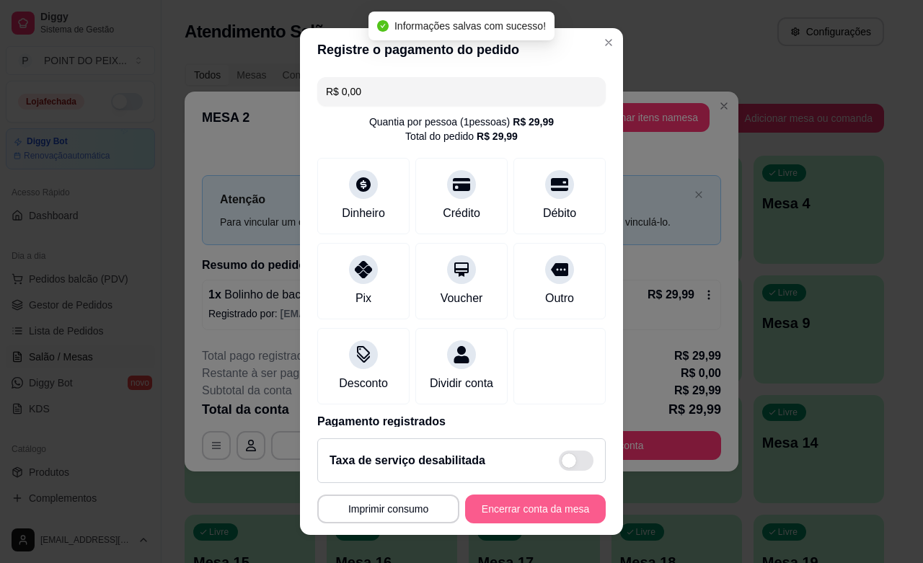
click at [507, 508] on button "Encerrar conta da mesa" at bounding box center [535, 508] width 141 height 29
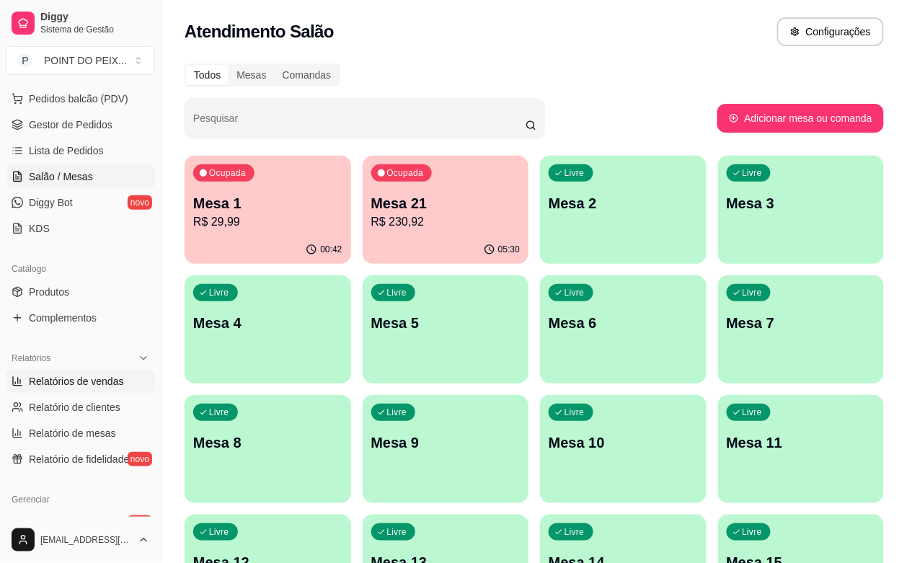
click at [103, 384] on span "Relatórios de vendas" at bounding box center [76, 381] width 95 height 14
select select "ALL"
select select "0"
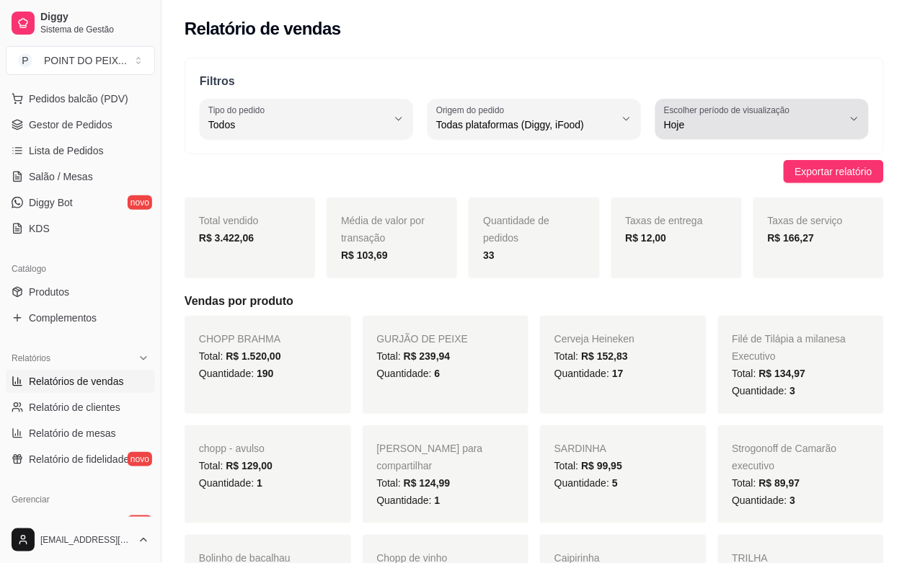
click at [851, 121] on icon "button" at bounding box center [854, 119] width 12 height 12
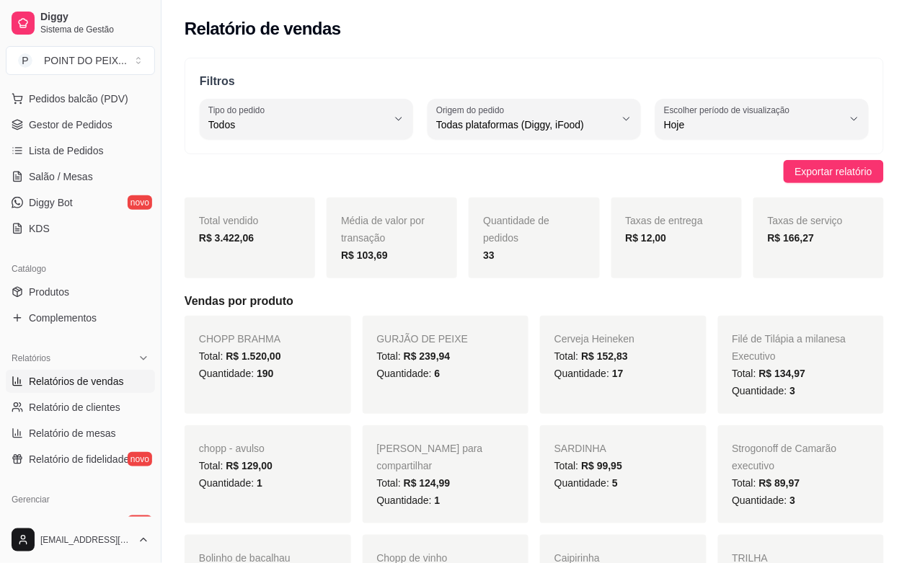
click at [794, 12] on div "Relatório de vendas" at bounding box center [533, 24] width 745 height 49
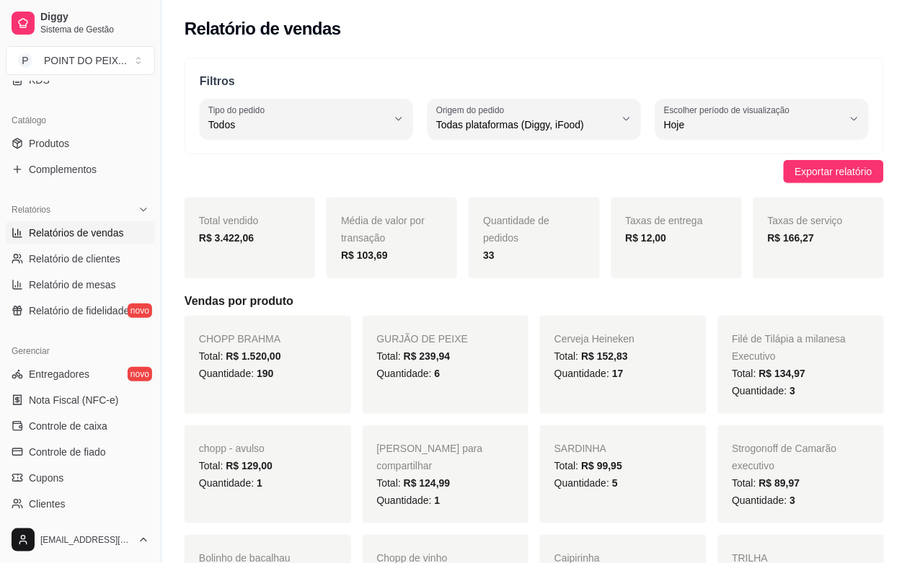
scroll to position [360, 0]
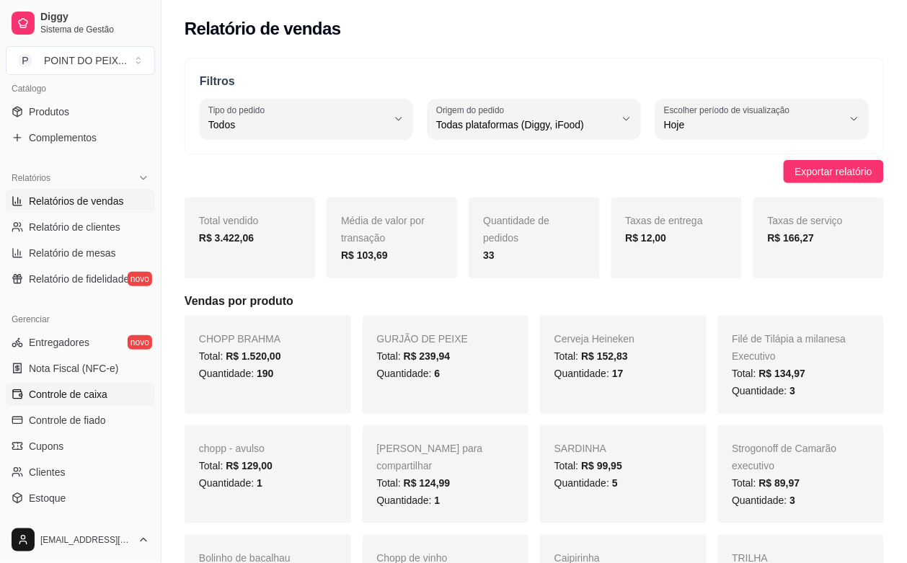
click at [96, 400] on span "Controle de caixa" at bounding box center [68, 394] width 79 height 14
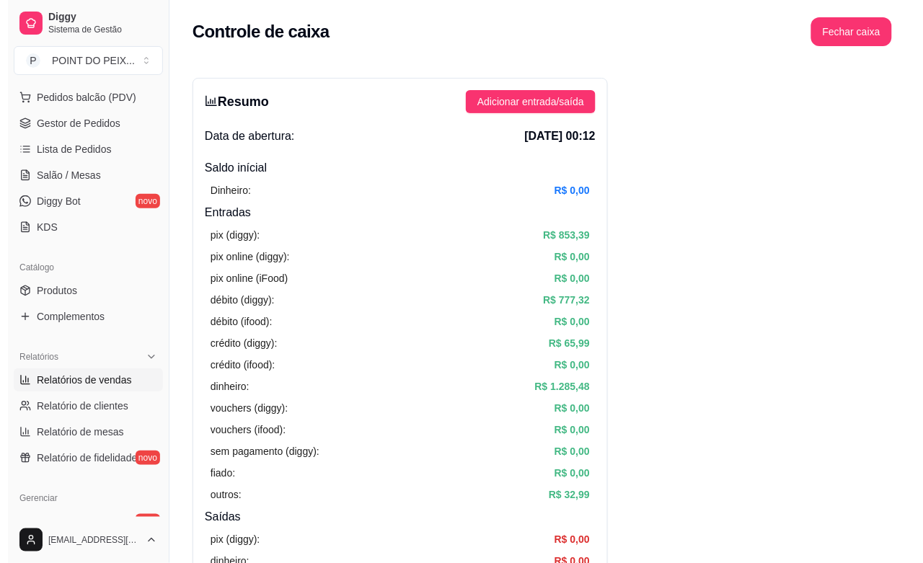
scroll to position [180, 0]
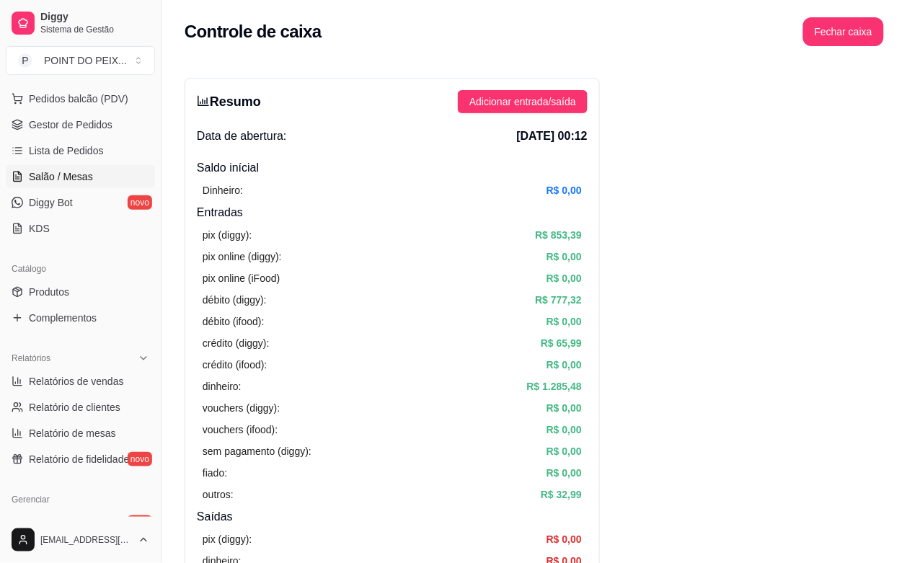
click at [84, 179] on span "Salão / Mesas" at bounding box center [61, 176] width 64 height 14
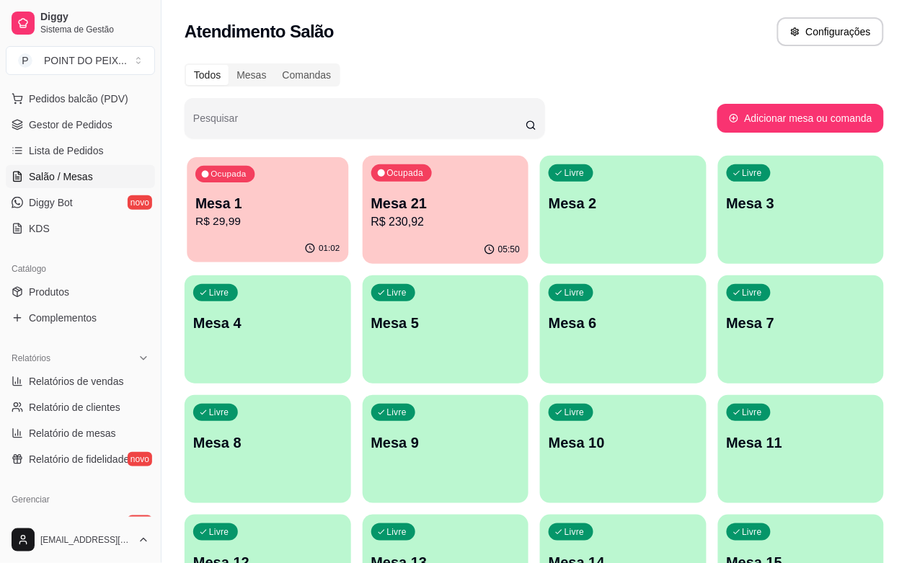
click at [247, 238] on div "01:02" at bounding box center [267, 248] width 161 height 27
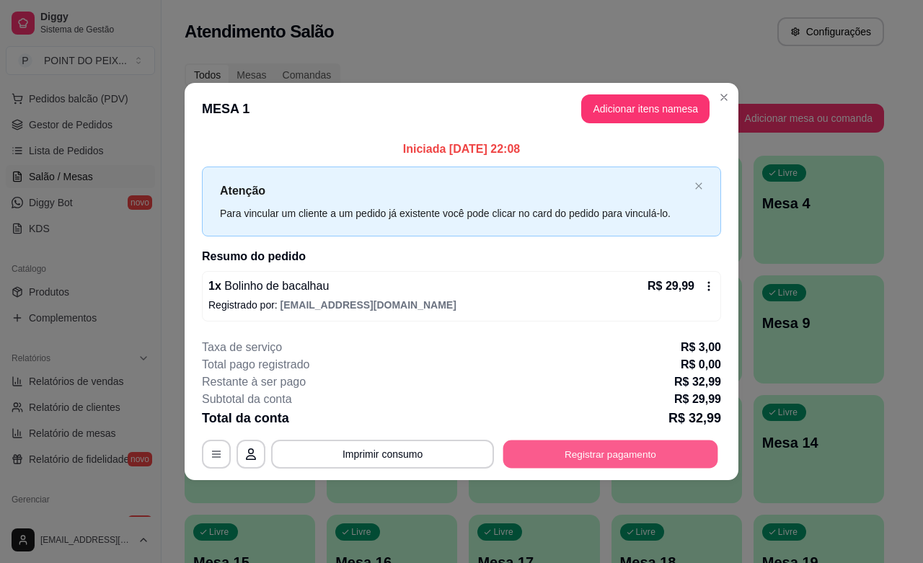
click at [632, 455] on button "Registrar pagamento" at bounding box center [610, 454] width 215 height 28
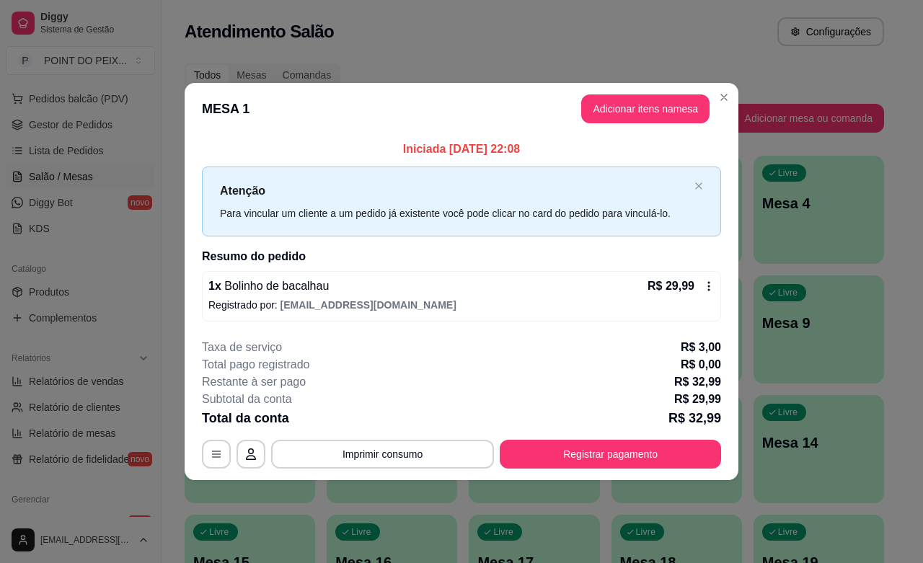
click at [709, 294] on div "R$ 29,99" at bounding box center [680, 286] width 67 height 17
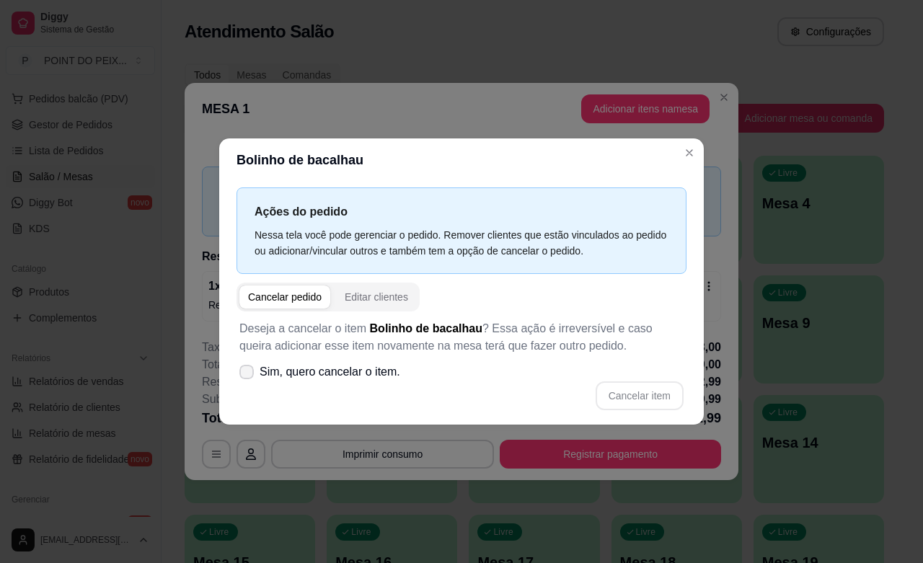
click at [243, 375] on icon at bounding box center [247, 372] width 12 height 9
click at [243, 375] on input "Sim, quero cancelar o item." at bounding box center [243, 378] width 9 height 9
checkbox input "true"
click at [639, 398] on button "Cancelar item" at bounding box center [639, 395] width 88 height 29
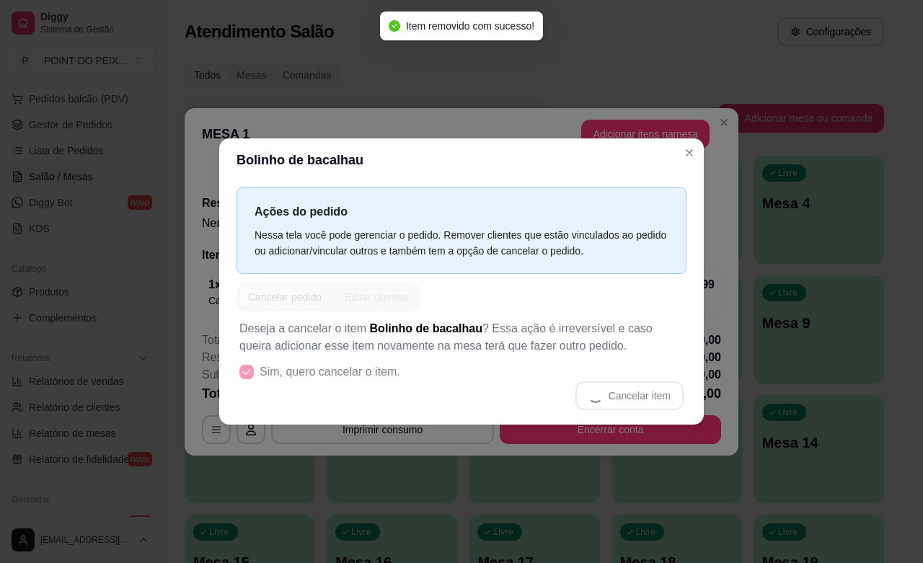
click at [693, 167] on header "Bolinho de bacalhau" at bounding box center [461, 159] width 484 height 43
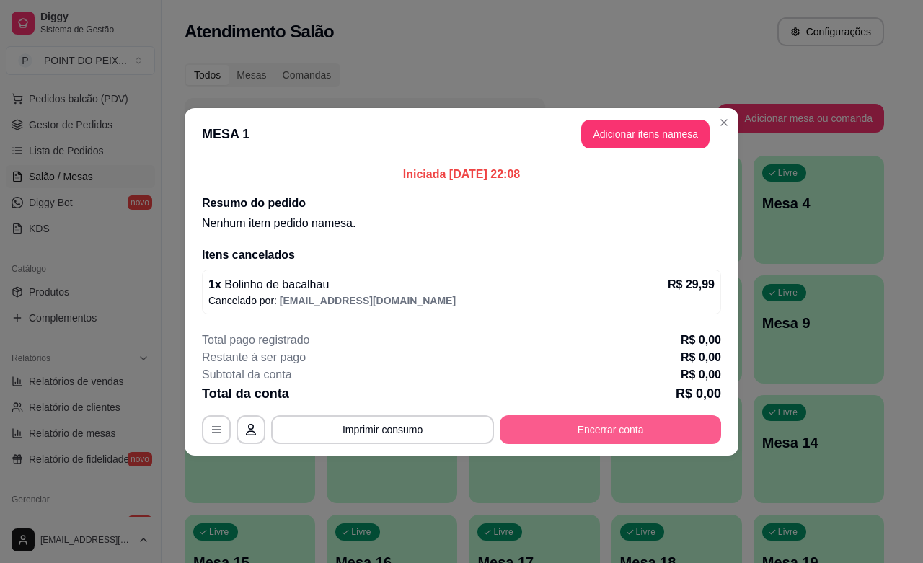
click at [615, 423] on button "Encerrar conta" at bounding box center [610, 429] width 221 height 29
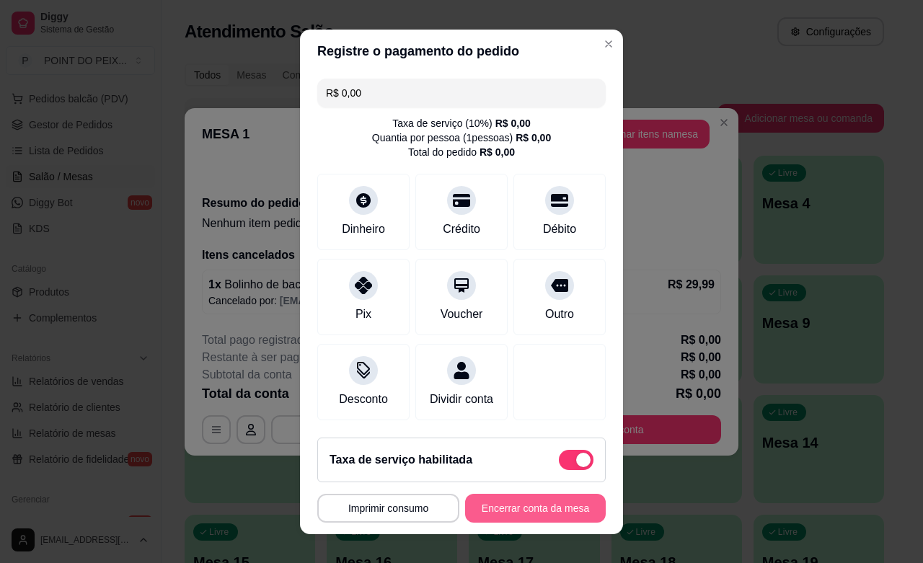
click at [514, 507] on button "Encerrar conta da mesa" at bounding box center [535, 508] width 141 height 29
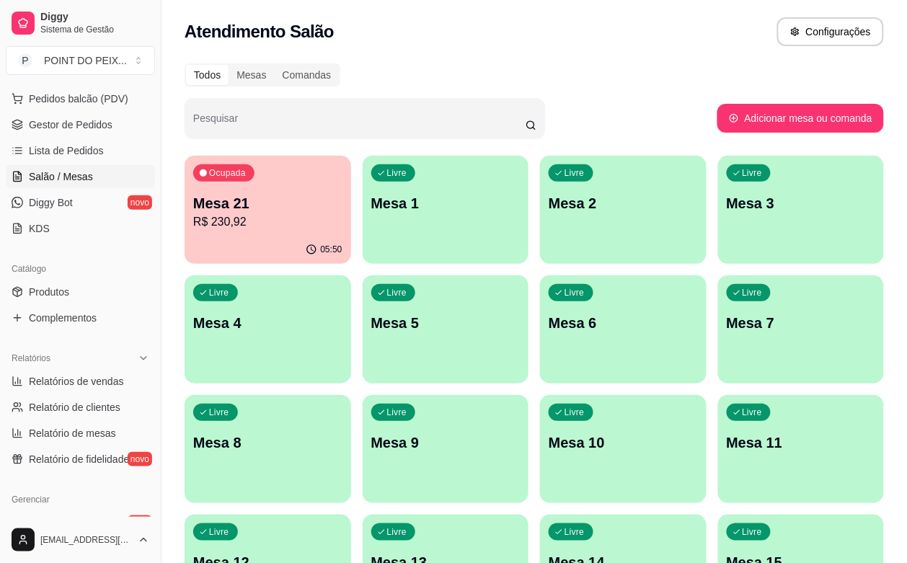
click at [365, 218] on div "Livre Mesa 1" at bounding box center [446, 201] width 167 height 91
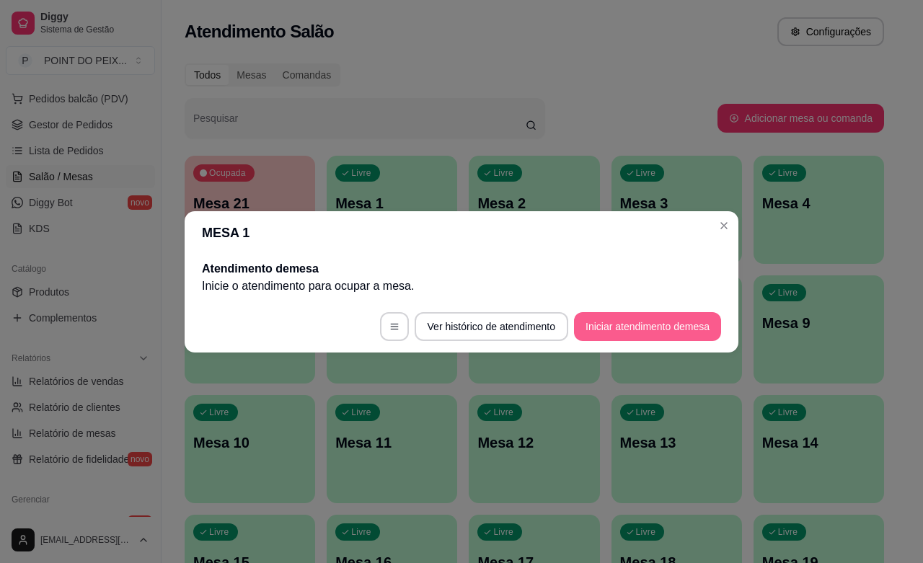
click at [633, 329] on button "Iniciar atendimento de mesa" at bounding box center [647, 326] width 147 height 29
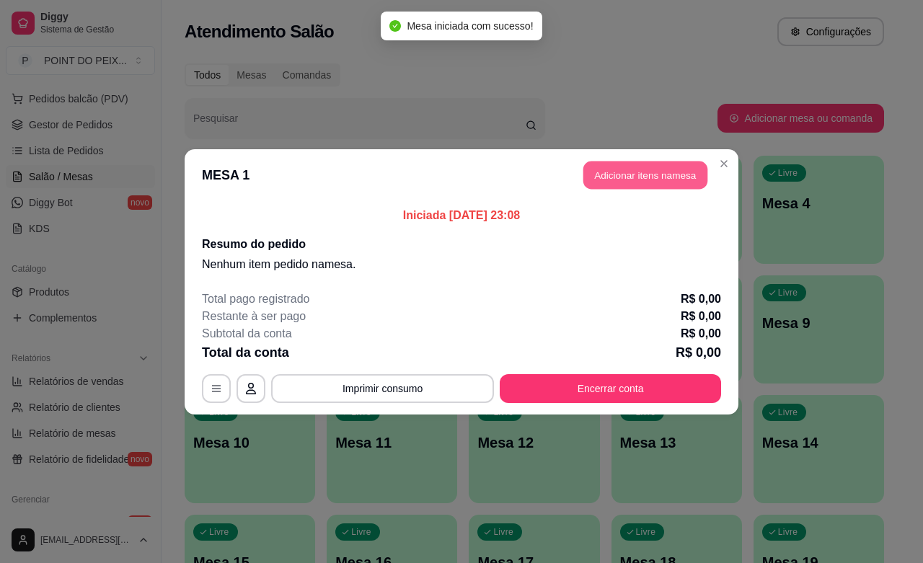
click at [595, 172] on button "Adicionar itens na mesa" at bounding box center [645, 175] width 124 height 28
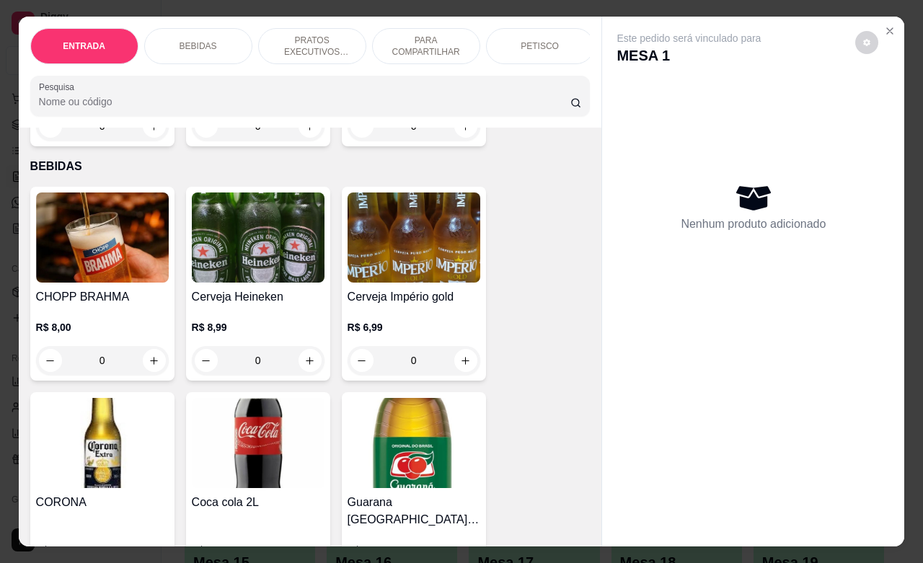
scroll to position [360, 0]
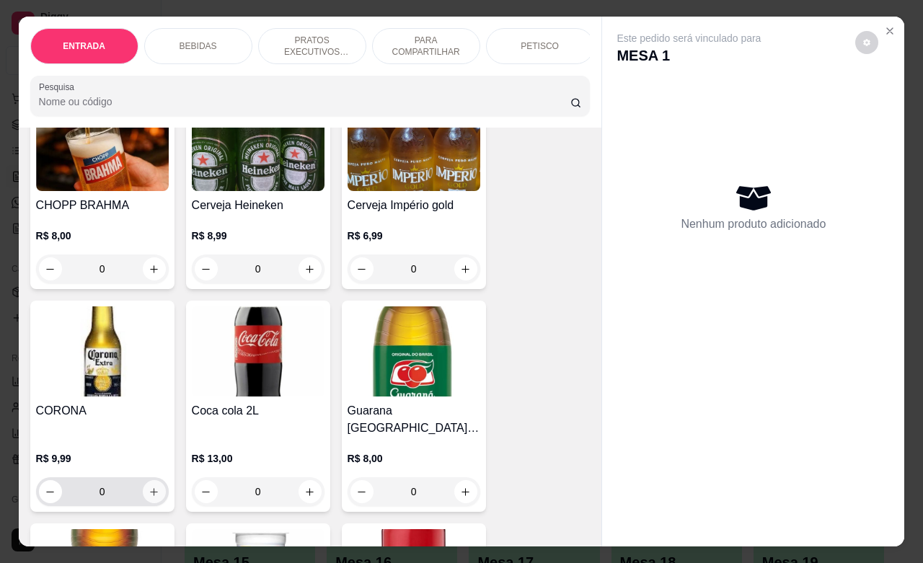
click at [148, 487] on icon "increase-product-quantity" at bounding box center [153, 492] width 11 height 11
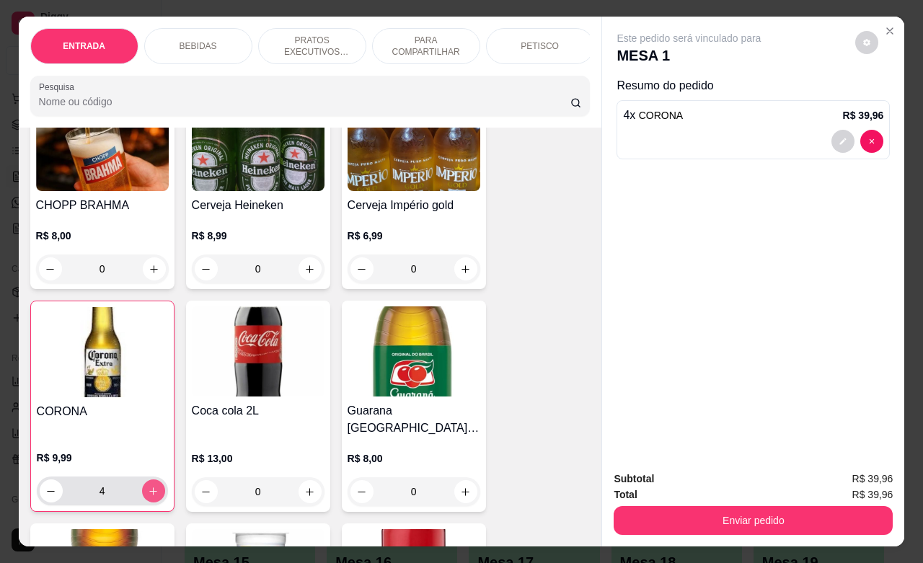
click at [148, 487] on icon "increase-product-quantity" at bounding box center [153, 491] width 11 height 11
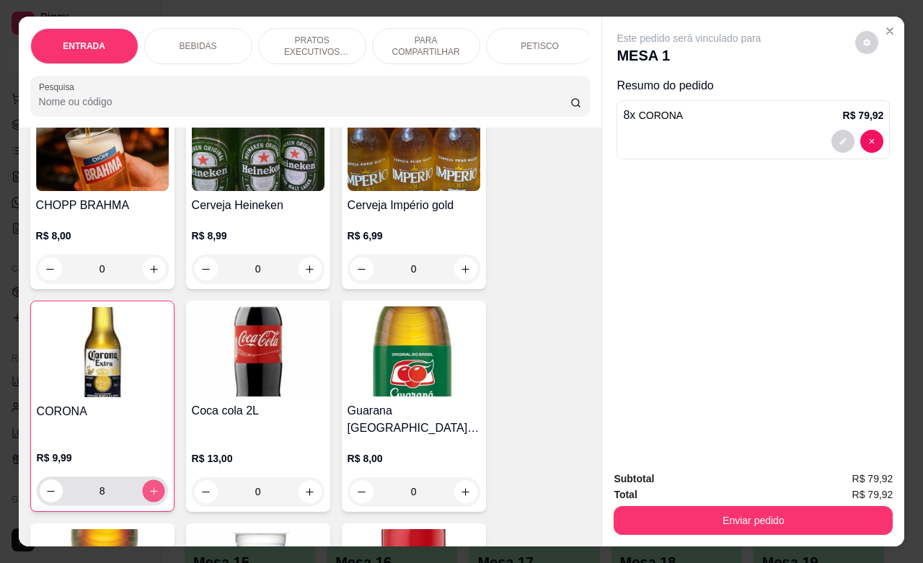
click at [148, 487] on icon "increase-product-quantity" at bounding box center [153, 491] width 11 height 11
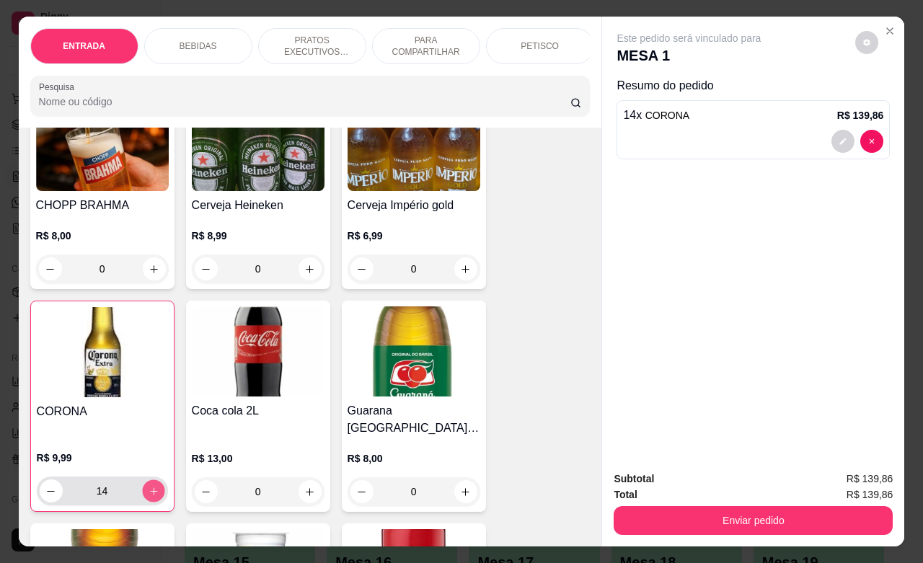
click at [148, 487] on icon "increase-product-quantity" at bounding box center [153, 491] width 11 height 11
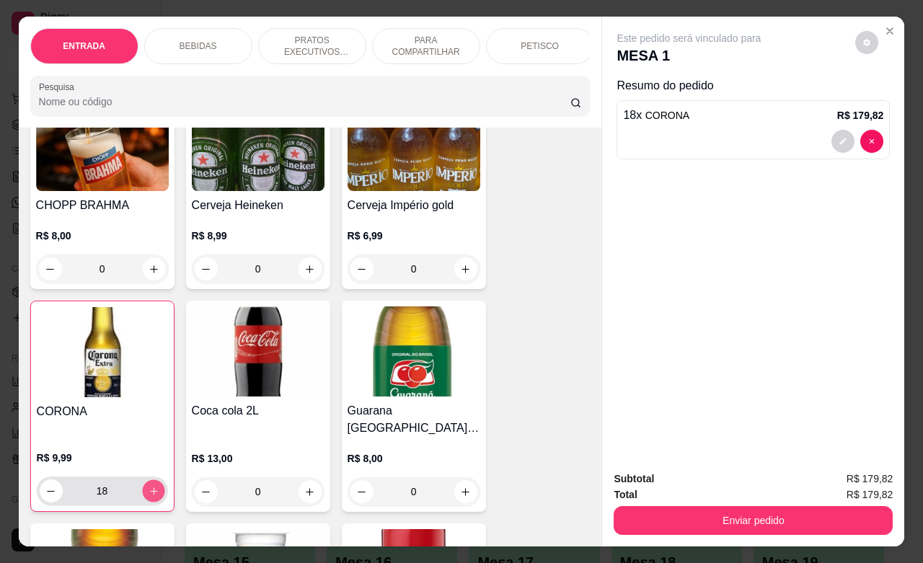
type input "19"
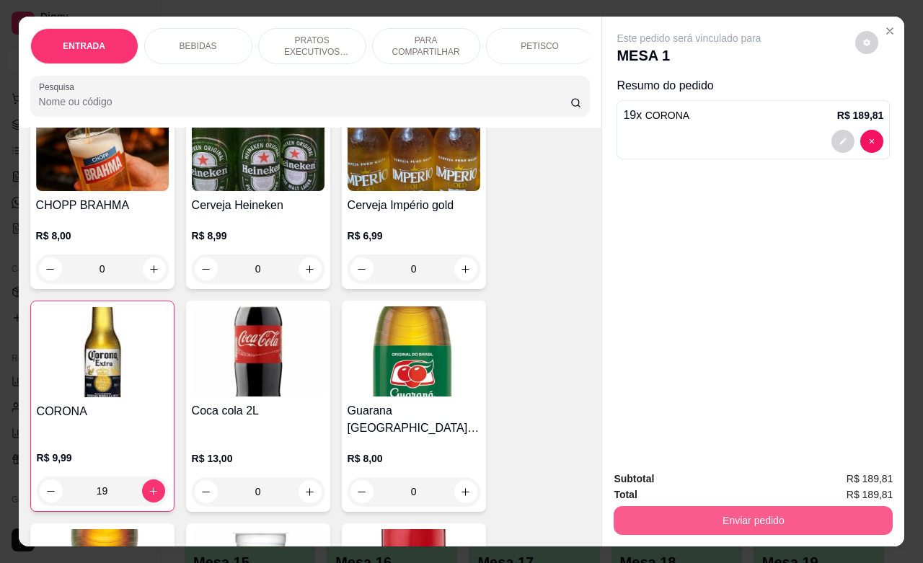
click at [679, 508] on button "Enviar pedido" at bounding box center [752, 520] width 279 height 29
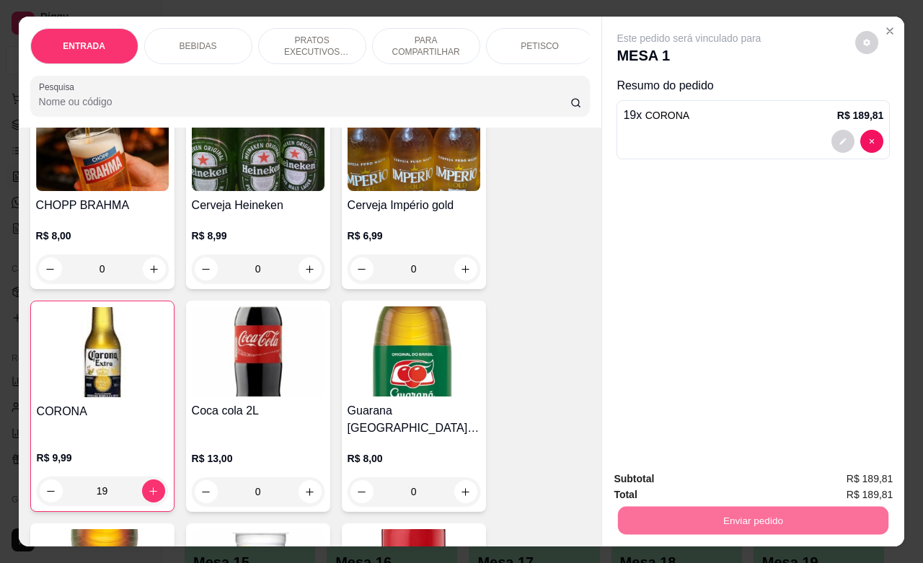
click at [686, 481] on button "Não registrar e enviar pedido" at bounding box center [704, 476] width 150 height 27
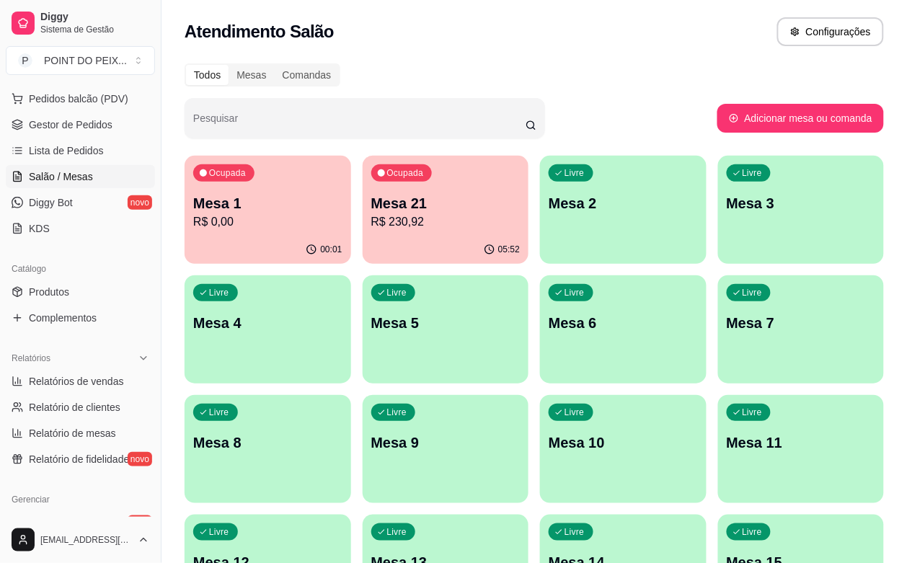
click at [549, 256] on div "button" at bounding box center [623, 255] width 167 height 17
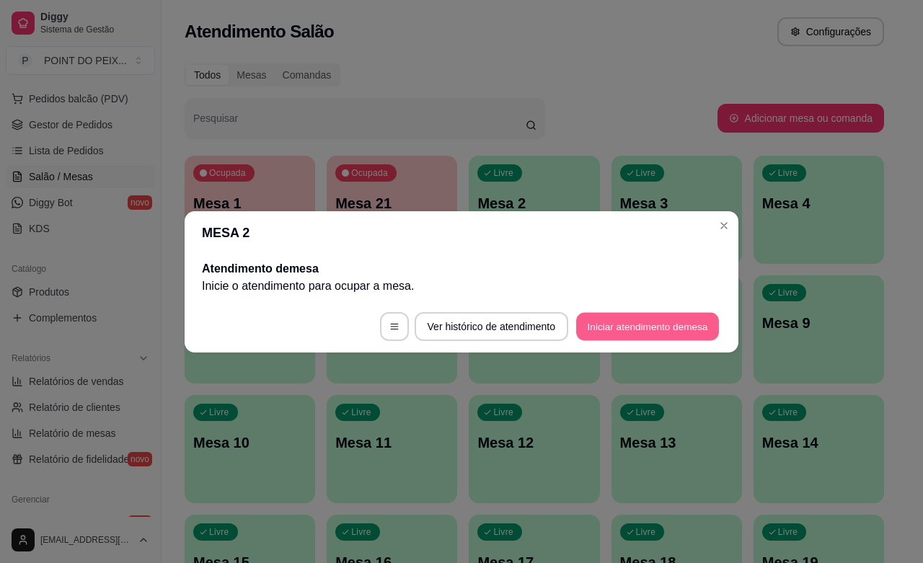
click at [604, 319] on button "Iniciar atendimento de mesa" at bounding box center [647, 326] width 143 height 28
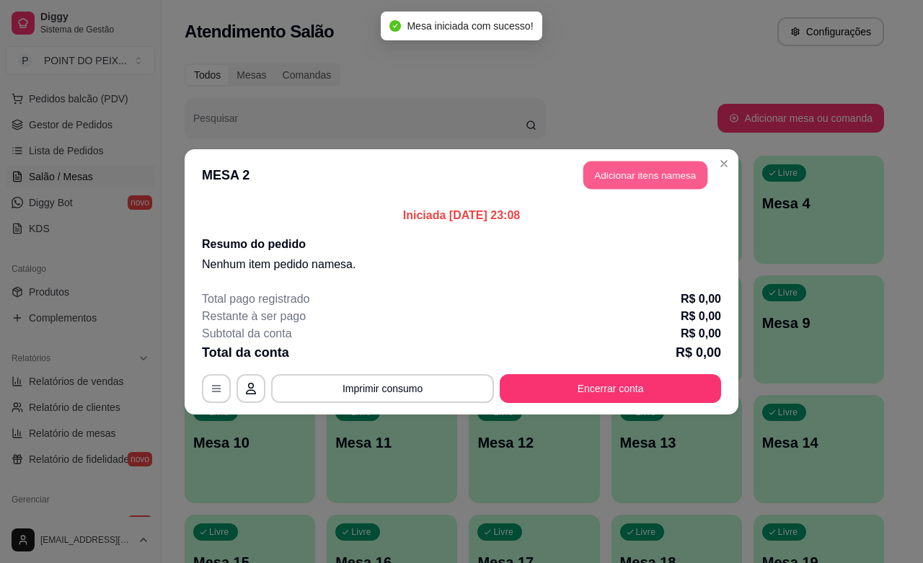
click at [607, 175] on button "Adicionar itens na mesa" at bounding box center [645, 175] width 124 height 28
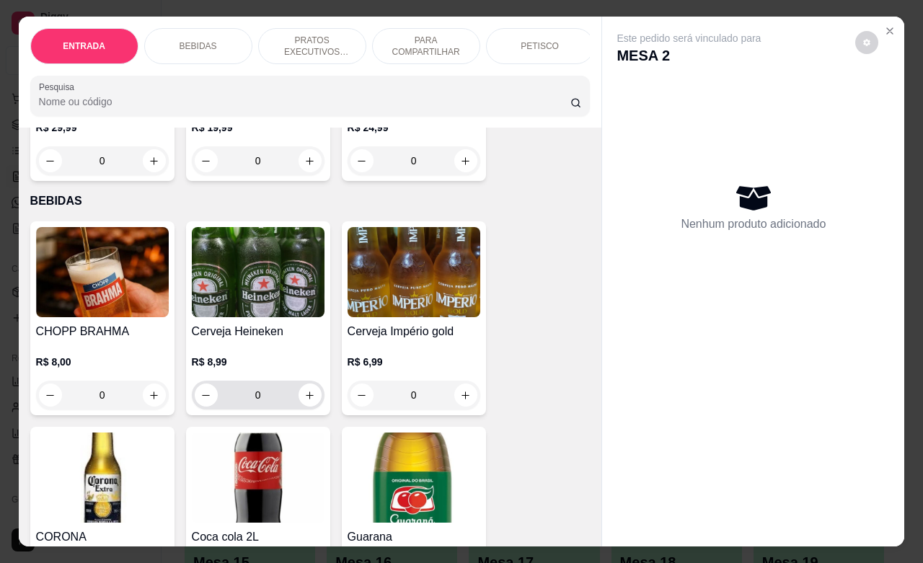
scroll to position [270, 0]
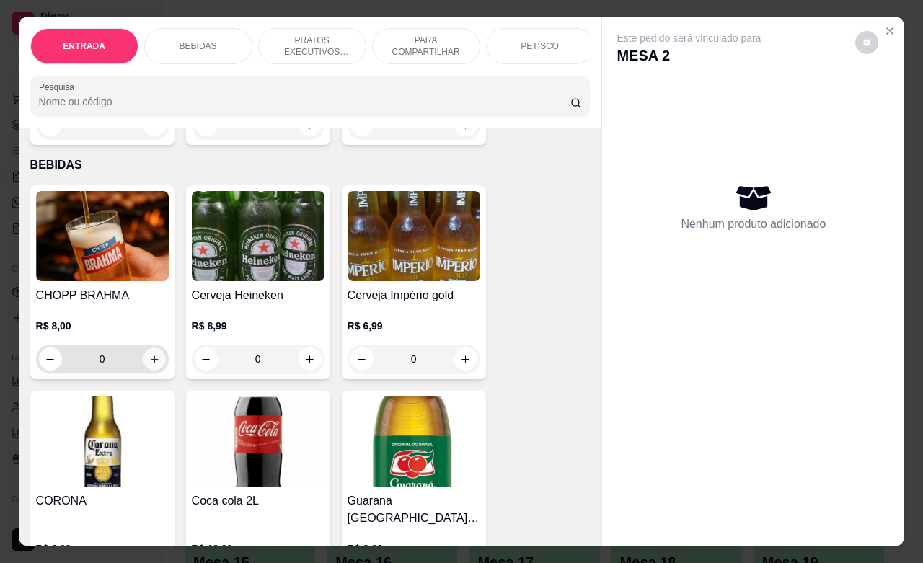
click at [143, 365] on button "increase-product-quantity" at bounding box center [154, 359] width 22 height 22
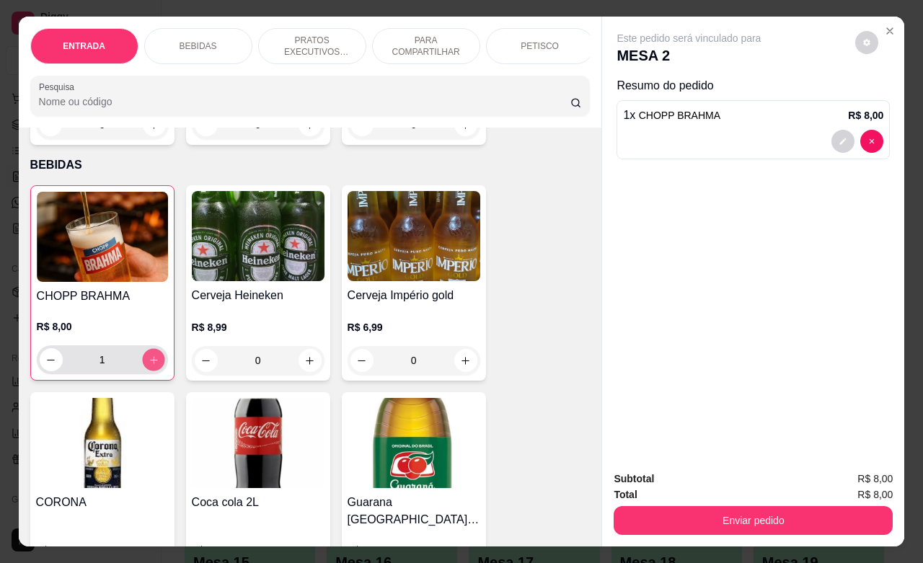
click at [148, 365] on icon "increase-product-quantity" at bounding box center [153, 360] width 11 height 11
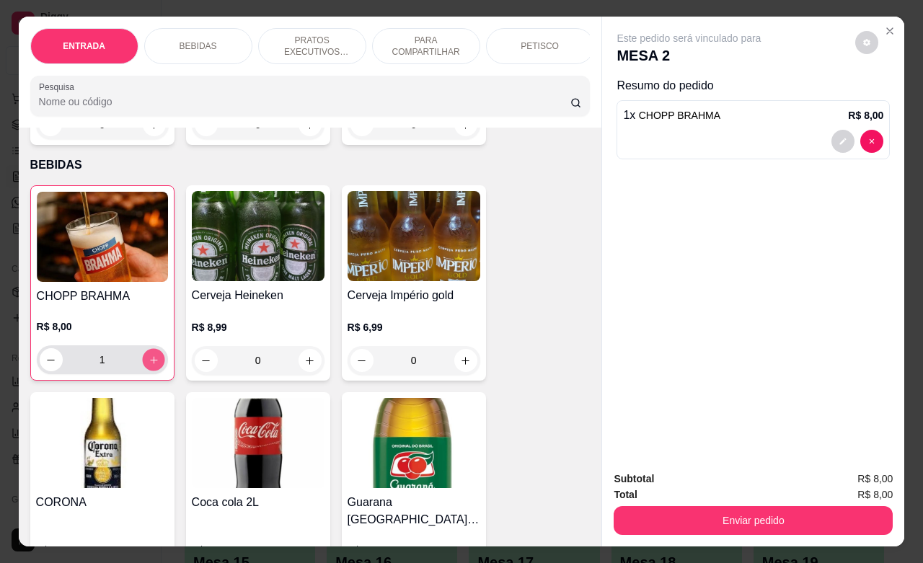
click at [148, 365] on icon "increase-product-quantity" at bounding box center [153, 360] width 11 height 11
type input "10"
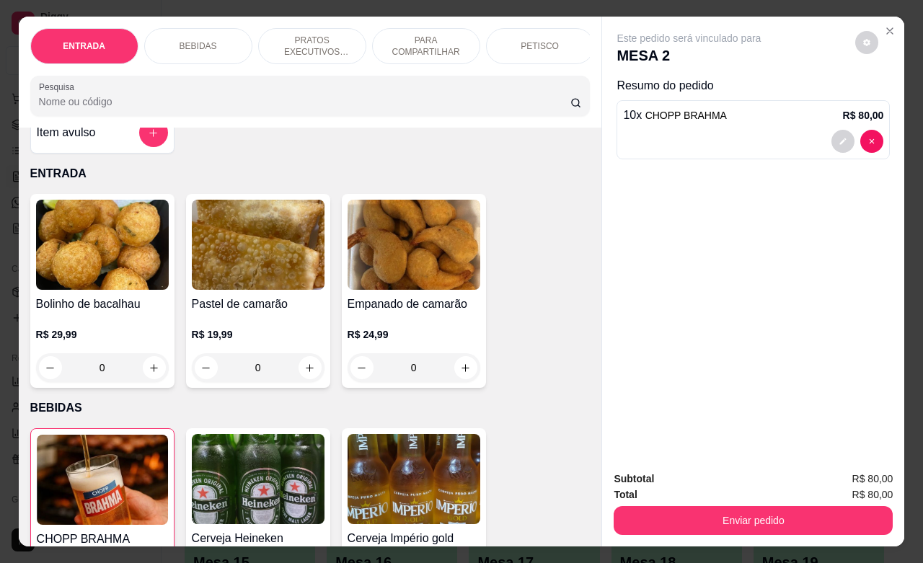
scroll to position [0, 0]
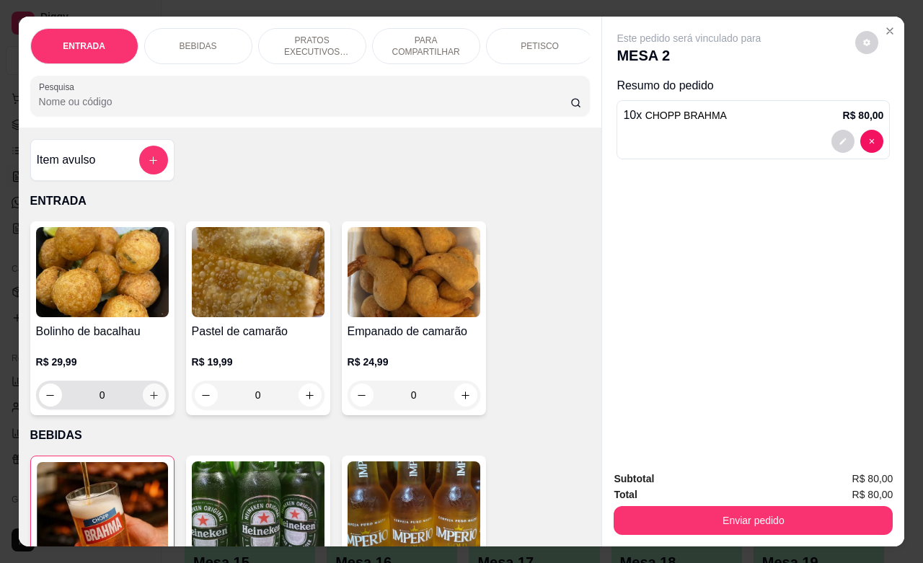
click at [149, 407] on button "increase-product-quantity" at bounding box center [154, 394] width 23 height 23
type input "1"
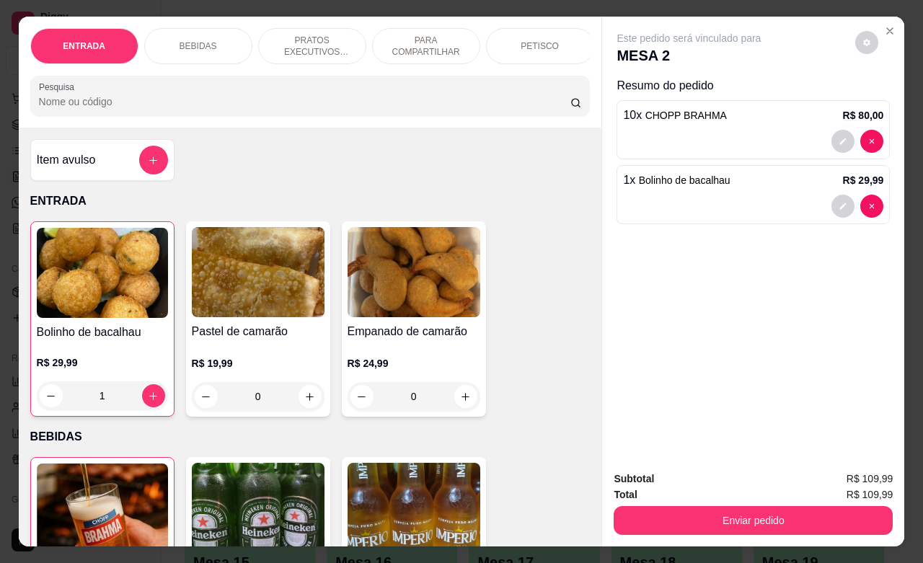
click at [536, 45] on div "PETISCO" at bounding box center [540, 46] width 108 height 36
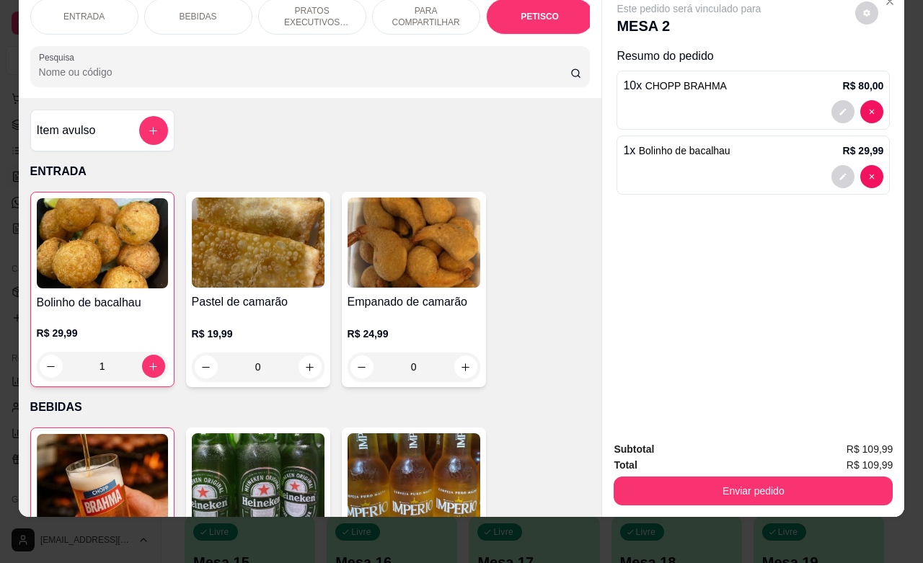
scroll to position [3403, 0]
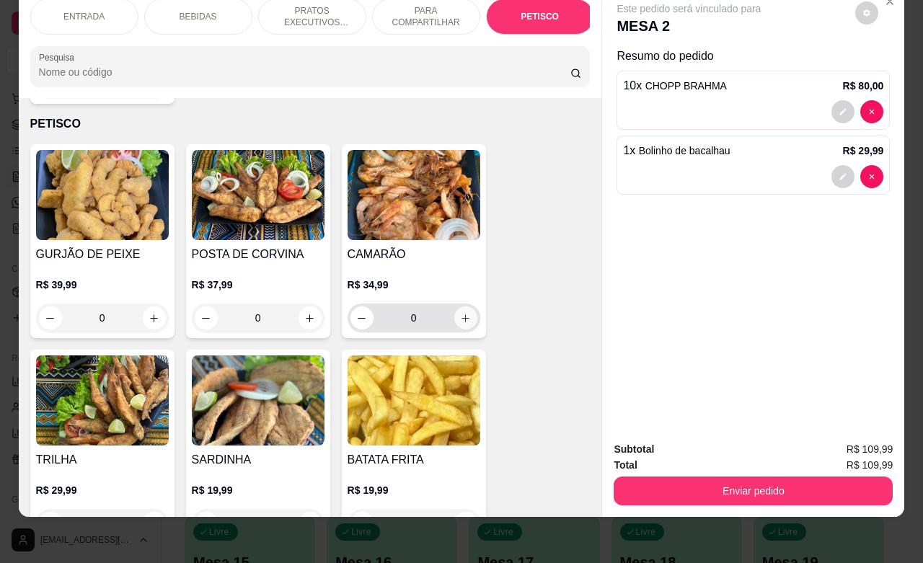
click at [461, 314] on icon "increase-product-quantity" at bounding box center [465, 318] width 8 height 8
type input "1"
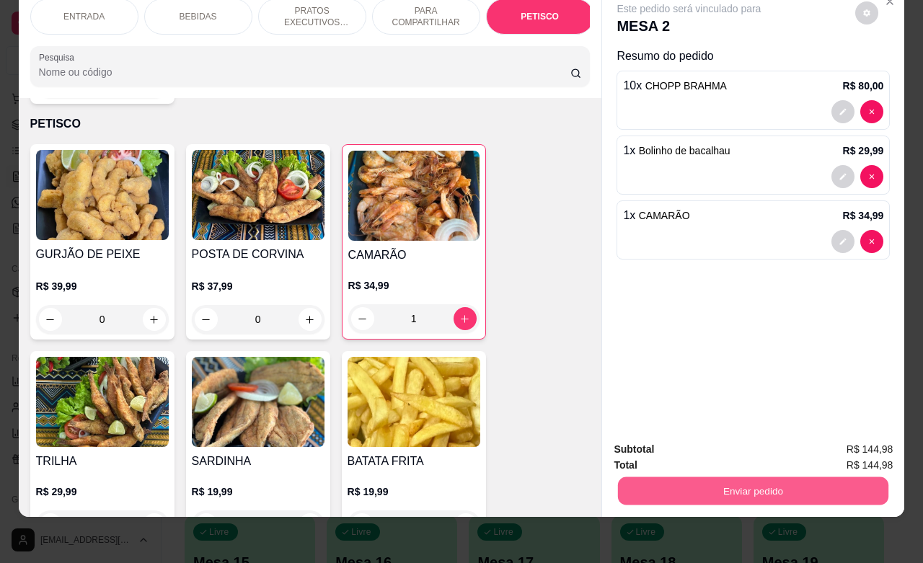
click at [744, 476] on button "Enviar pedido" at bounding box center [753, 490] width 270 height 28
click at [706, 444] on button "Não registrar e enviar pedido" at bounding box center [704, 440] width 146 height 27
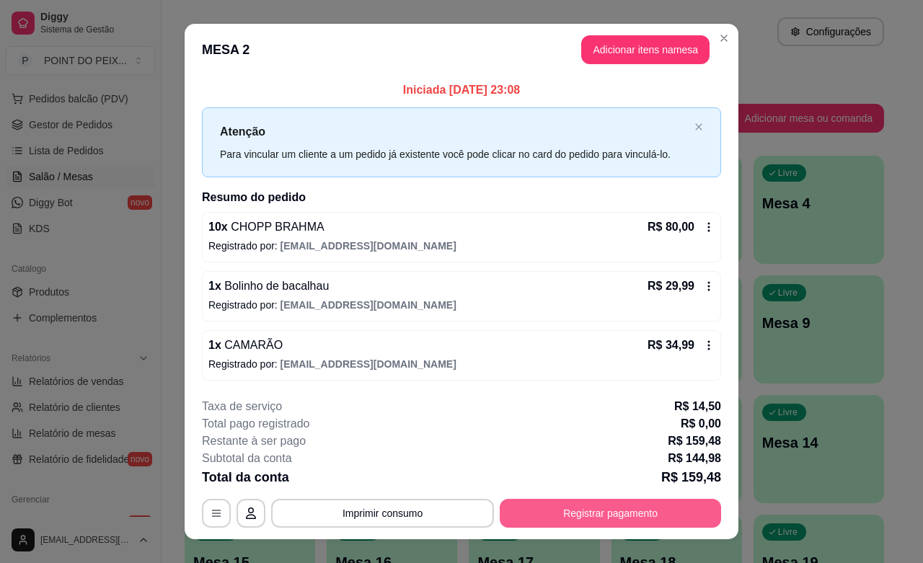
click at [600, 517] on button "Registrar pagamento" at bounding box center [610, 513] width 221 height 29
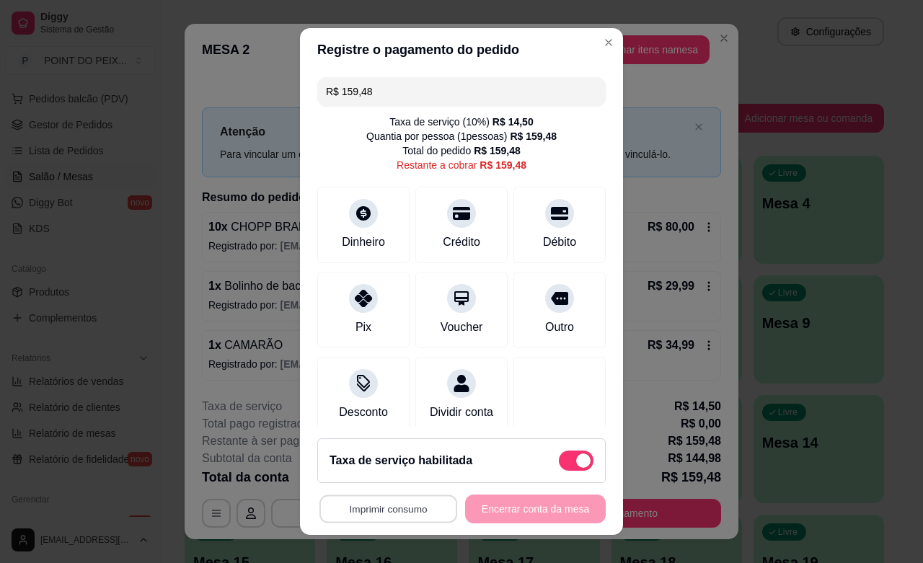
click at [412, 515] on button "Imprimir consumo" at bounding box center [388, 509] width 138 height 28
click at [373, 484] on button "IMPRESSORA" at bounding box center [380, 475] width 101 height 22
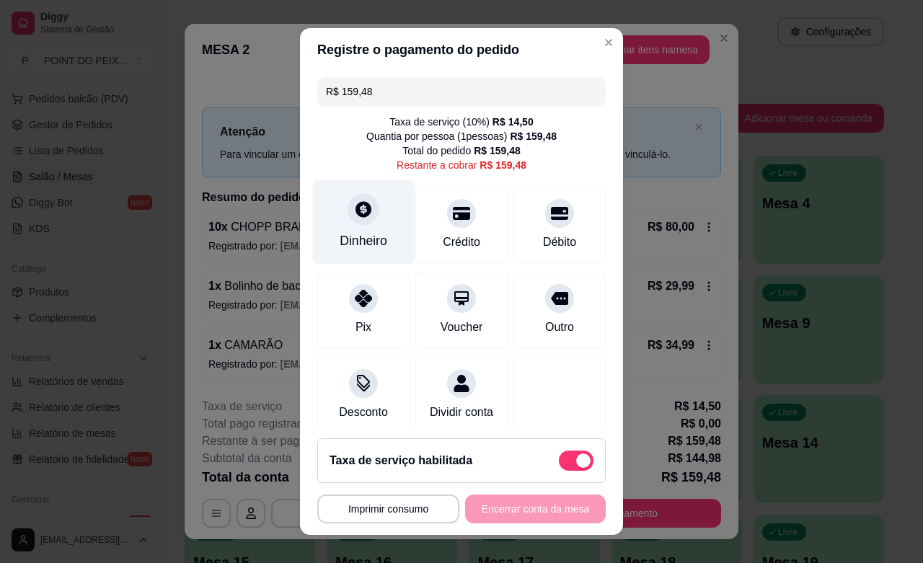
click at [347, 229] on div "Dinheiro" at bounding box center [364, 222] width 102 height 84
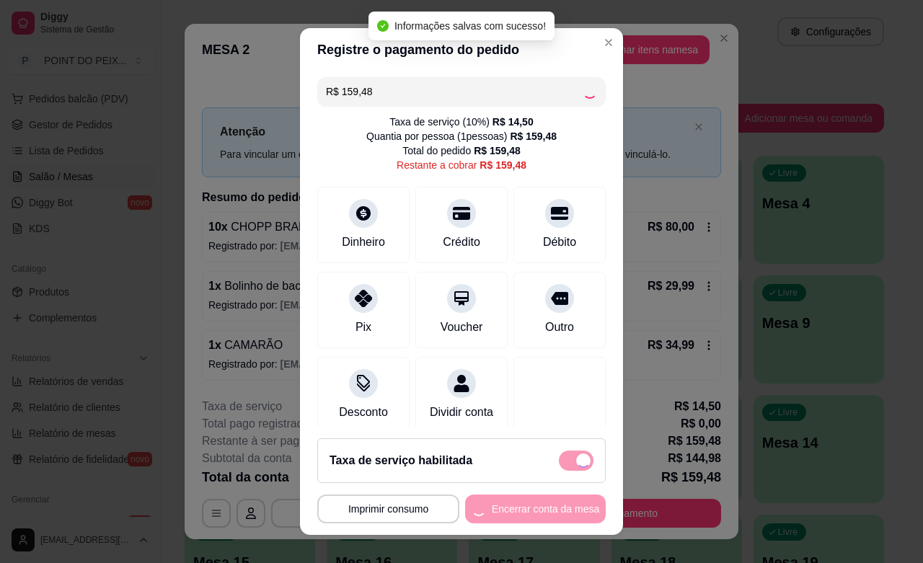
type input "R$ 0,00"
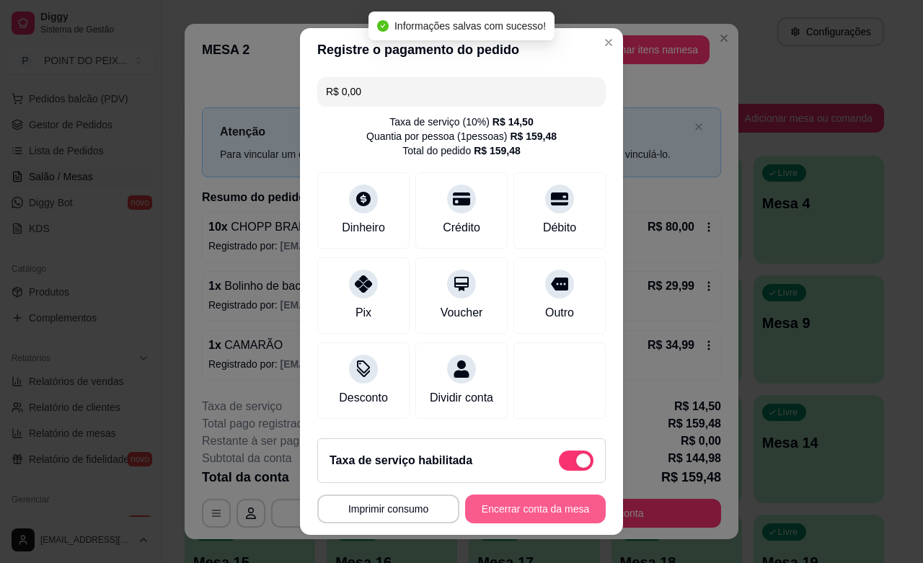
click at [538, 515] on button "Encerrar conta da mesa" at bounding box center [535, 508] width 141 height 29
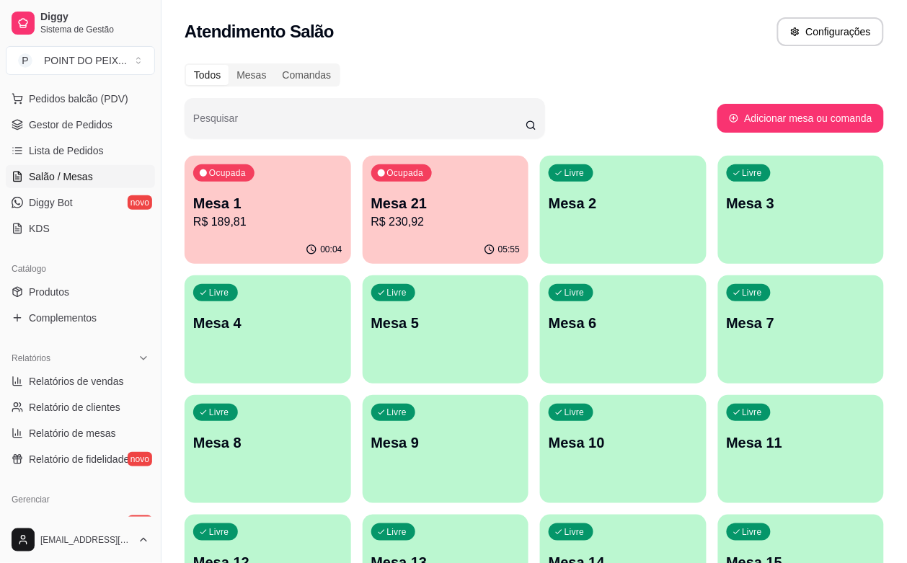
click at [377, 220] on p "R$ 230,92" at bounding box center [445, 221] width 149 height 17
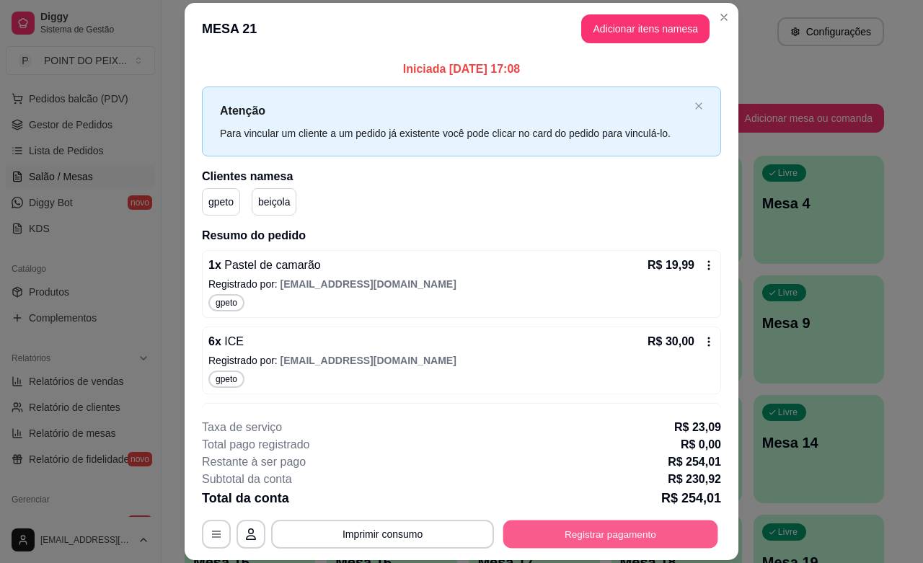
click at [600, 537] on button "Registrar pagamento" at bounding box center [610, 534] width 215 height 28
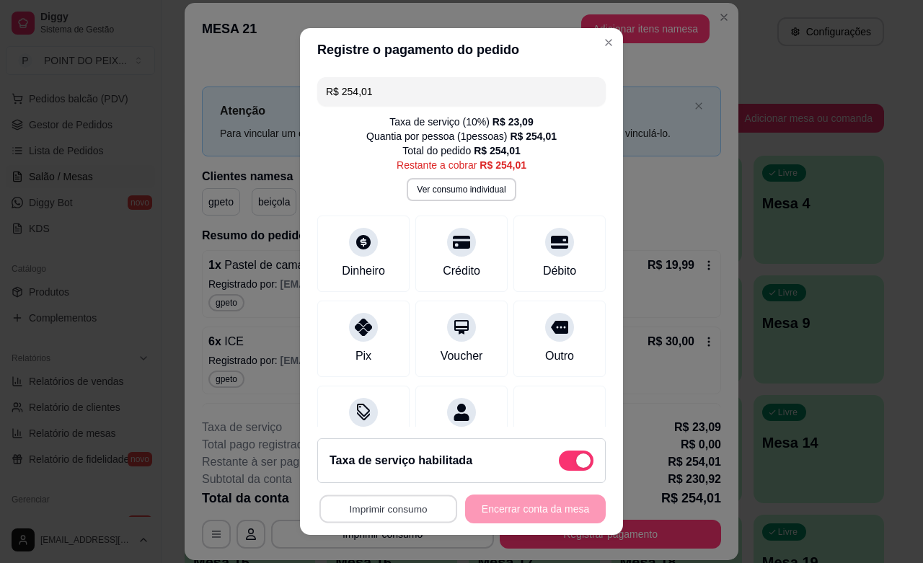
click at [420, 506] on button "Imprimir consumo" at bounding box center [388, 509] width 138 height 28
click at [377, 476] on button "IMPRESSORA" at bounding box center [381, 475] width 105 height 23
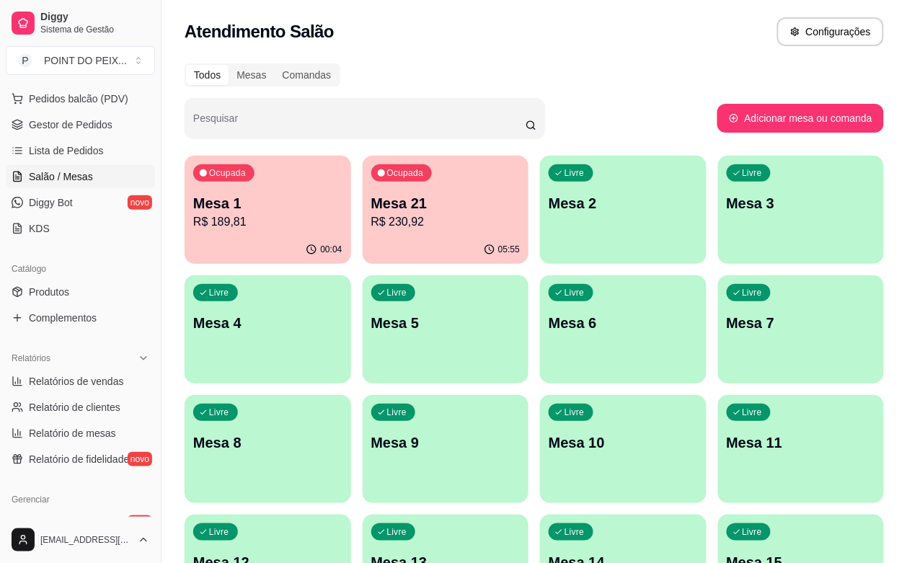
click at [549, 205] on p "Mesa 2" at bounding box center [623, 203] width 149 height 20
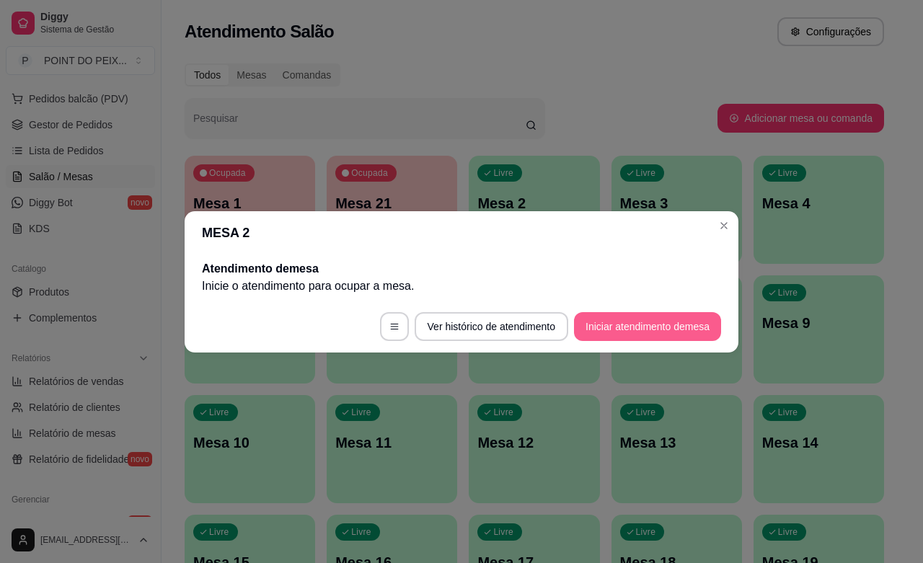
click at [620, 329] on button "Iniciar atendimento de mesa" at bounding box center [647, 326] width 147 height 29
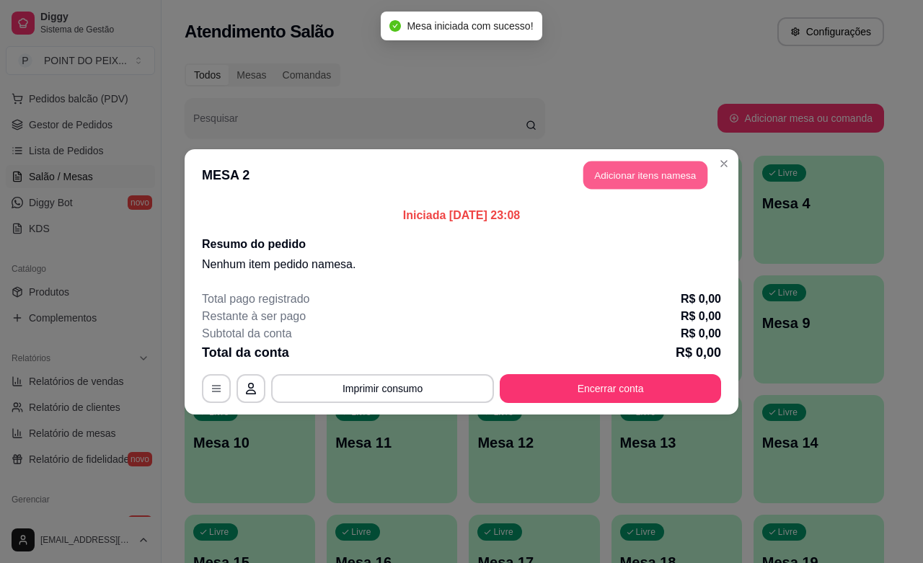
click at [654, 175] on button "Adicionar itens na mesa" at bounding box center [645, 175] width 124 height 28
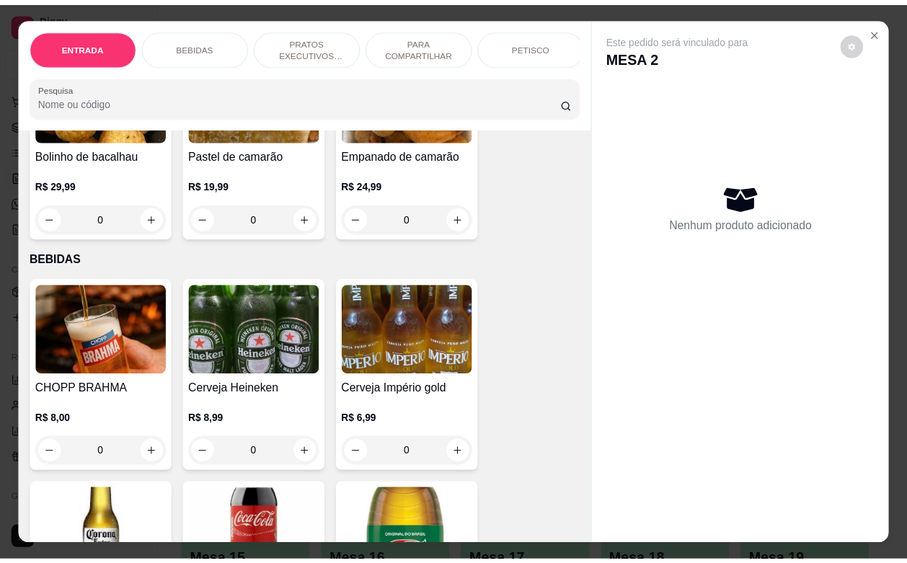
scroll to position [180, 0]
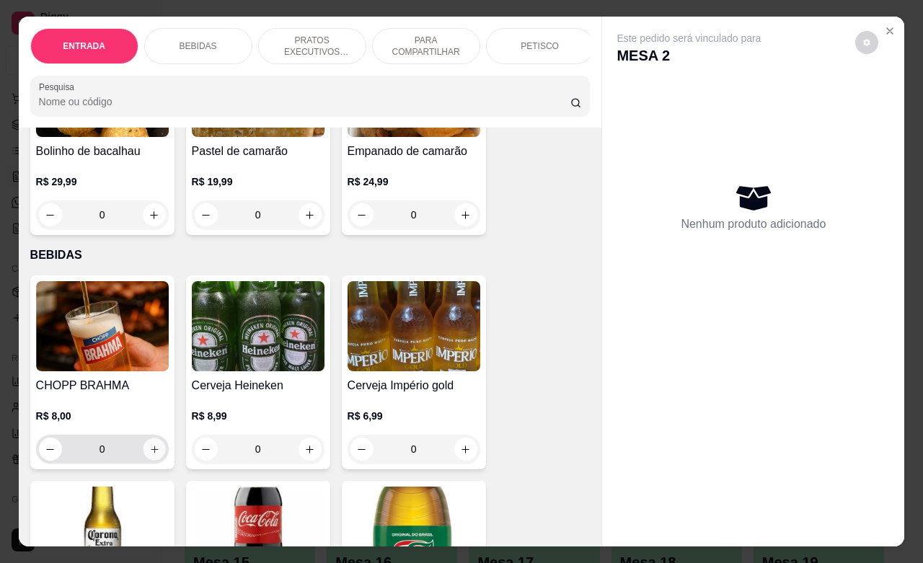
click at [148, 455] on icon "increase-product-quantity" at bounding box center [153, 449] width 11 height 11
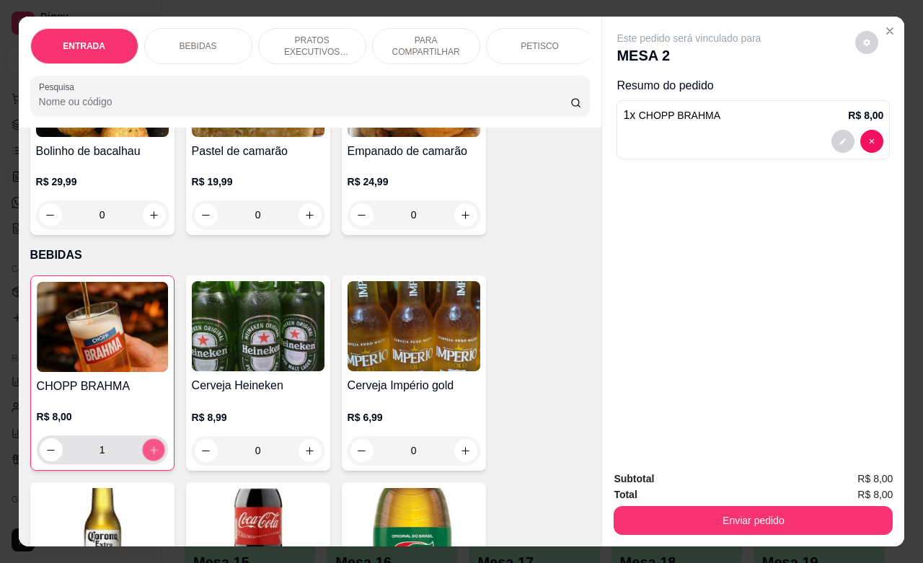
click at [148, 456] on icon "increase-product-quantity" at bounding box center [153, 450] width 11 height 11
type input "2"
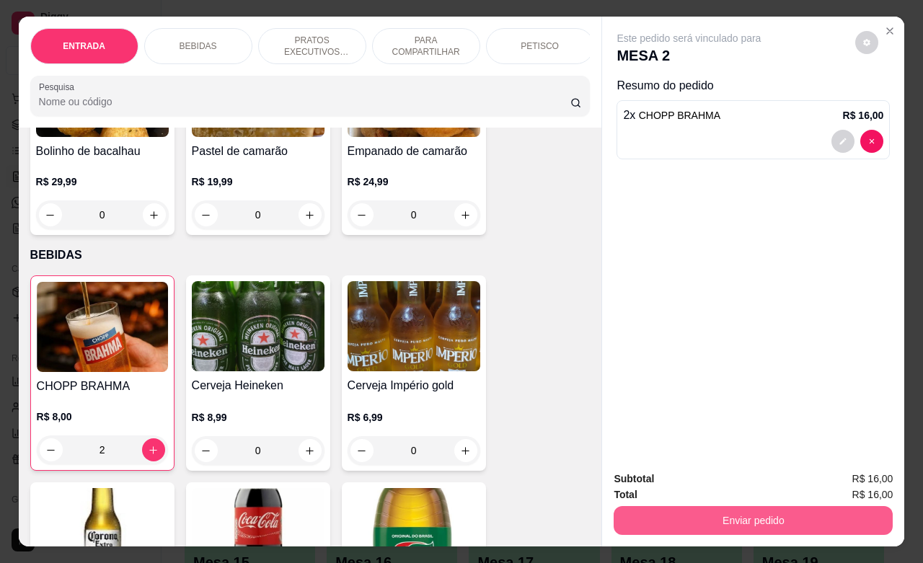
click at [683, 510] on button "Enviar pedido" at bounding box center [752, 520] width 279 height 29
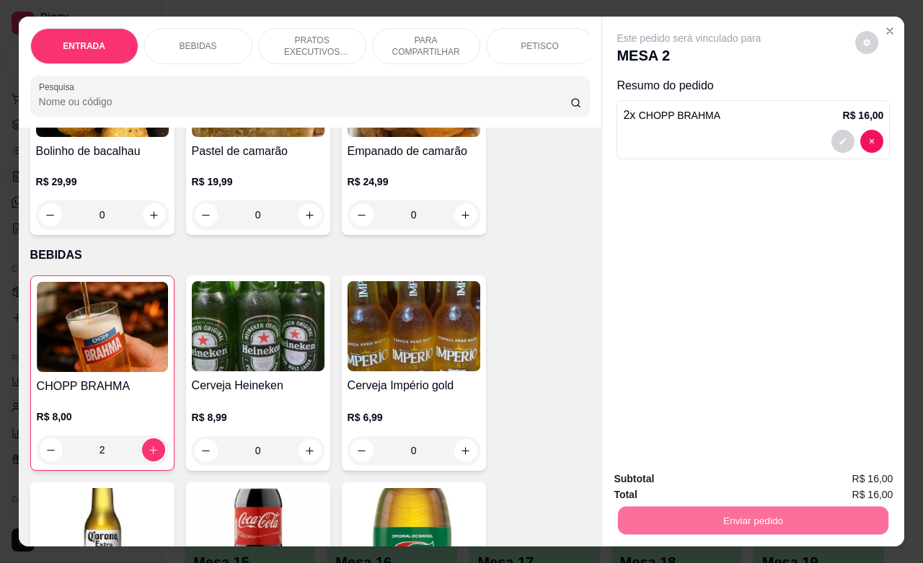
click at [697, 473] on button "Não registrar e enviar pedido" at bounding box center [704, 476] width 150 height 27
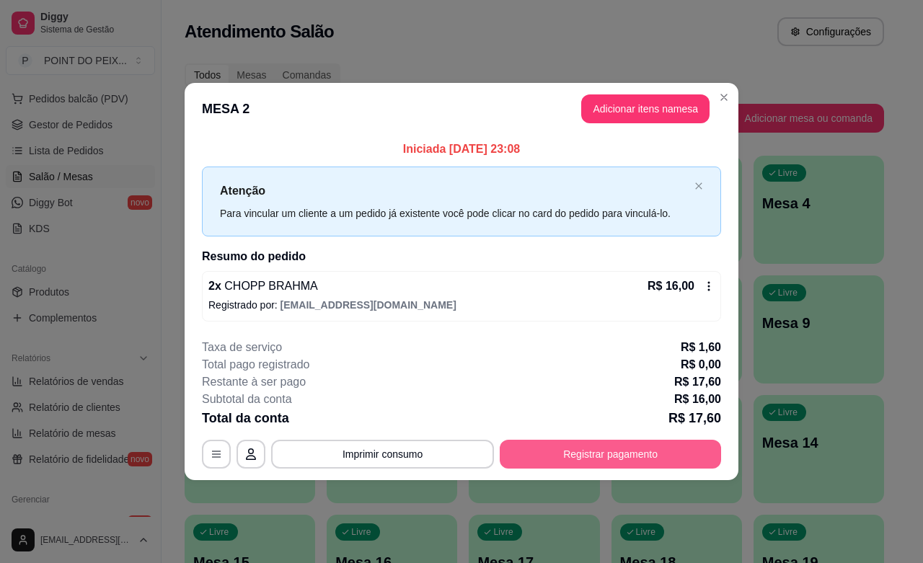
click at [620, 447] on button "Registrar pagamento" at bounding box center [610, 454] width 221 height 29
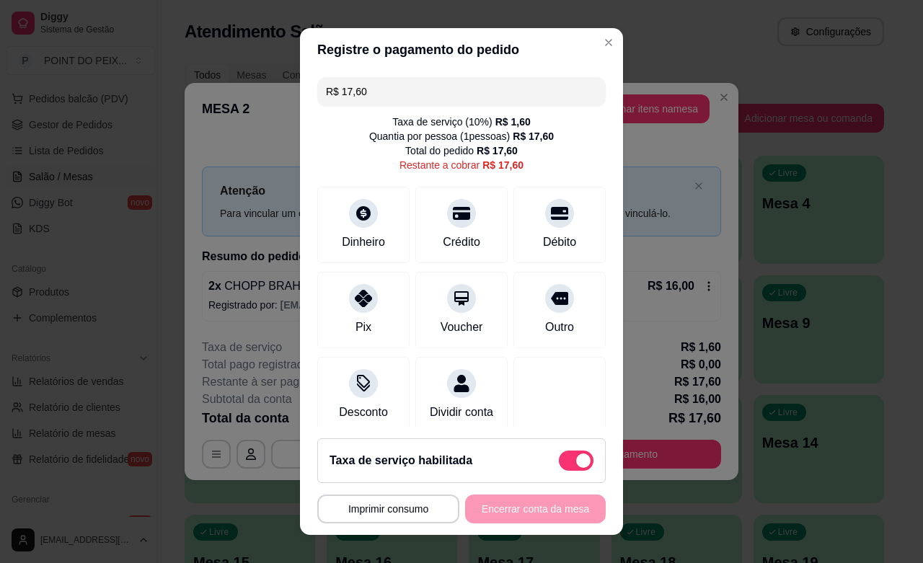
click at [576, 461] on span at bounding box center [583, 460] width 14 height 14
click at [559, 463] on input "checkbox" at bounding box center [562, 467] width 9 height 9
checkbox input "true"
type input "R$ 16,00"
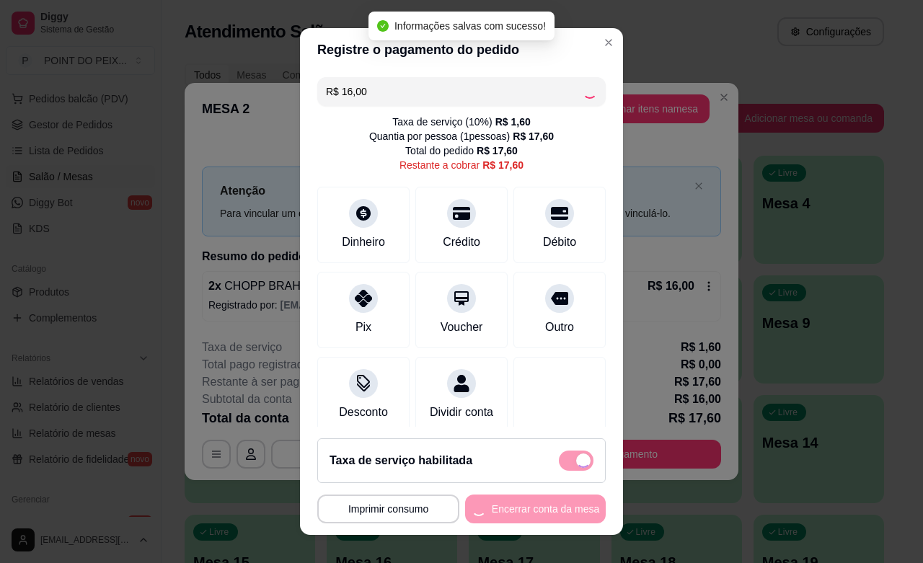
checkbox input "false"
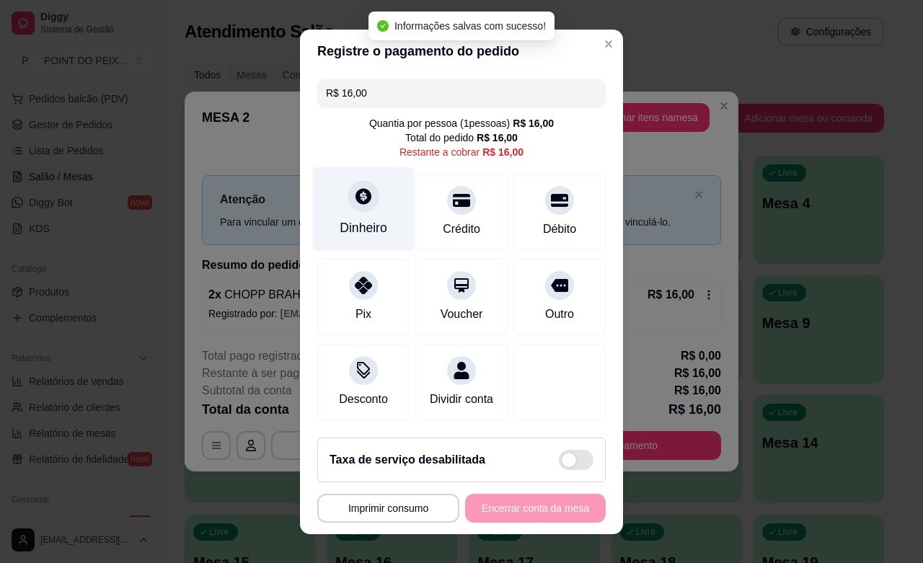
click at [355, 225] on div "Dinheiro" at bounding box center [363, 227] width 48 height 19
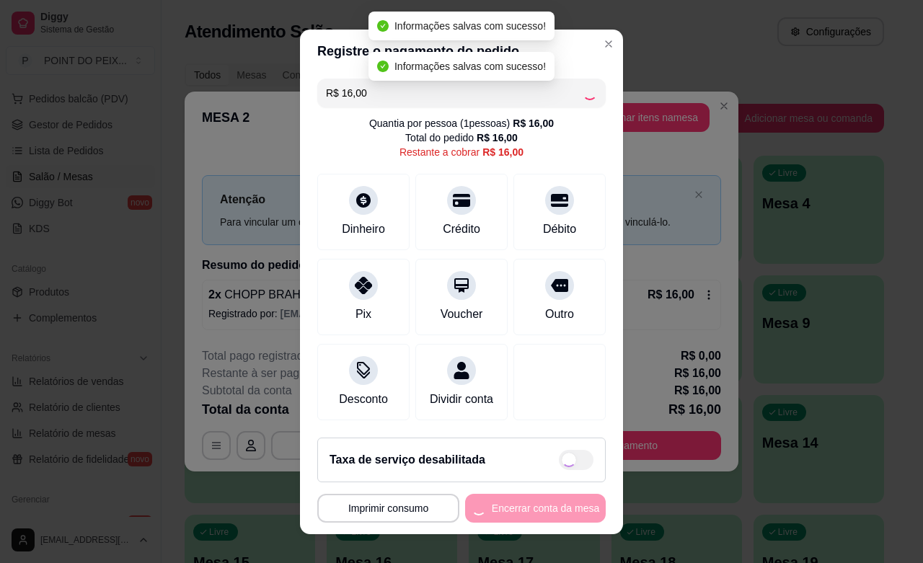
type input "R$ 0,00"
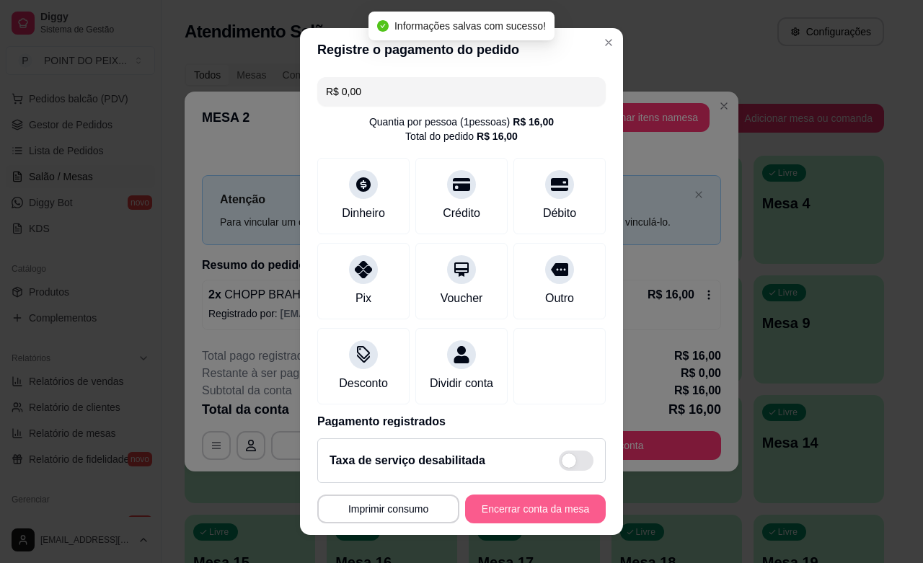
click at [541, 502] on button "Encerrar conta da mesa" at bounding box center [535, 508] width 141 height 29
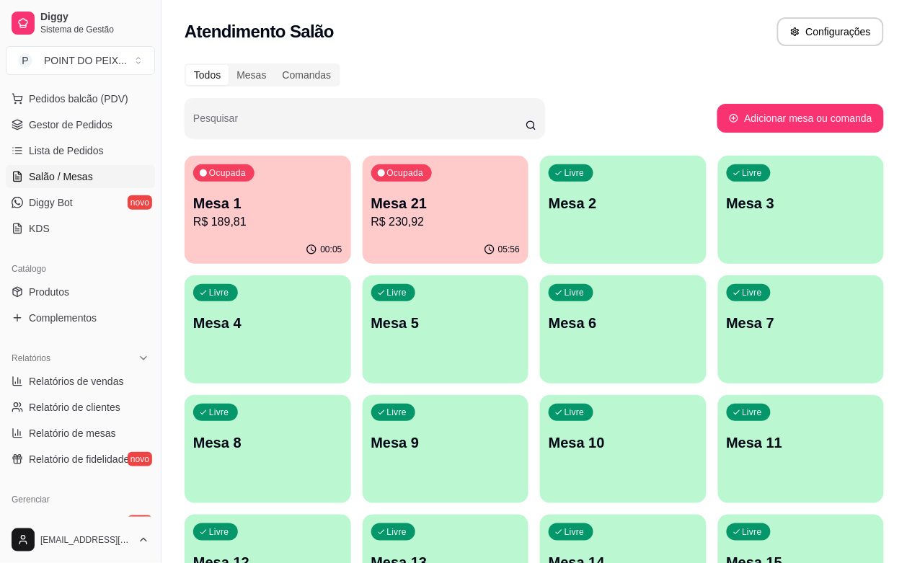
click at [420, 226] on p "R$ 230,92" at bounding box center [445, 221] width 149 height 17
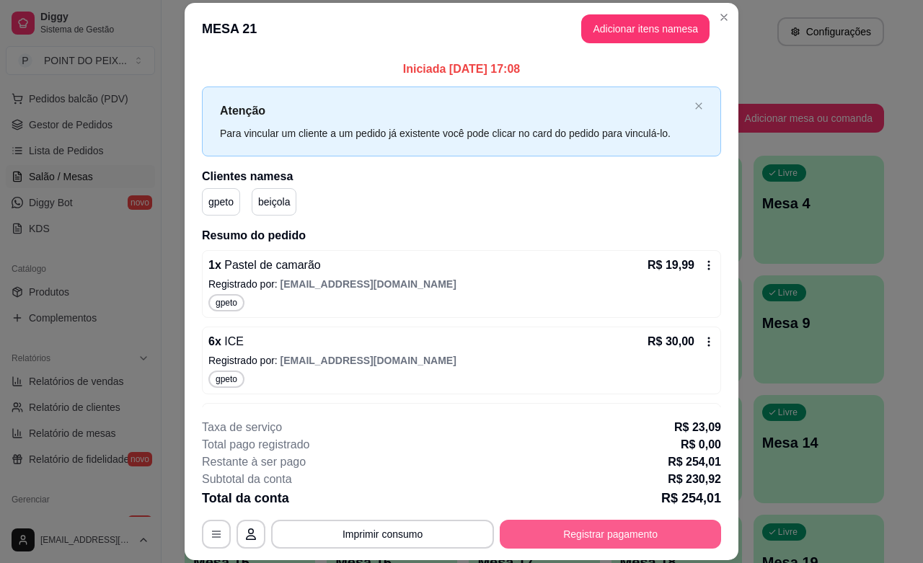
click at [613, 538] on button "Registrar pagamento" at bounding box center [610, 534] width 221 height 29
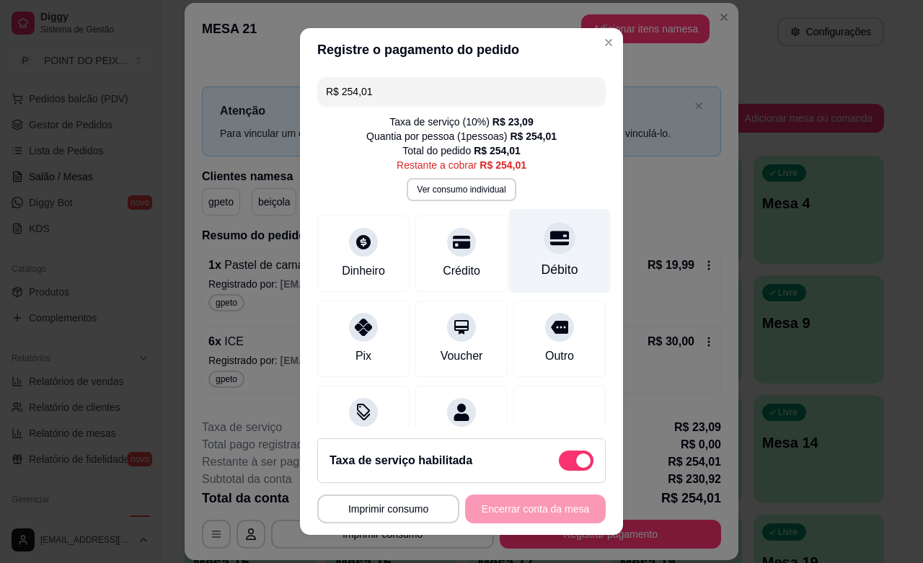
click at [543, 267] on div "Débito" at bounding box center [559, 269] width 37 height 19
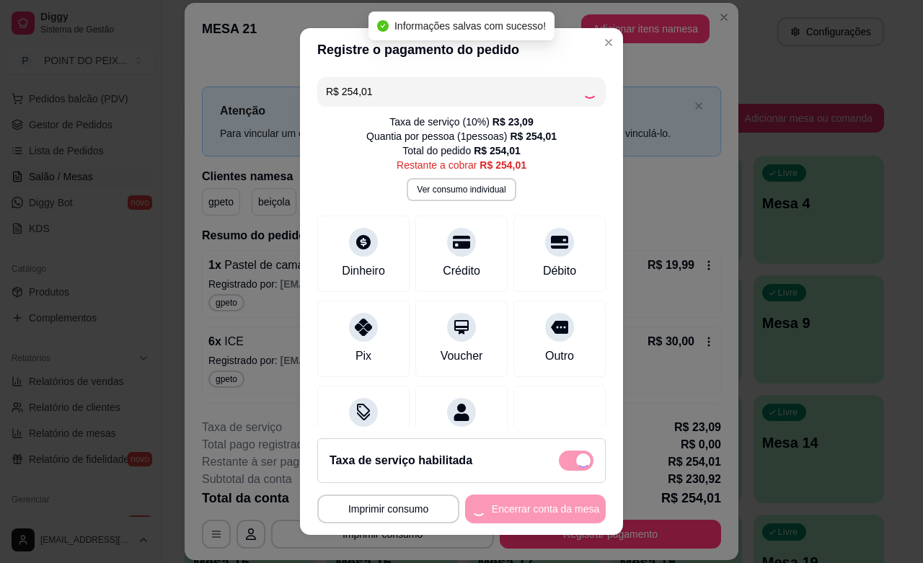
type input "R$ 0,00"
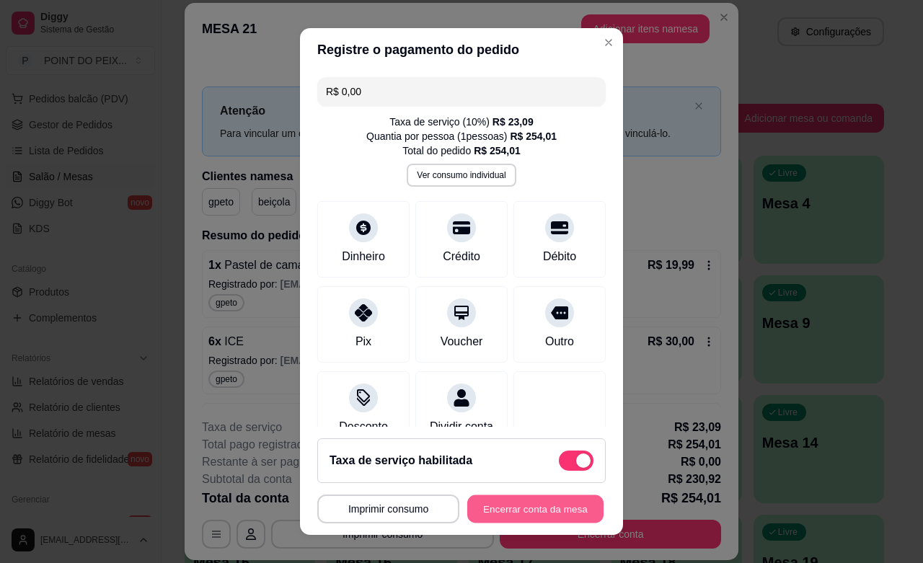
click at [477, 510] on button "Encerrar conta da mesa" at bounding box center [535, 509] width 136 height 28
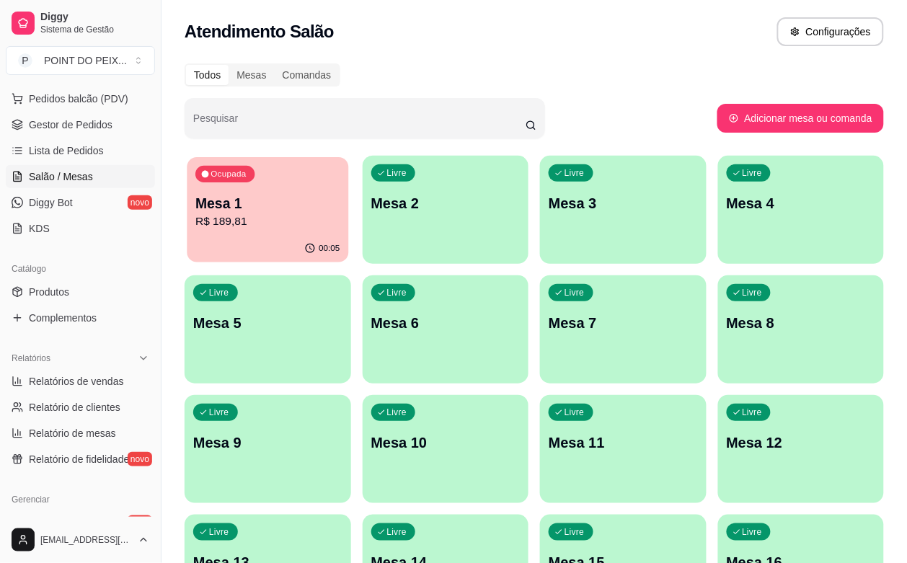
click at [268, 220] on p "R$ 189,81" at bounding box center [267, 221] width 144 height 17
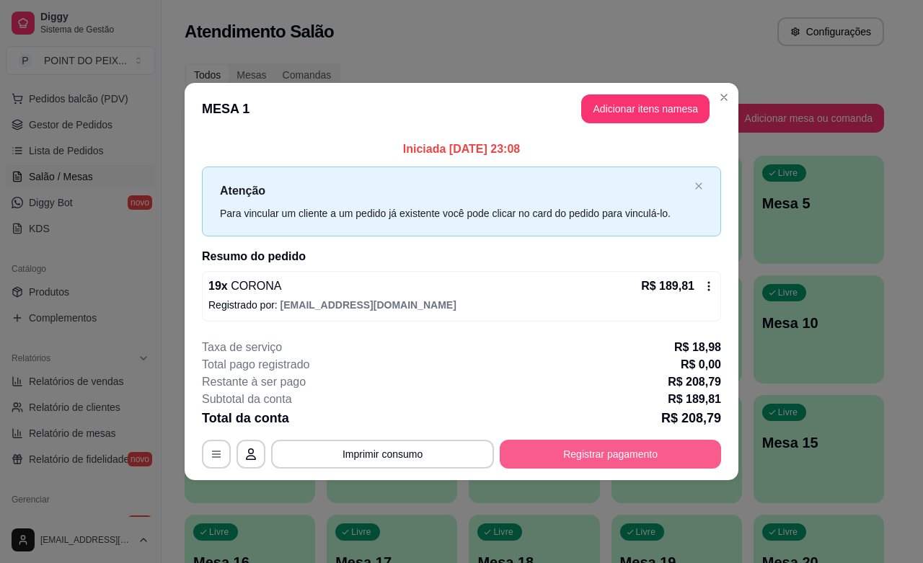
click at [559, 445] on button "Registrar pagamento" at bounding box center [610, 454] width 221 height 29
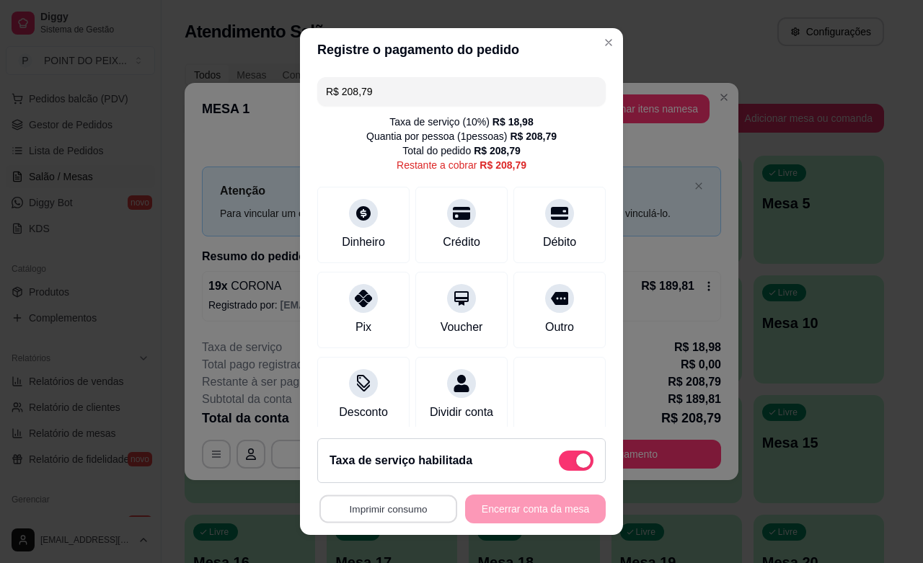
click at [394, 503] on button "Imprimir consumo" at bounding box center [388, 509] width 138 height 28
click at [400, 484] on button "IMPRESSORA" at bounding box center [381, 475] width 105 height 23
click at [567, 465] on span at bounding box center [576, 460] width 35 height 20
click at [567, 465] on input "checkbox" at bounding box center [562, 467] width 9 height 9
checkbox input "true"
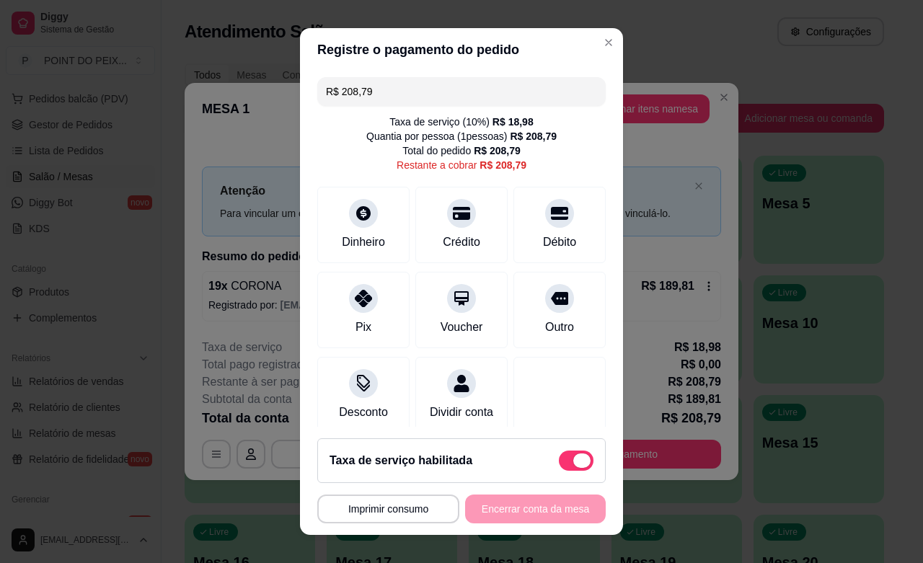
type input "R$ 189,81"
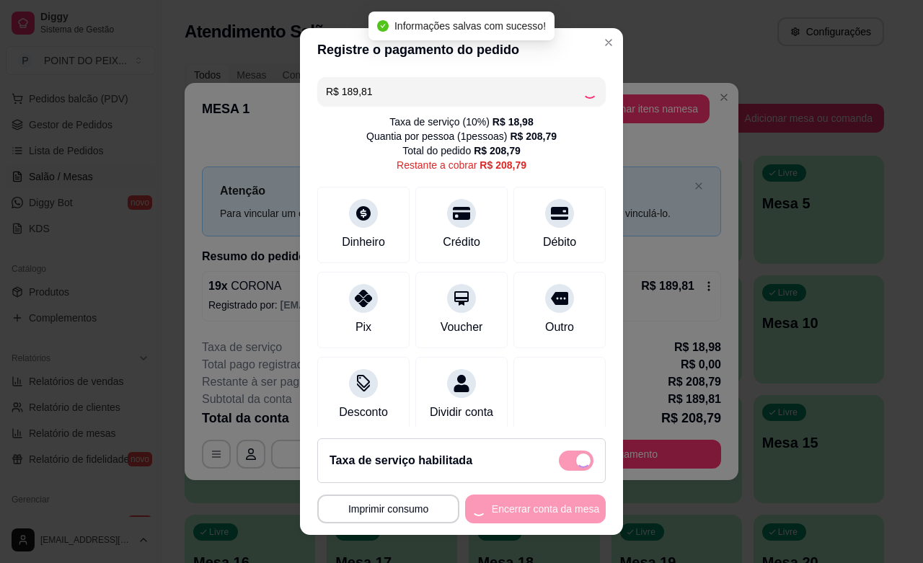
checkbox input "false"
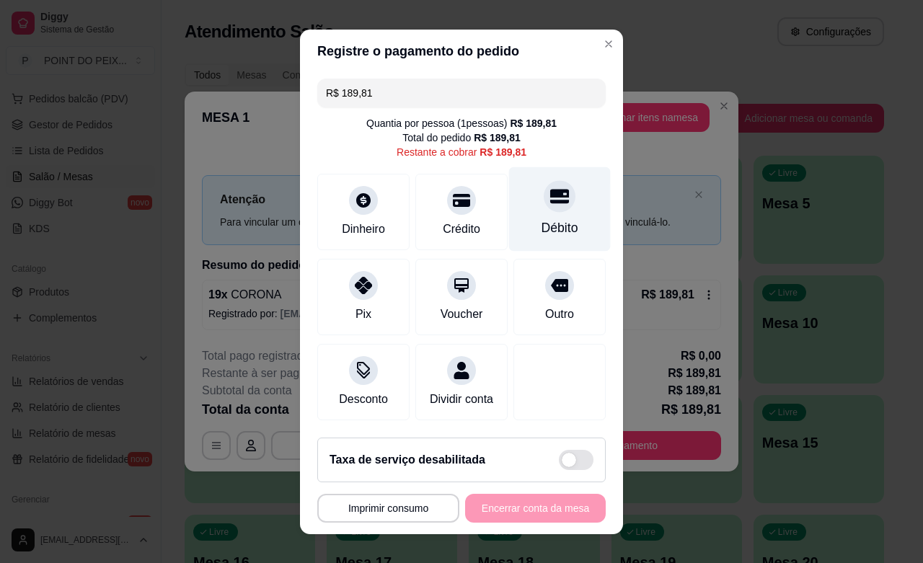
click at [541, 221] on div "Débito" at bounding box center [559, 227] width 37 height 19
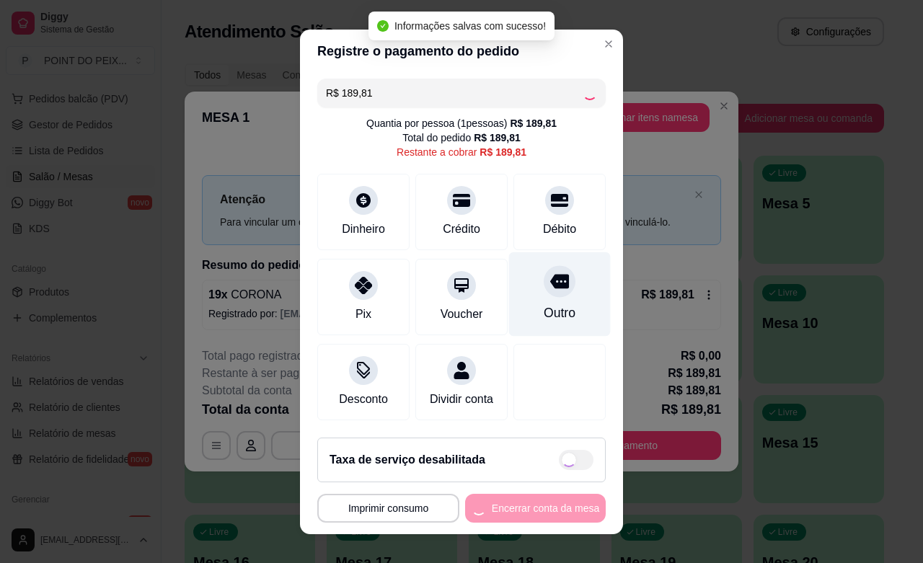
type input "R$ 0,00"
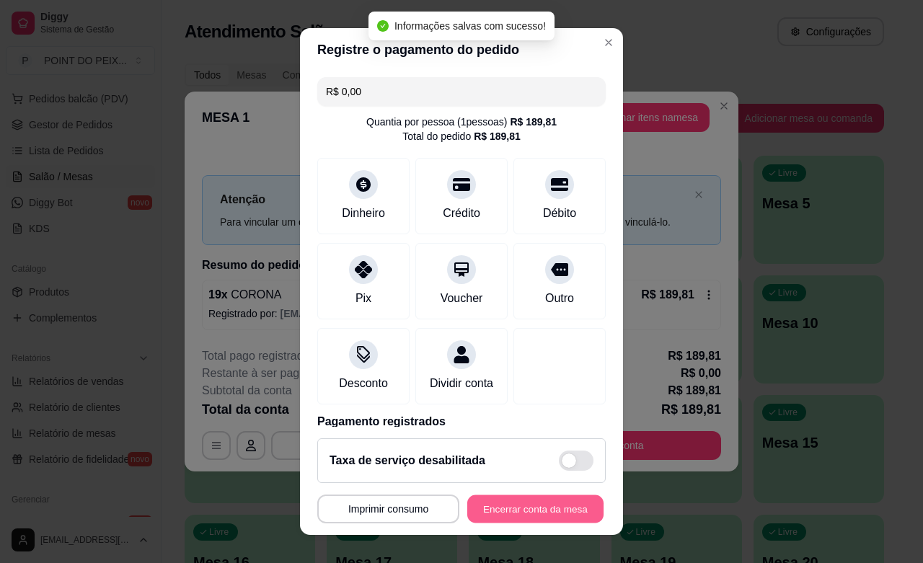
click at [505, 512] on button "Encerrar conta da mesa" at bounding box center [535, 509] width 136 height 28
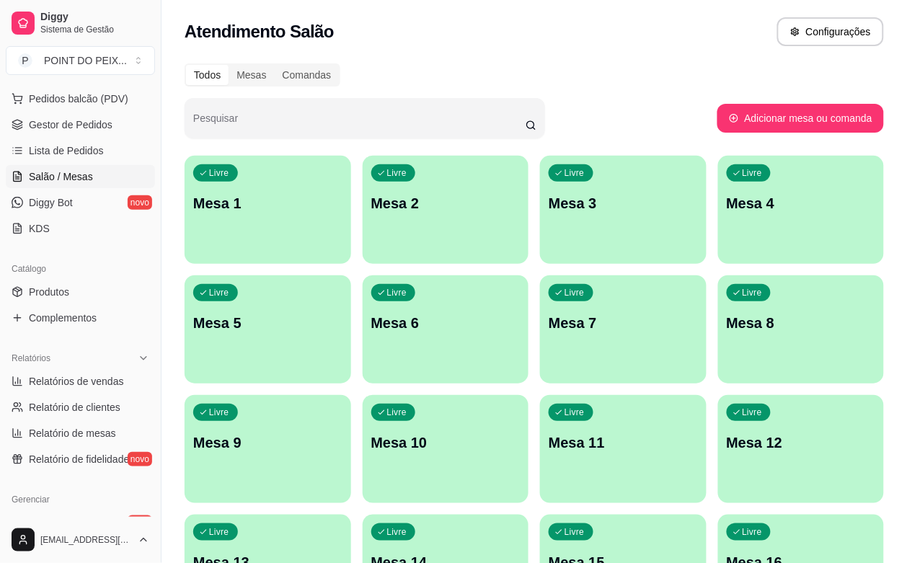
click at [615, 66] on div "Todos Mesas Comandas" at bounding box center [534, 74] width 699 height 23
click at [110, 383] on span "Relatórios de vendas" at bounding box center [76, 381] width 95 height 14
select select "ALL"
select select "0"
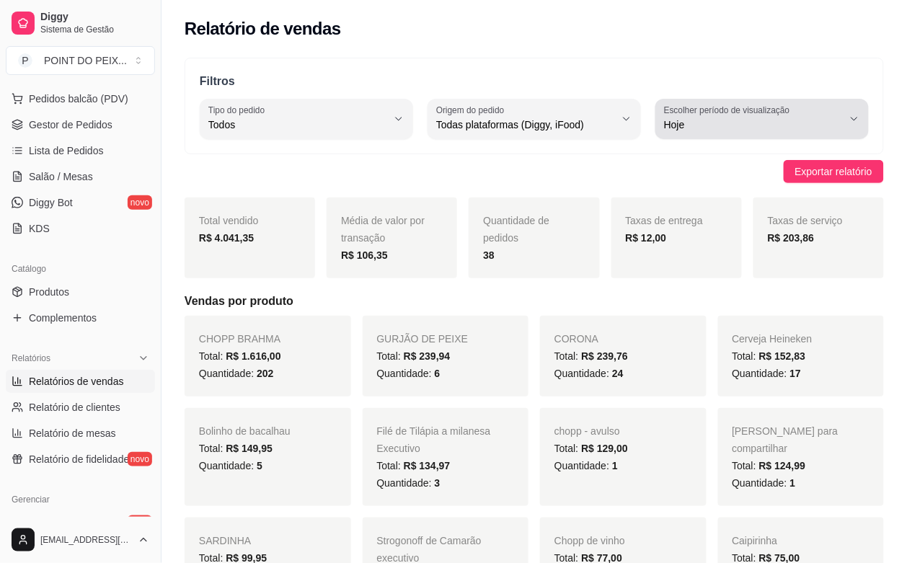
click at [858, 120] on icon "button" at bounding box center [854, 119] width 12 height 12
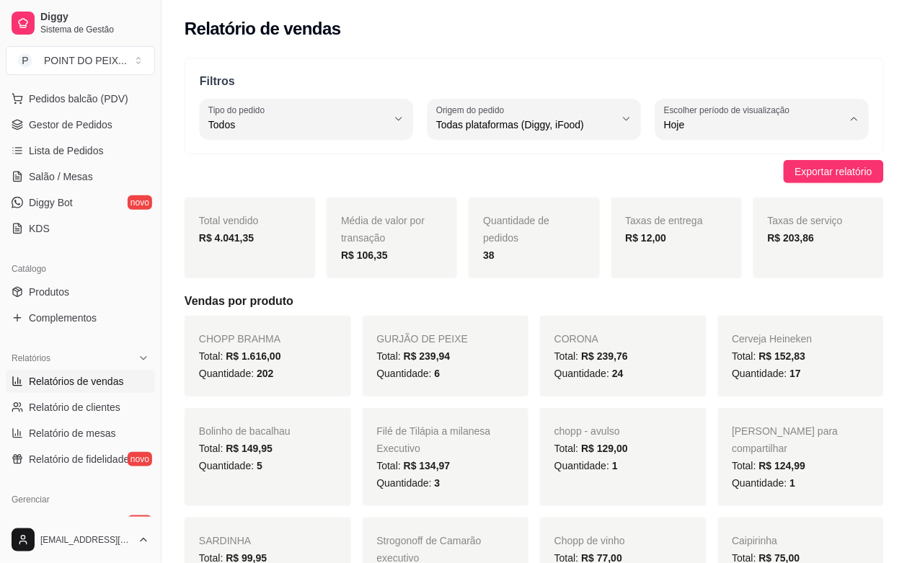
click at [711, 186] on span "Ontem" at bounding box center [755, 183] width 169 height 14
type input "1"
select select "1"
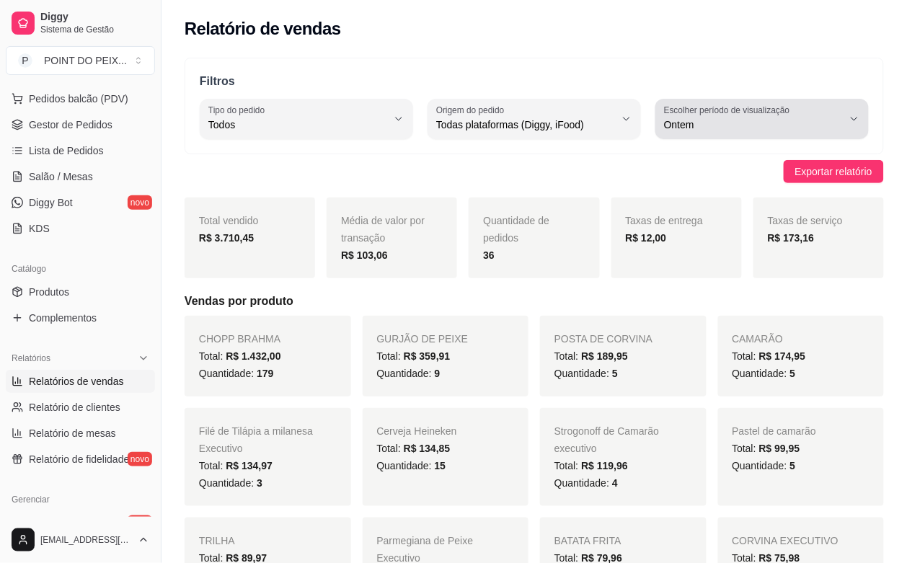
click at [851, 120] on icon "button" at bounding box center [854, 119] width 12 height 12
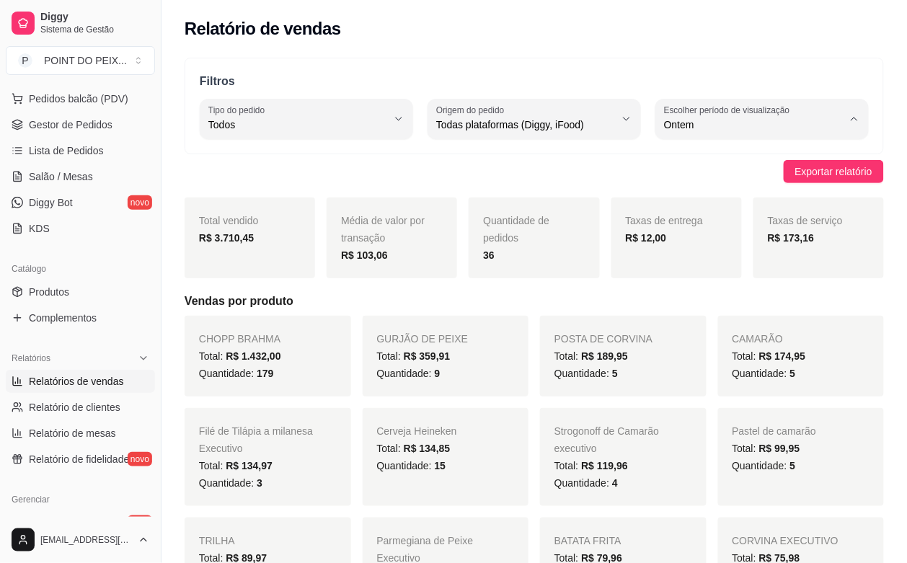
click at [734, 159] on span "Hoje" at bounding box center [755, 159] width 169 height 14
type input "0"
select select "0"
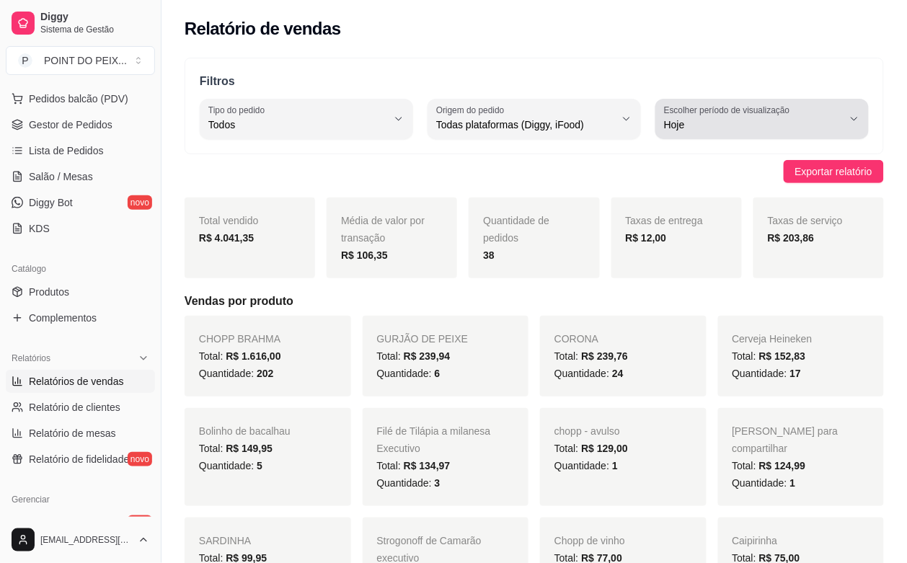
click at [851, 123] on icon "button" at bounding box center [854, 119] width 12 height 12
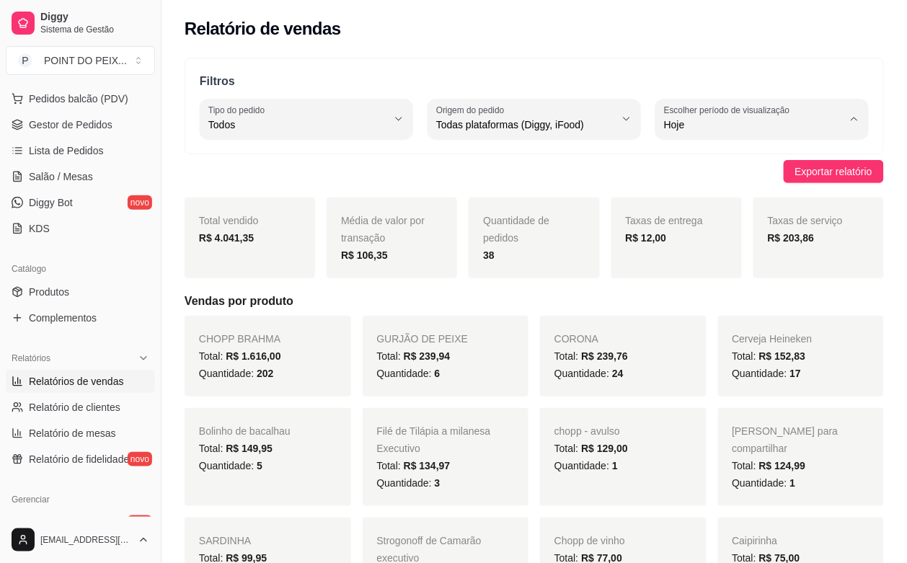
click at [733, 307] on span "Customizado" at bounding box center [755, 300] width 169 height 14
type input "-1"
select select "-1"
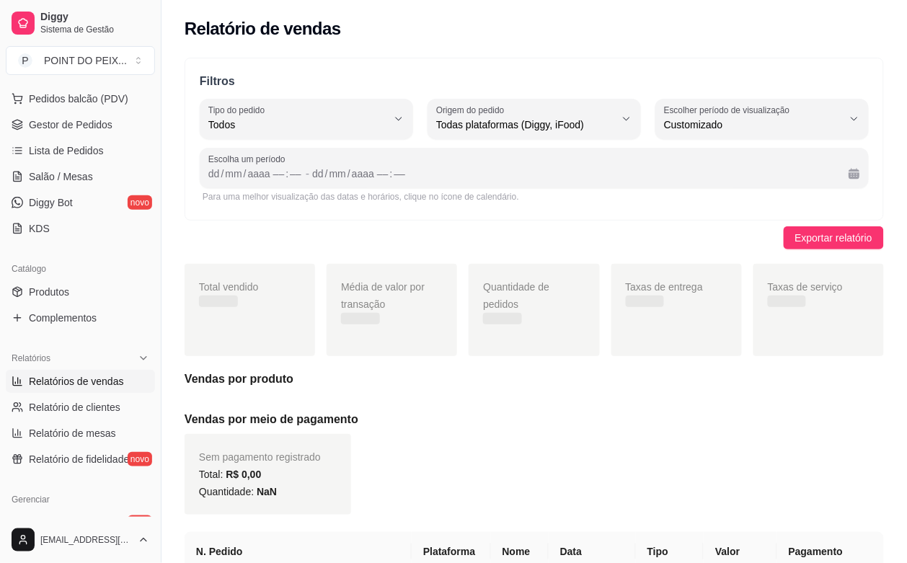
scroll to position [13, 0]
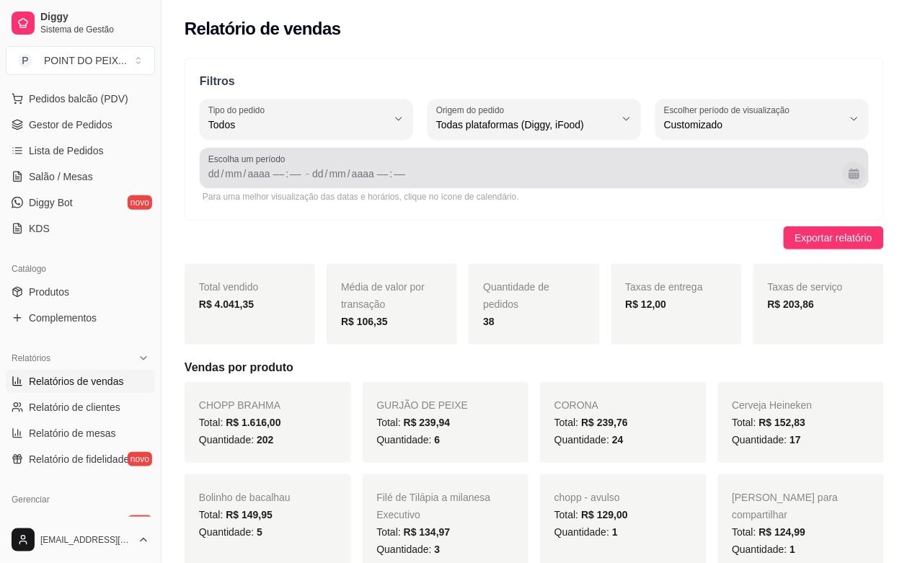
click at [858, 178] on button "Calendário" at bounding box center [854, 173] width 23 height 23
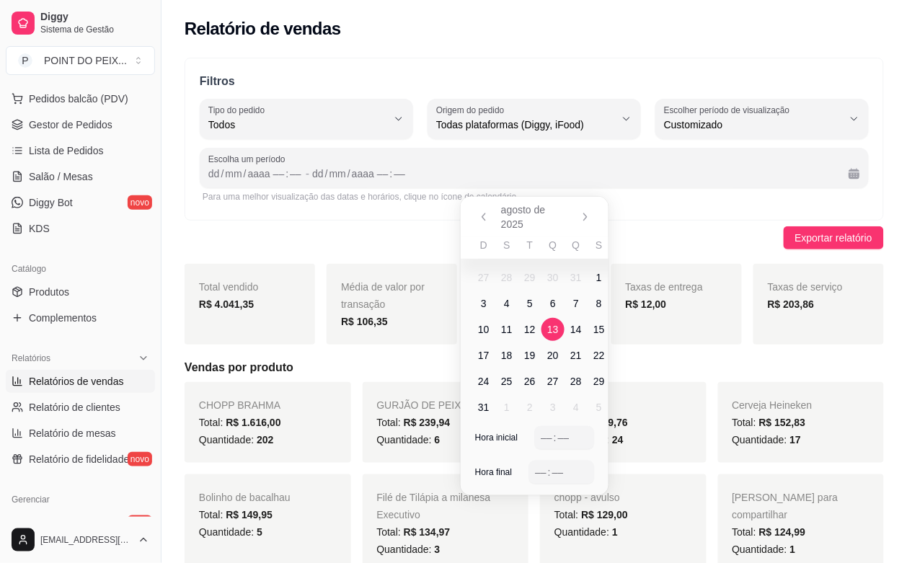
click at [553, 329] on span "13" at bounding box center [553, 329] width 12 height 14
click at [571, 332] on span "14" at bounding box center [576, 329] width 12 height 14
click at [595, 336] on span "15" at bounding box center [599, 329] width 12 height 14
click at [581, 327] on span "14" at bounding box center [576, 329] width 12 height 14
click at [556, 327] on span "13" at bounding box center [553, 329] width 12 height 14
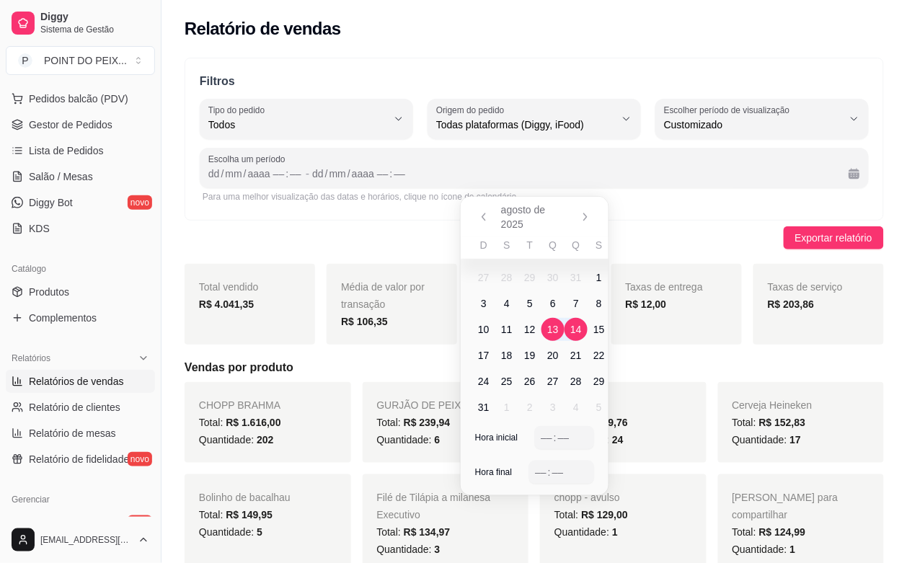
click at [575, 326] on span "14" at bounding box center [576, 329] width 12 height 14
click at [483, 354] on span "17" at bounding box center [484, 355] width 12 height 14
click at [548, 333] on span "13" at bounding box center [553, 329] width 12 height 14
click at [549, 332] on span "13" at bounding box center [553, 329] width 12 height 14
click at [480, 355] on span "17" at bounding box center [484, 355] width 12 height 14
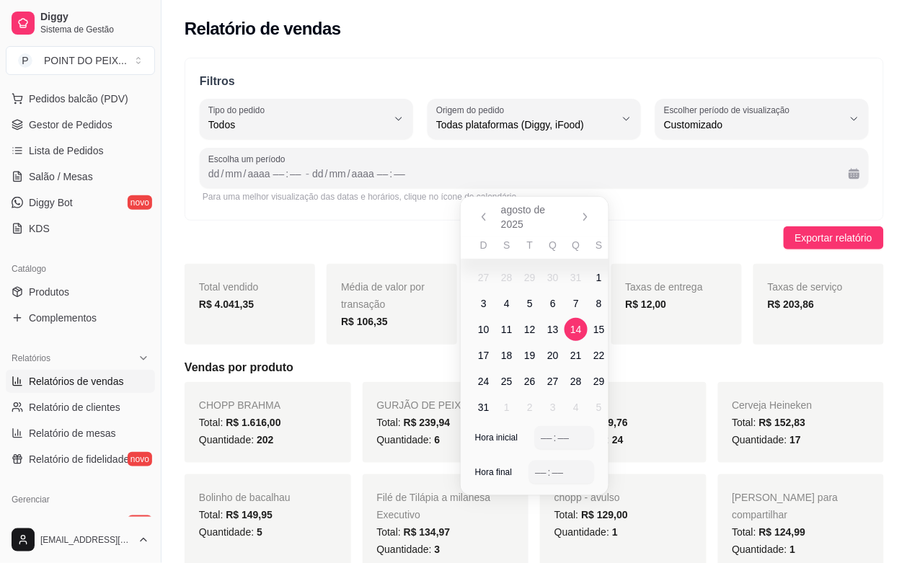
click at [574, 336] on span "14" at bounding box center [576, 329] width 12 height 14
click at [548, 328] on span "13" at bounding box center [553, 329] width 12 height 14
click at [487, 358] on span "17" at bounding box center [484, 355] width 12 height 14
click at [552, 329] on span "13" at bounding box center [553, 329] width 12 height 14
click at [809, 242] on span "Exportar relatório" at bounding box center [833, 238] width 77 height 16
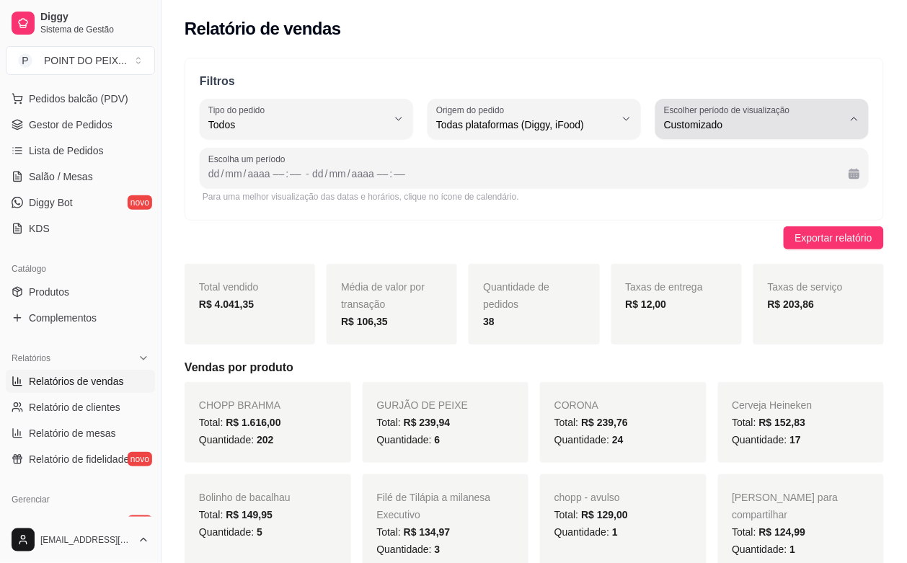
click at [852, 117] on icon "button" at bounding box center [854, 119] width 12 height 12
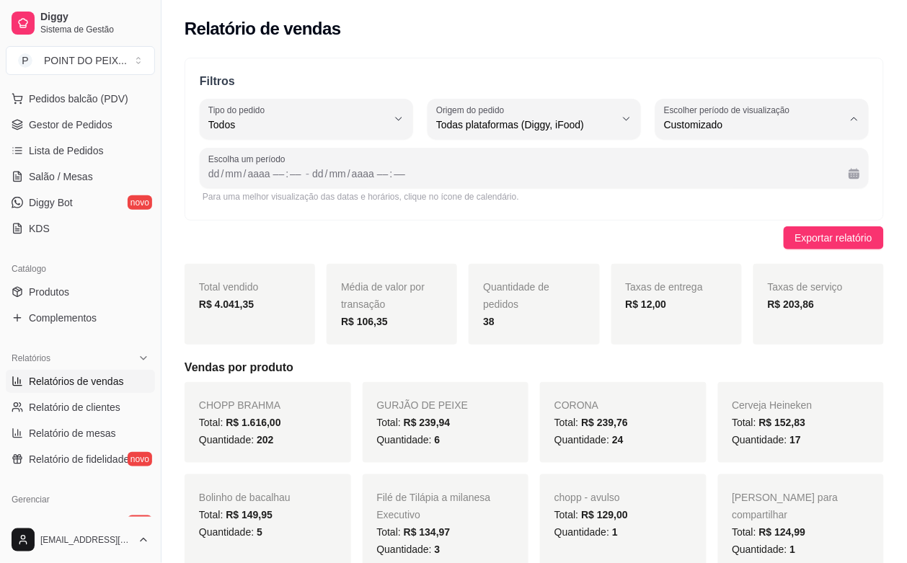
click at [693, 181] on span "Ontem" at bounding box center [755, 183] width 169 height 14
type input "1"
select select "1"
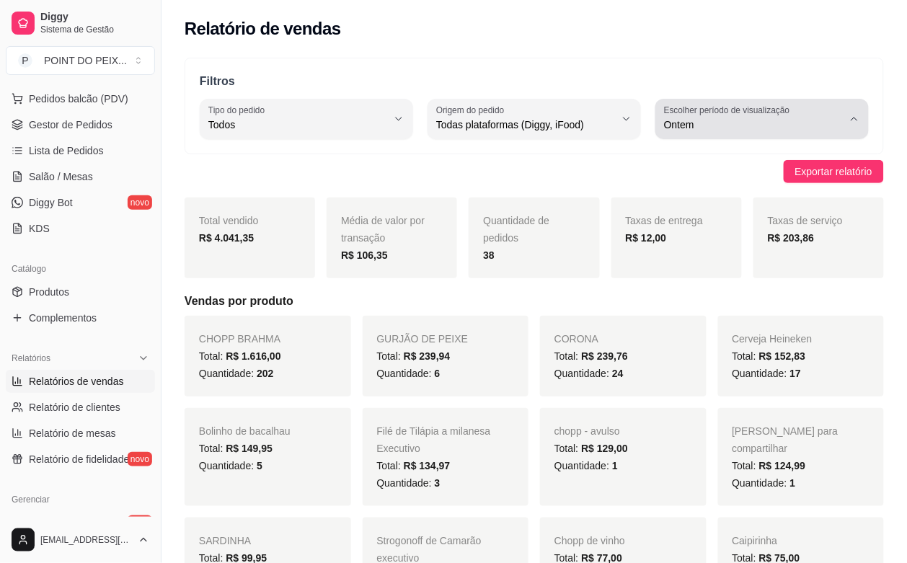
click at [856, 116] on icon "button" at bounding box center [854, 119] width 12 height 12
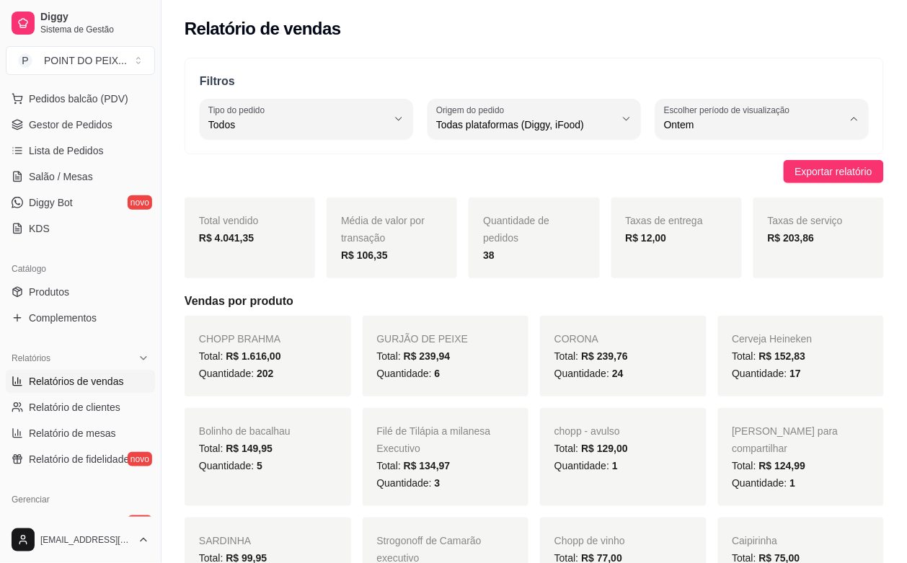
click at [719, 160] on span "Hoje" at bounding box center [755, 159] width 169 height 14
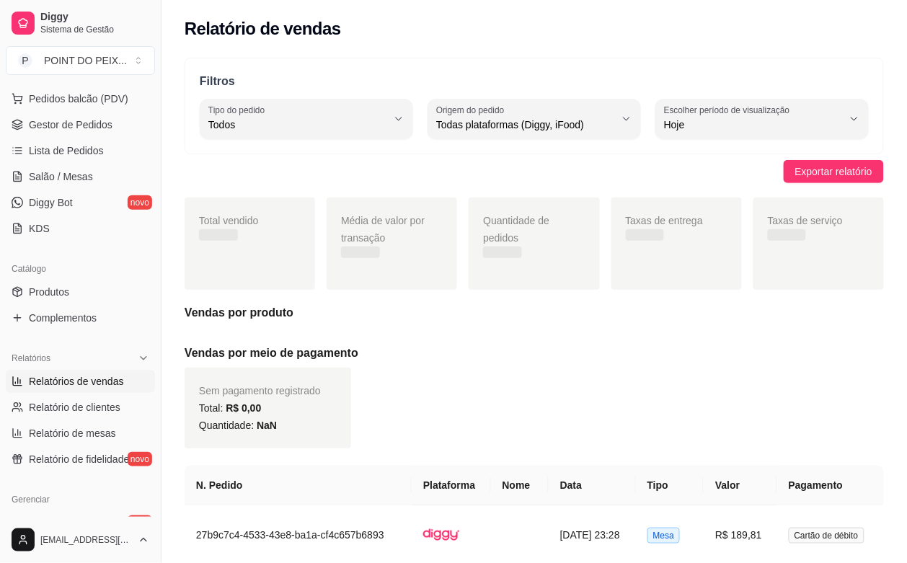
type input "0"
select select "0"
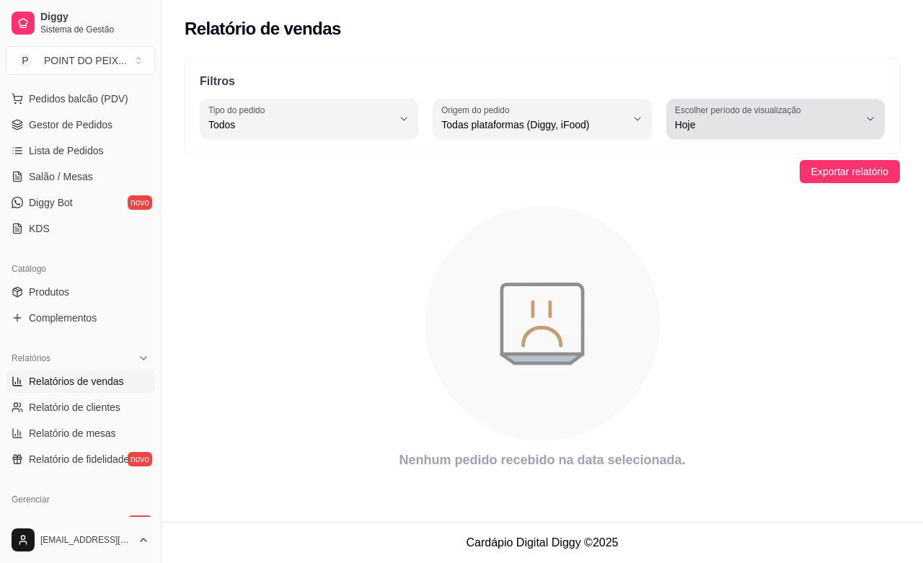
click at [869, 123] on icon "button" at bounding box center [870, 119] width 12 height 12
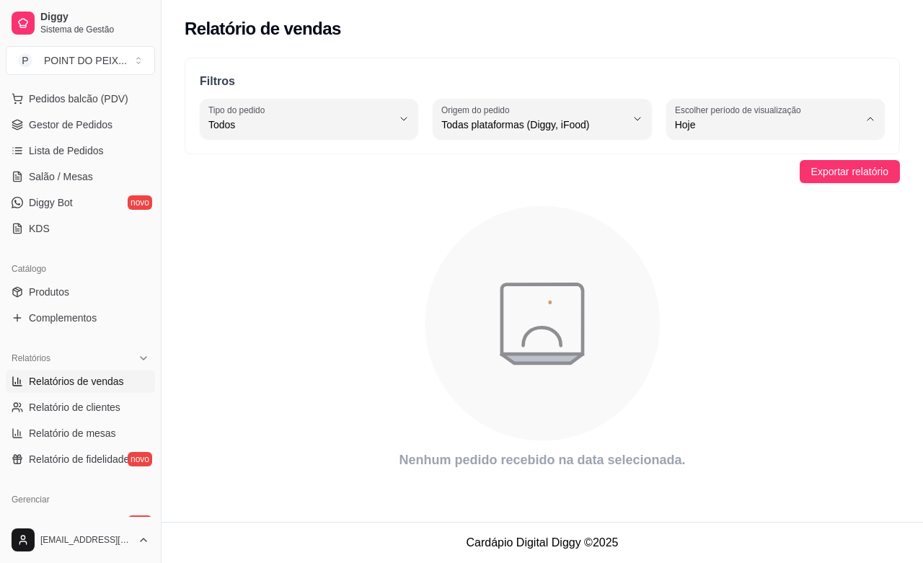
click at [714, 307] on span "Customizado" at bounding box center [768, 300] width 174 height 14
type input "-1"
select select "-1"
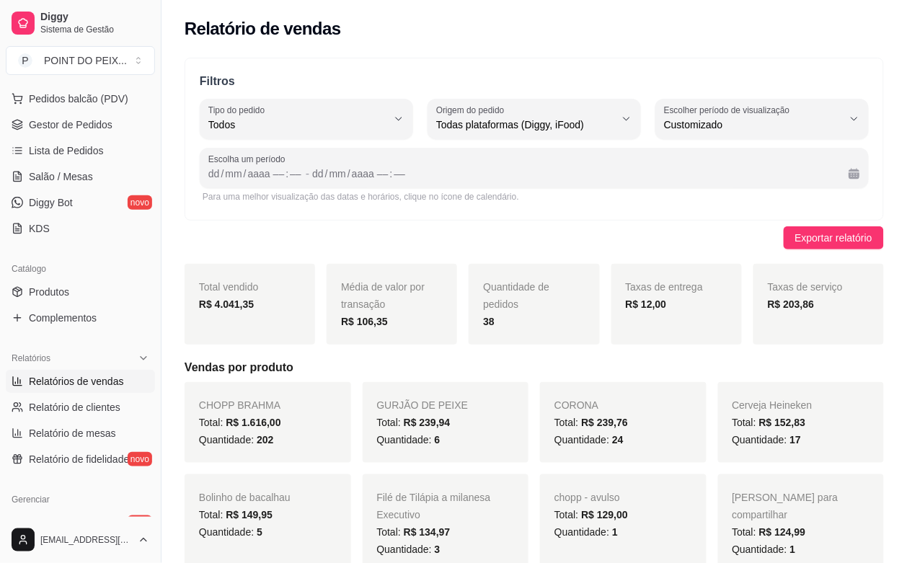
click at [303, 173] on div "dd / mm / aaaa –– : –– - dd / mm / aaaa –– : ––" at bounding box center [534, 173] width 652 height 17
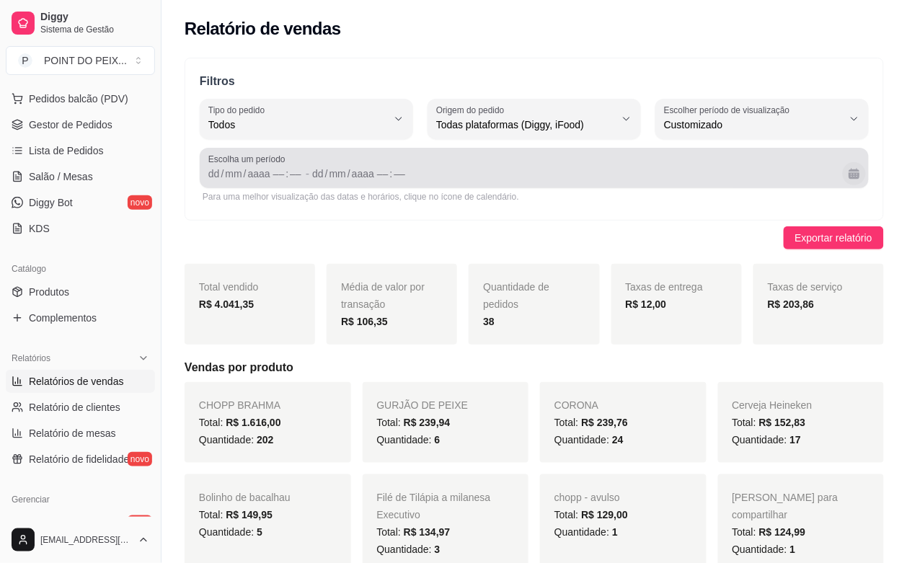
click at [852, 174] on button "Calendário" at bounding box center [854, 173] width 23 height 23
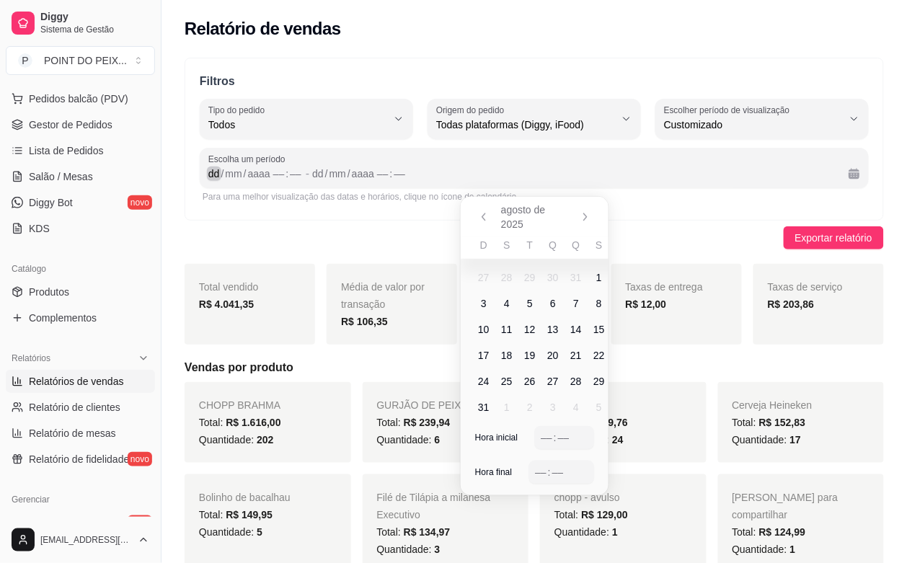
click at [218, 171] on div "dd" at bounding box center [214, 174] width 14 height 14
click at [553, 332] on span "13" at bounding box center [553, 329] width 12 height 14
click at [218, 170] on div "dd" at bounding box center [214, 174] width 14 height 14
click at [577, 332] on span "14" at bounding box center [576, 329] width 12 height 14
click at [556, 327] on span "13" at bounding box center [553, 329] width 12 height 14
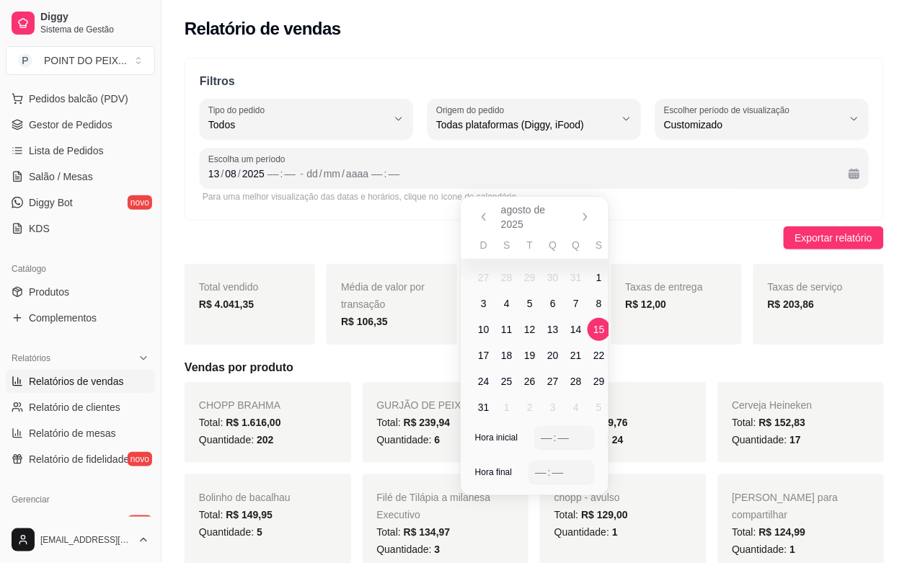
click at [595, 327] on span "15" at bounding box center [599, 329] width 12 height 14
click at [556, 329] on span "13" at bounding box center [553, 329] width 12 height 14
click at [490, 355] on span "17" at bounding box center [483, 355] width 23 height 23
click at [551, 329] on span "13" at bounding box center [553, 329] width 12 height 14
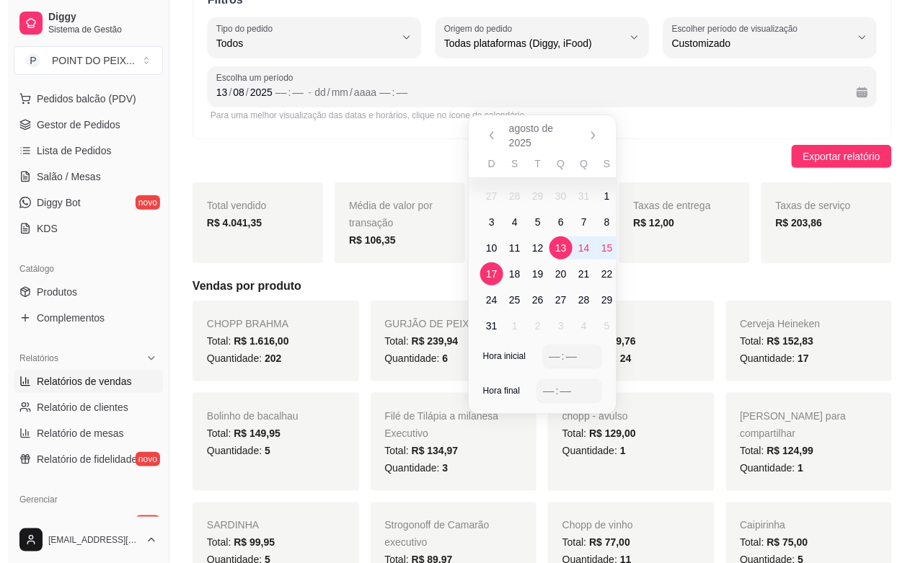
scroll to position [0, 0]
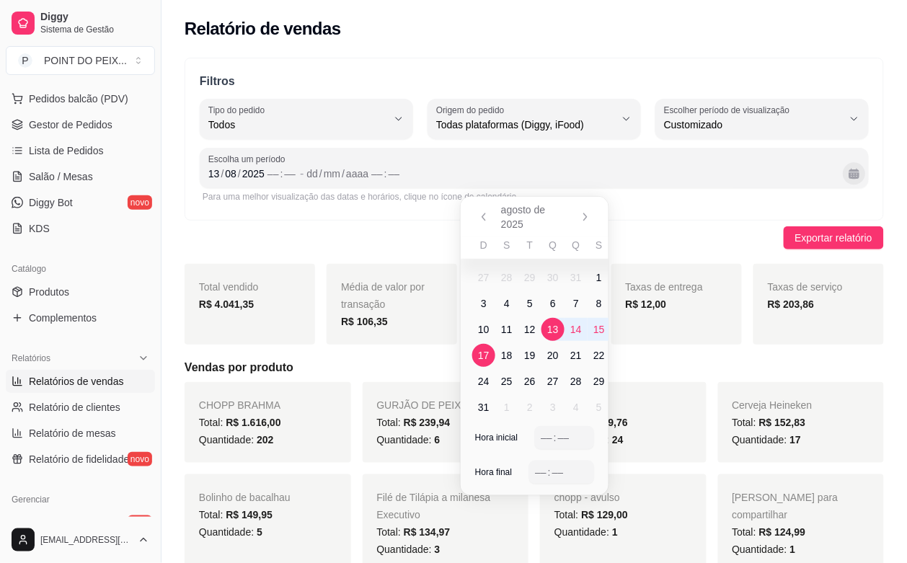
click at [853, 175] on button "Calendário" at bounding box center [854, 173] width 22 height 22
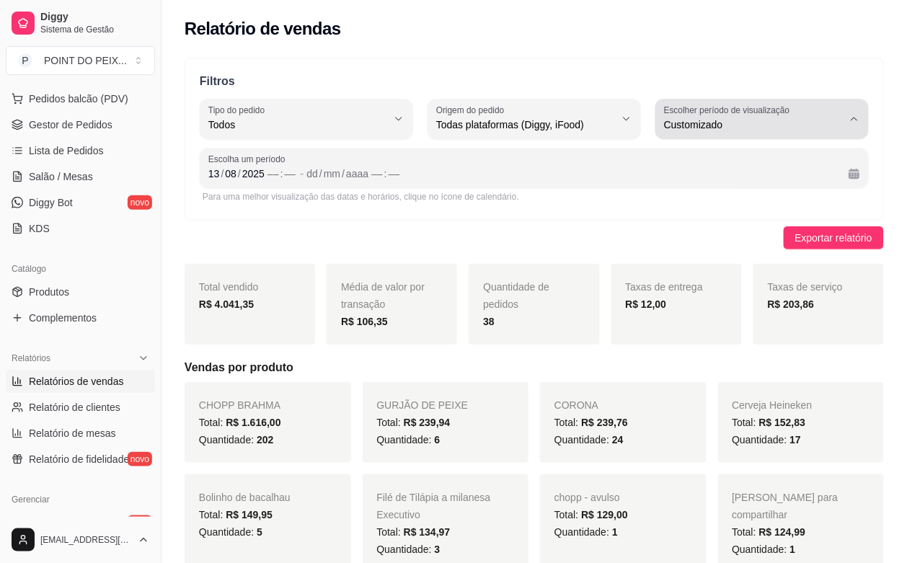
click at [853, 119] on icon "button" at bounding box center [854, 118] width 6 height 3
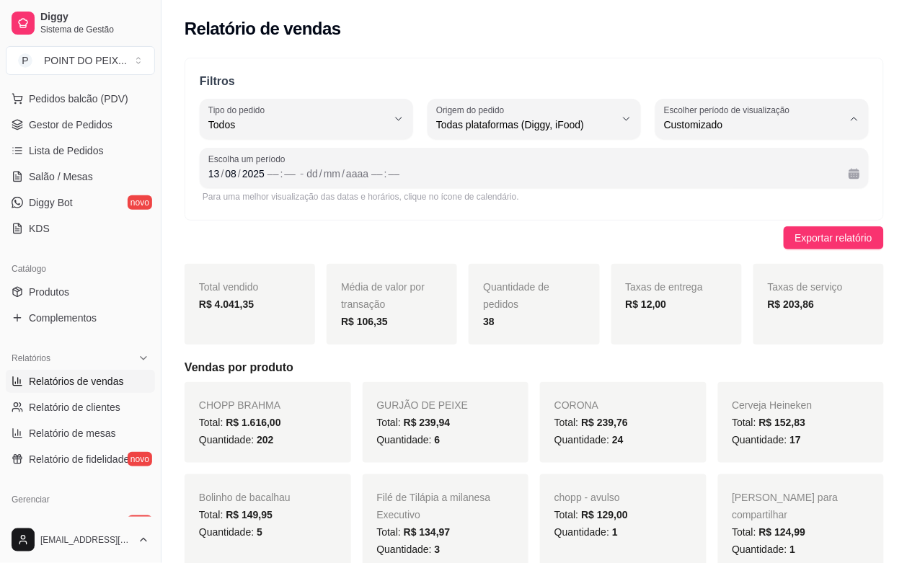
click at [696, 162] on span "Hoje" at bounding box center [755, 159] width 169 height 14
type input "0"
select select "0"
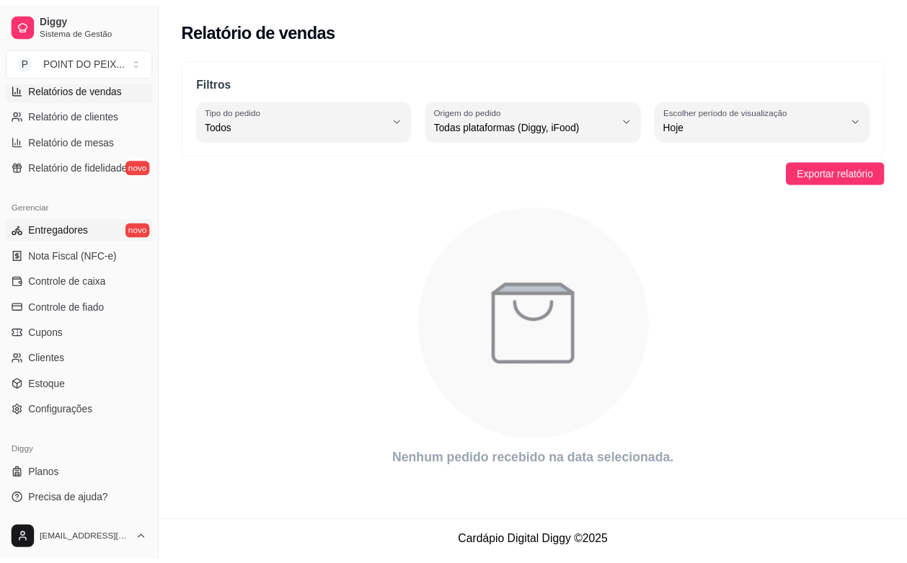
scroll to position [383, 0]
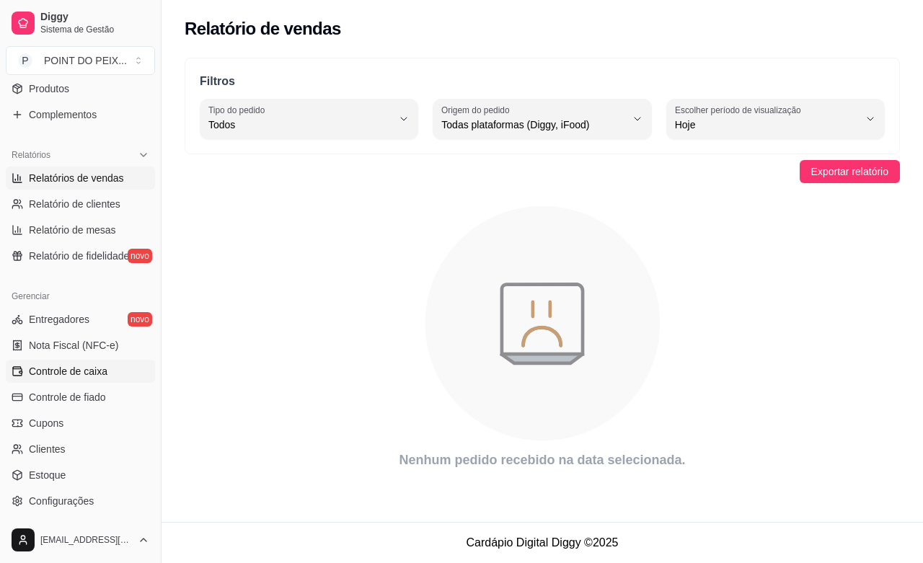
click at [94, 373] on span "Controle de caixa" at bounding box center [68, 371] width 79 height 14
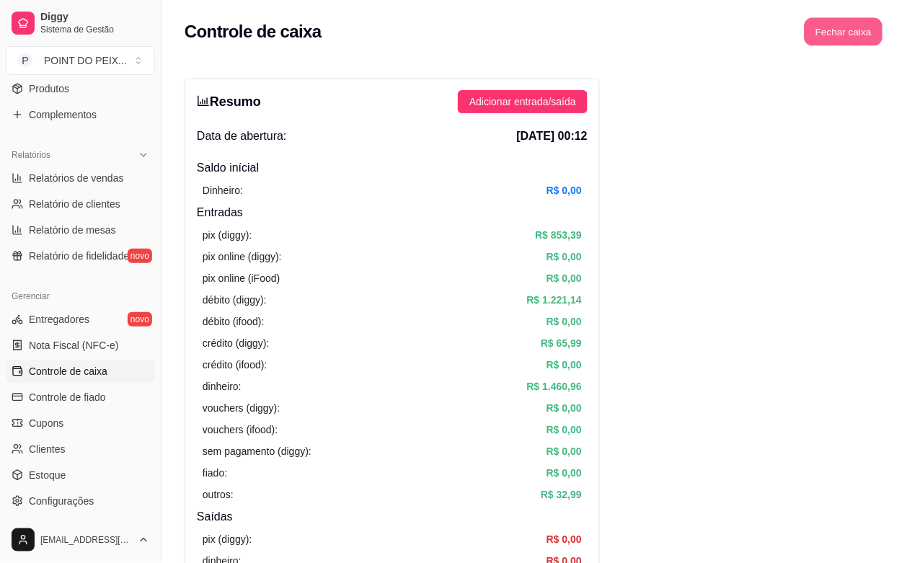
click at [838, 31] on button "Fechar caixa" at bounding box center [843, 32] width 79 height 28
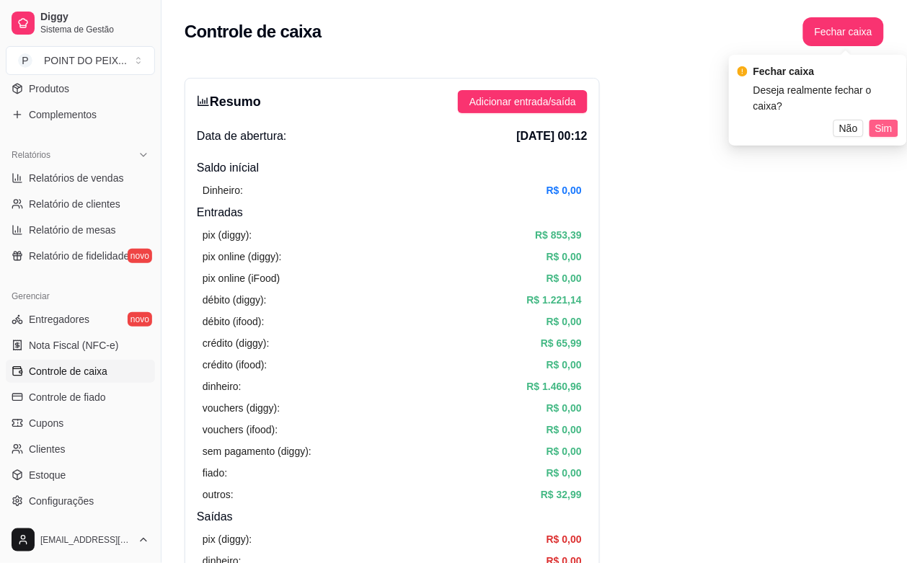
click at [882, 120] on span "Sim" at bounding box center [883, 128] width 17 height 16
